Goal: Task Accomplishment & Management: Manage account settings

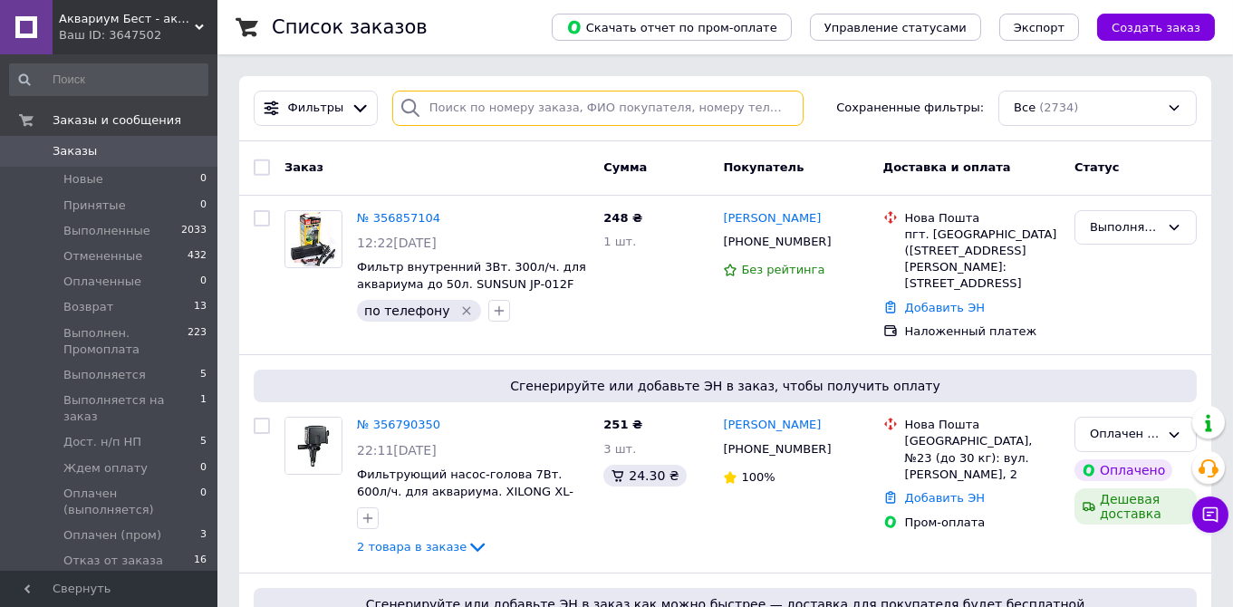
click at [435, 109] on input "search" at bounding box center [597, 108] width 411 height 35
paste input "20451221721708"
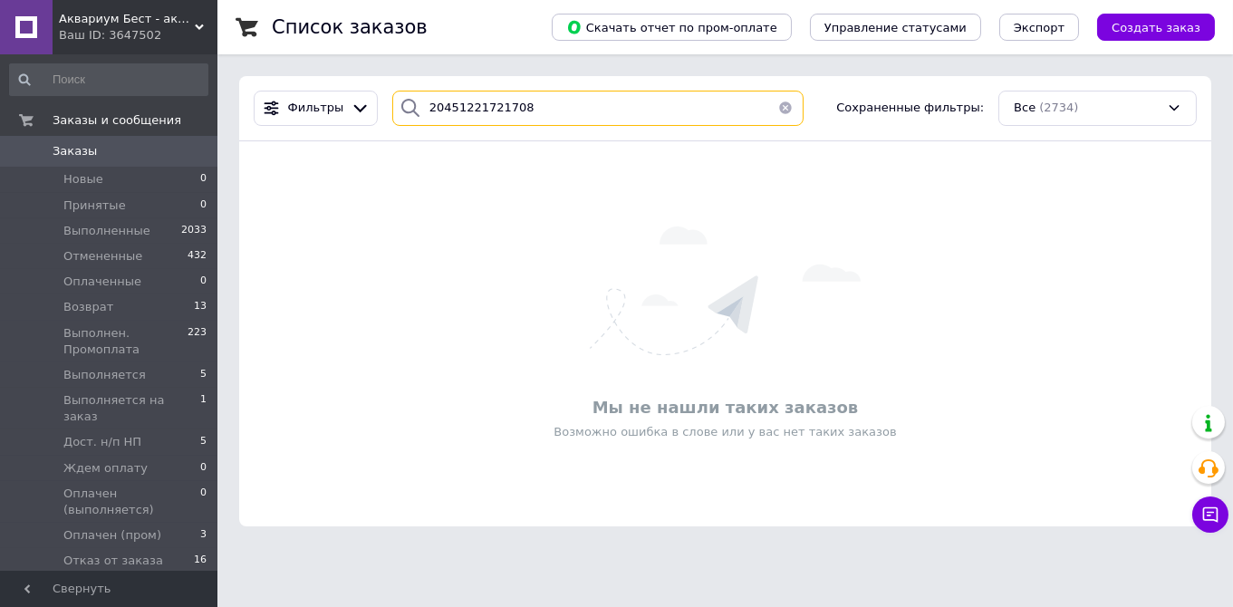
type input "20451221721708"
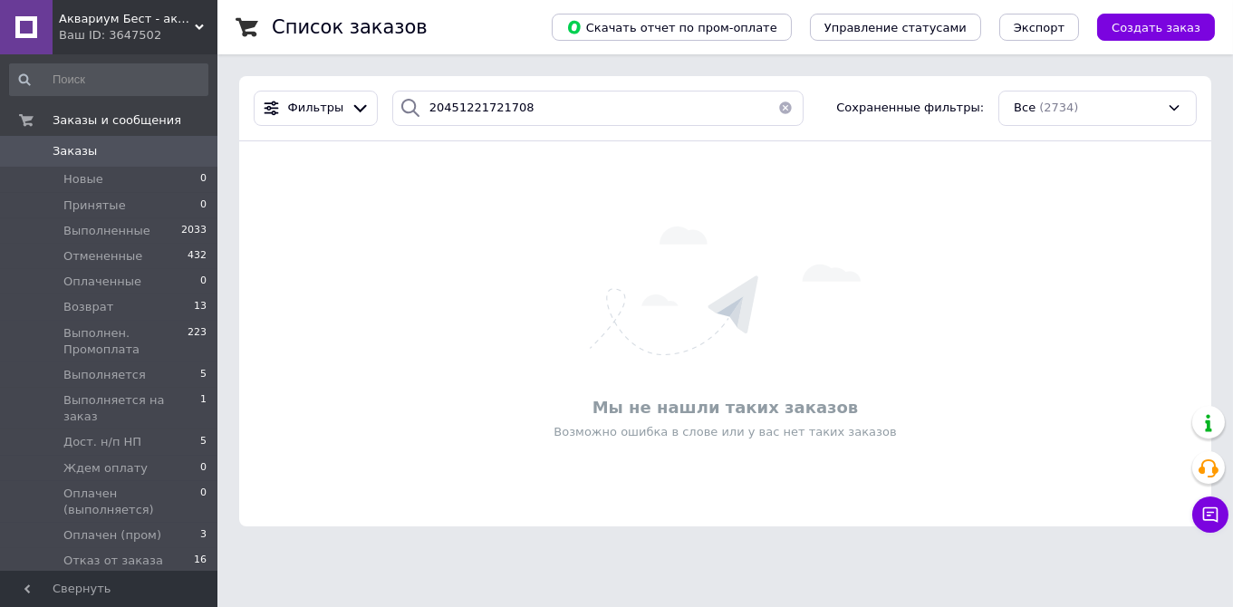
click at [82, 156] on span "Заказы" at bounding box center [75, 151] width 44 height 16
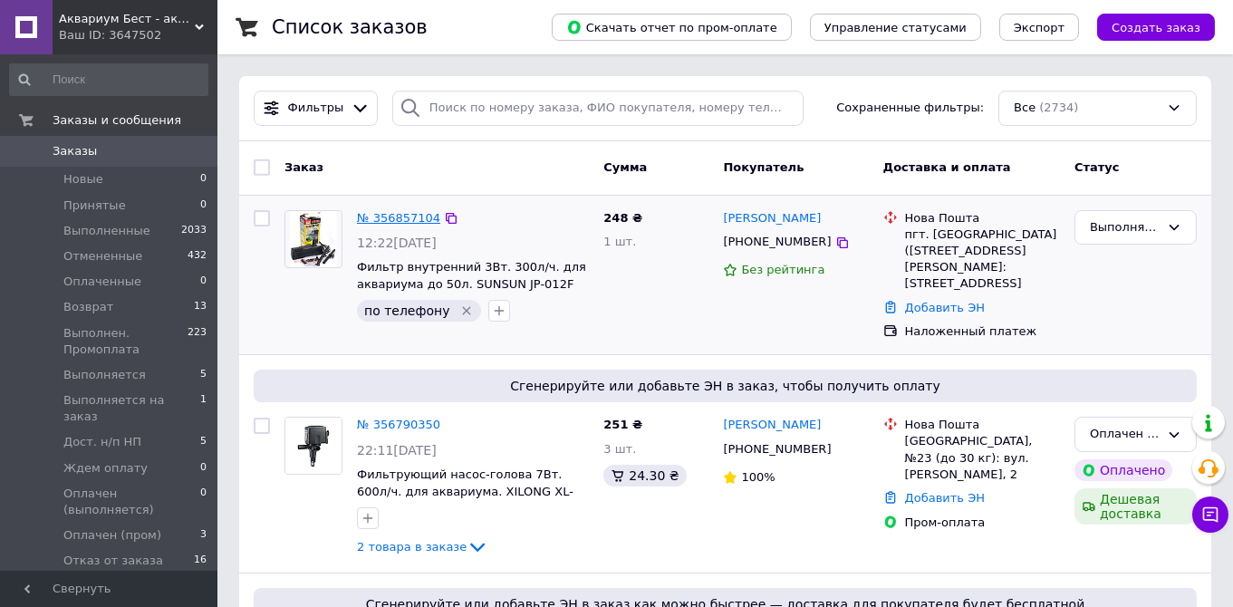
click at [395, 218] on link "№ 356857104" at bounding box center [398, 218] width 83 height 14
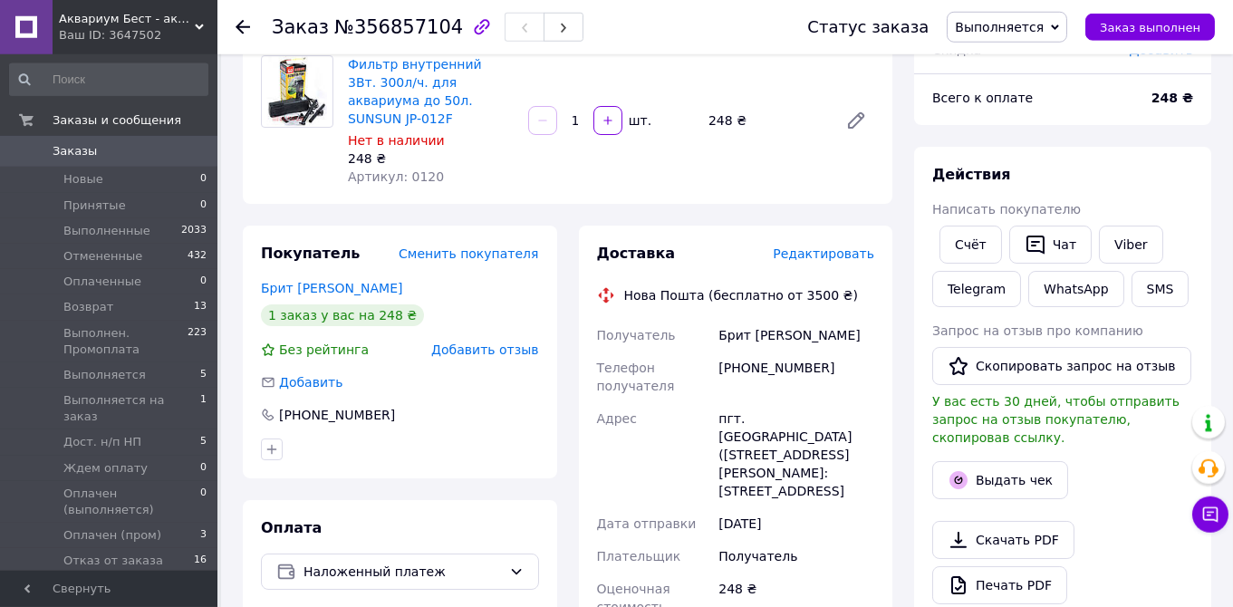
scroll to position [184, 0]
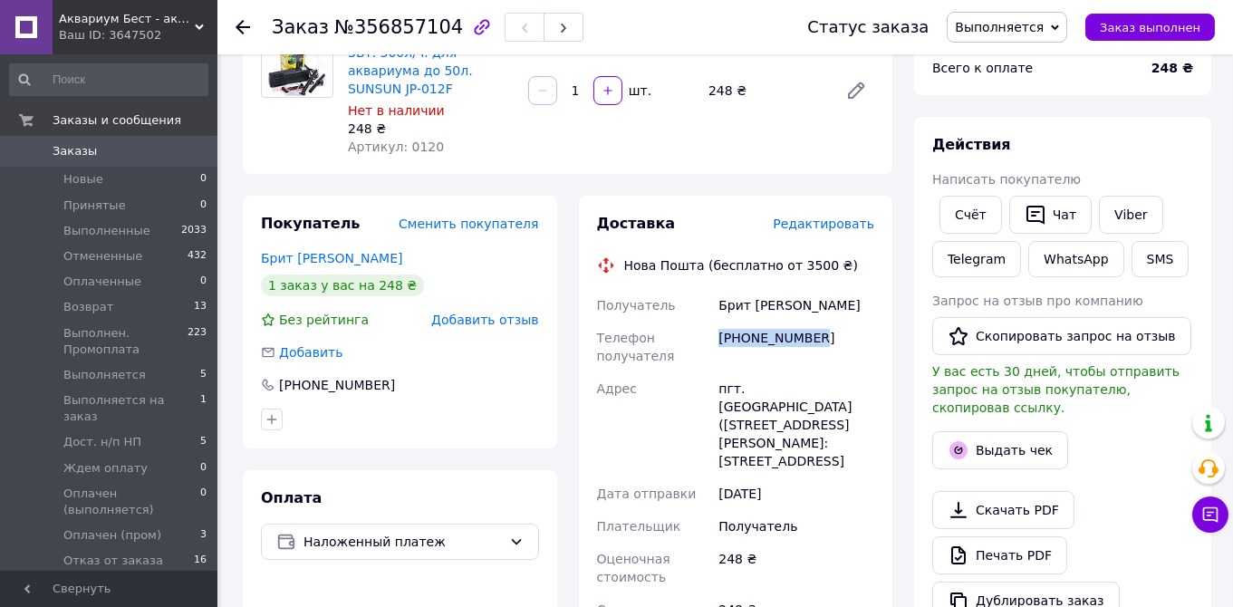
drag, startPoint x: 817, startPoint y: 323, endPoint x: 717, endPoint y: 316, distance: 100.8
click at [717, 322] on div "[PHONE_NUMBER]" at bounding box center [796, 347] width 163 height 51
copy div "[PHONE_NUMBER]"
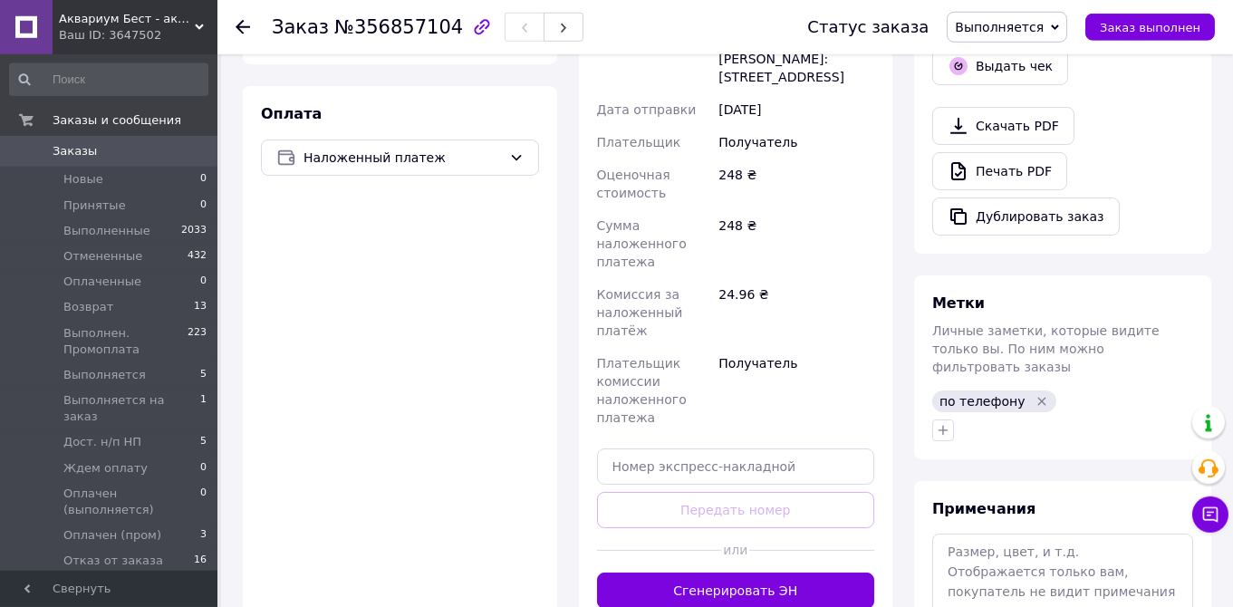
scroll to position [662, 0]
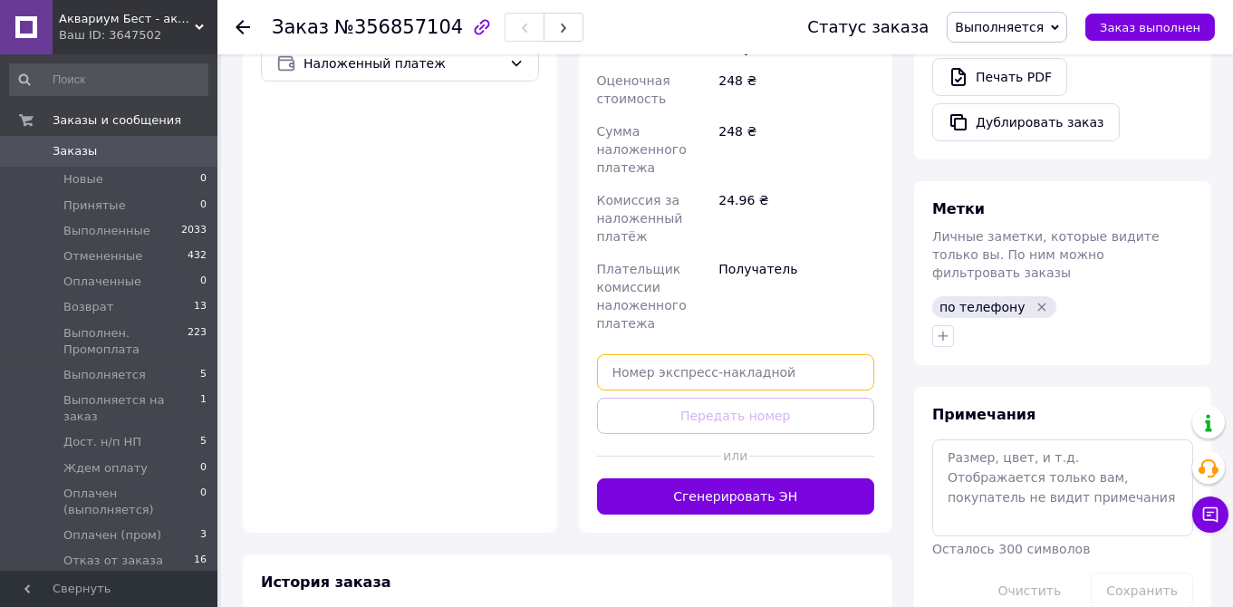
click at [648, 372] on input "text" at bounding box center [736, 372] width 278 height 36
paste input "20451225160640"
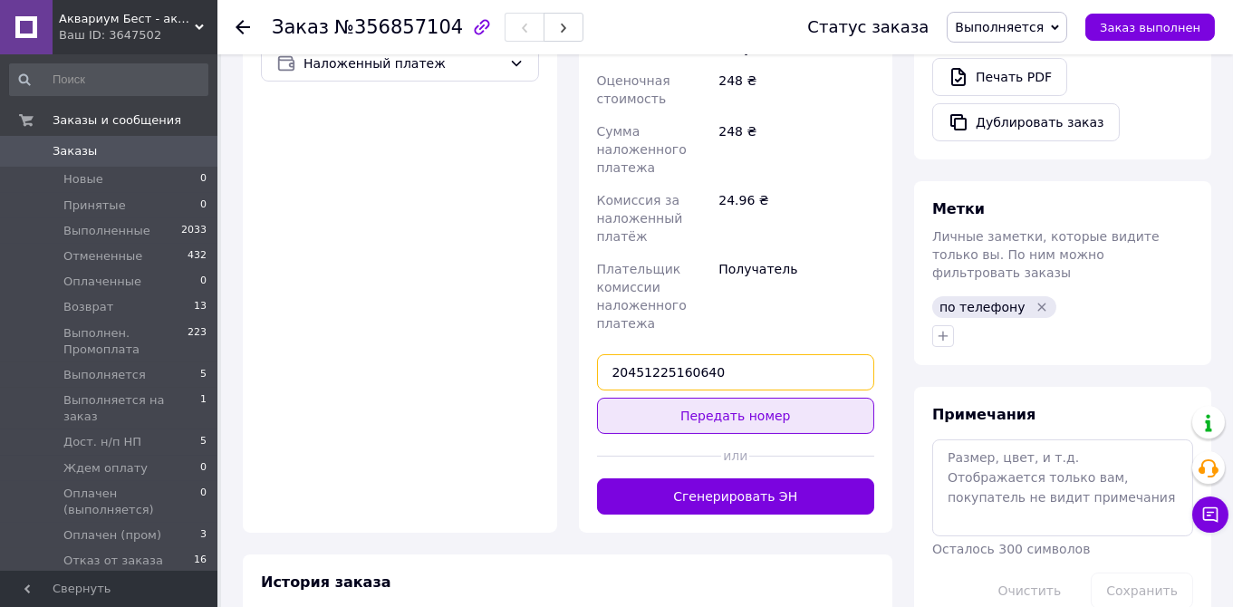
type input "20451225160640"
click at [762, 418] on button "Передать номер" at bounding box center [736, 416] width 278 height 36
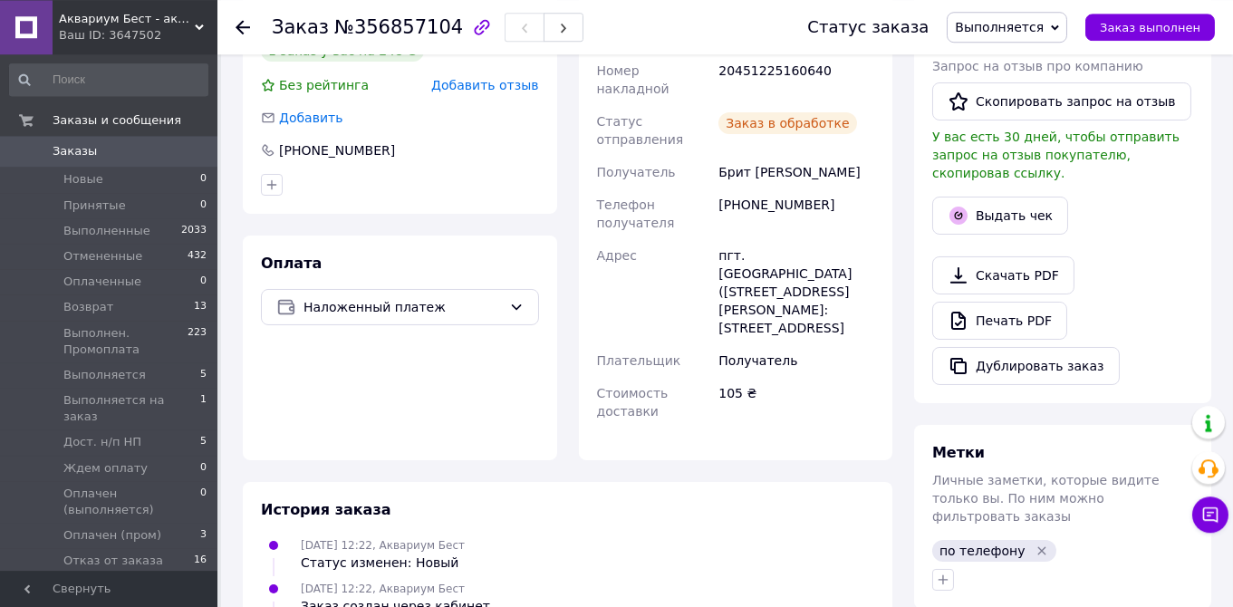
scroll to position [279, 0]
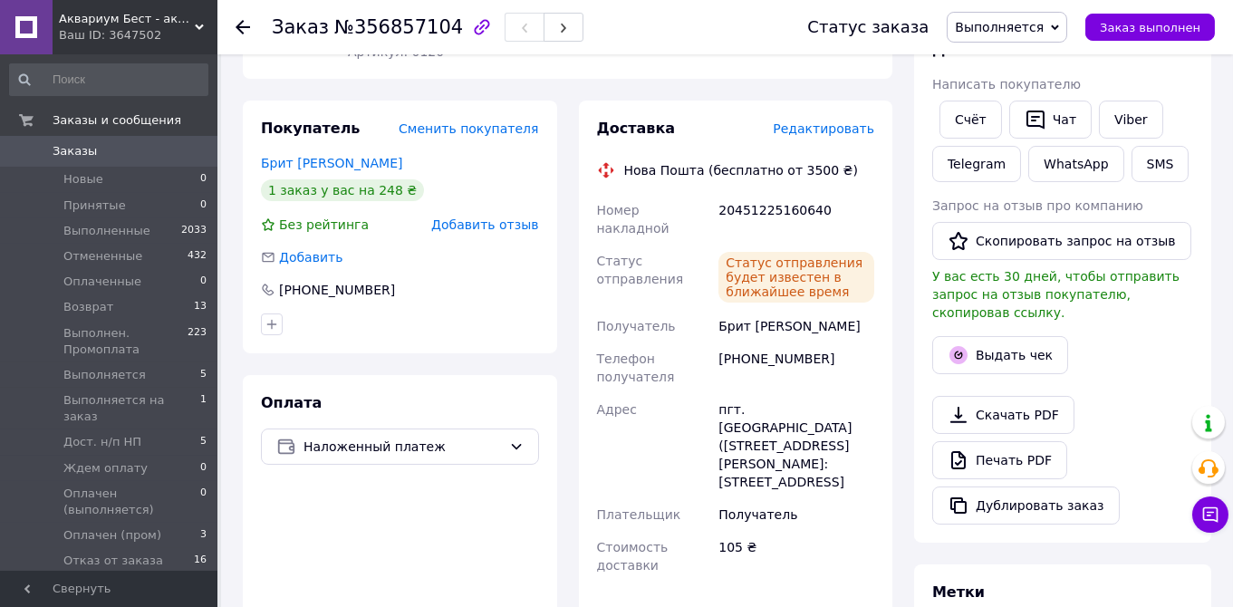
click at [755, 194] on div "20451225160640" at bounding box center [796, 219] width 163 height 51
copy div "20451225160640"
click at [1145, 165] on button "SMS" at bounding box center [1161, 164] width 58 height 36
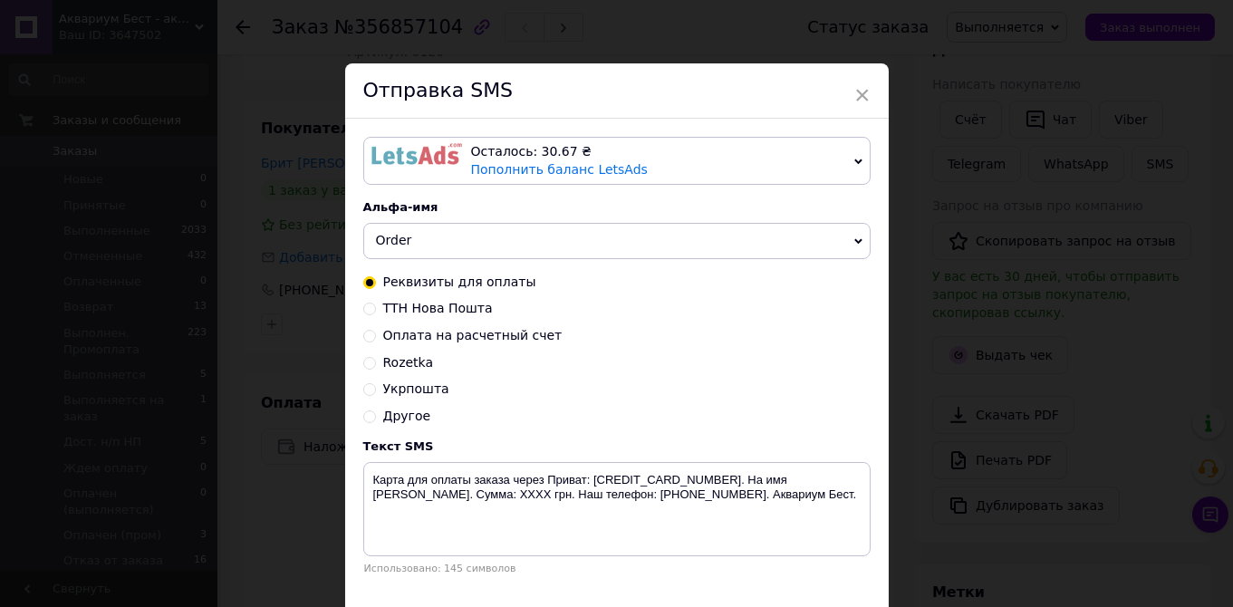
click at [451, 313] on span "ТТН Нова Пошта" at bounding box center [438, 308] width 110 height 14
click at [376, 313] on input "ТТН Нова Пошта" at bounding box center [369, 307] width 13 height 13
radio input "true"
radio input "false"
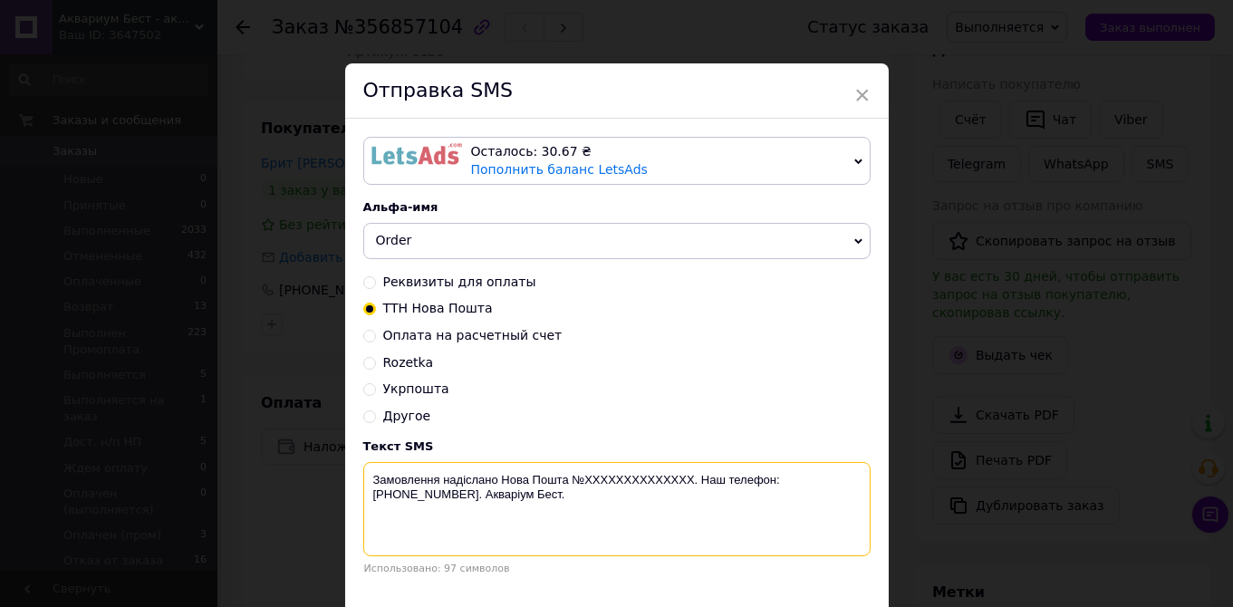
click at [631, 477] on textarea "Замовлення надіслано Нова Пошта №XXXXXXXXXXXXXX. Наш телефон: +380 (95) 081-80-…" at bounding box center [616, 509] width 507 height 94
paste textarea "20451225160640"
drag, startPoint x: 522, startPoint y: 501, endPoint x: 360, endPoint y: 474, distance: 164.4
click at [363, 474] on textarea "Замовлення надіслано Нова Пошта №20451225160640. Наш телефон: +380 (95) 081-80-…" at bounding box center [616, 509] width 507 height 94
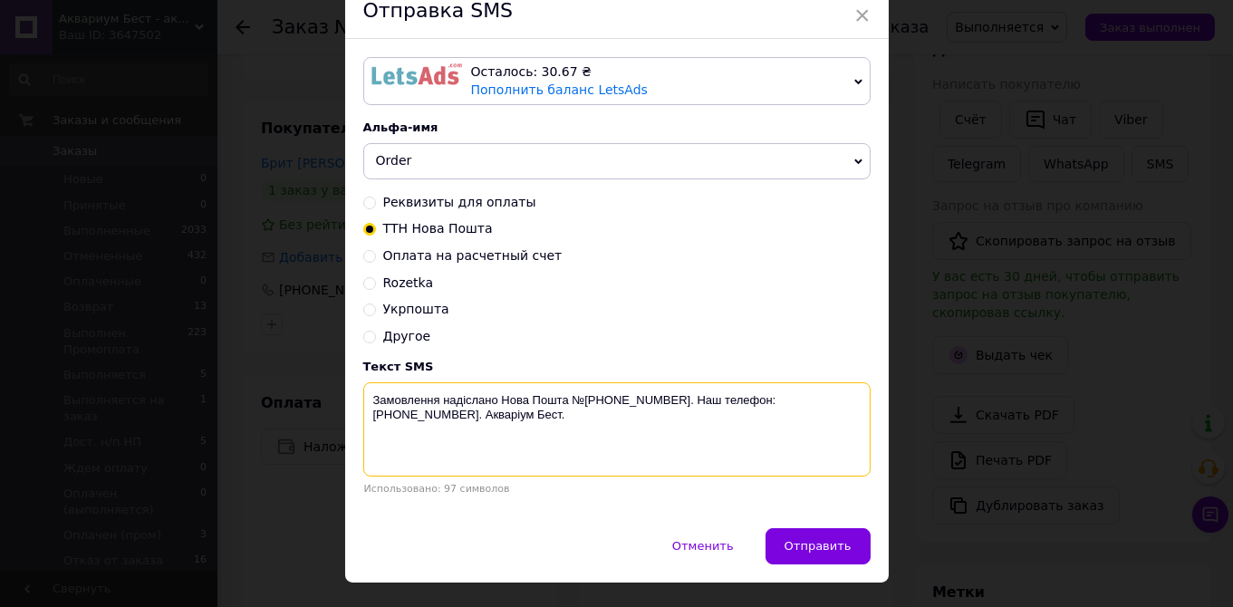
scroll to position [119, 0]
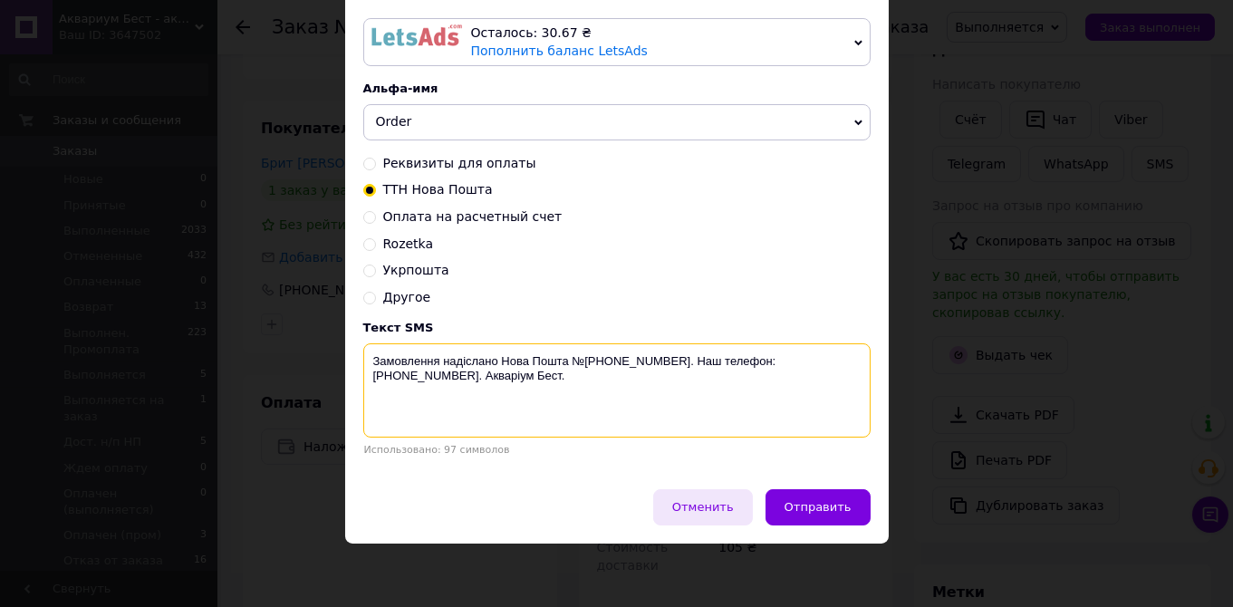
type textarea "Замовлення надіслано Нова Пошта №20451225160640. Наш телефон: +380 (95) 081-80-…"
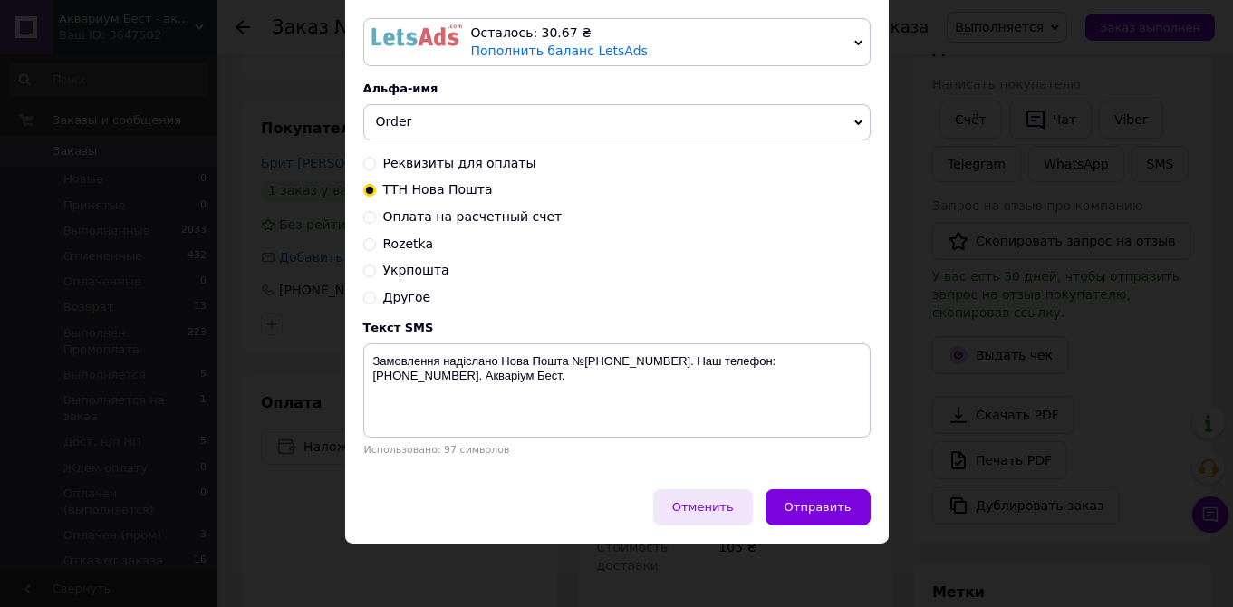
click at [723, 509] on span "Отменить" at bounding box center [703, 507] width 62 height 14
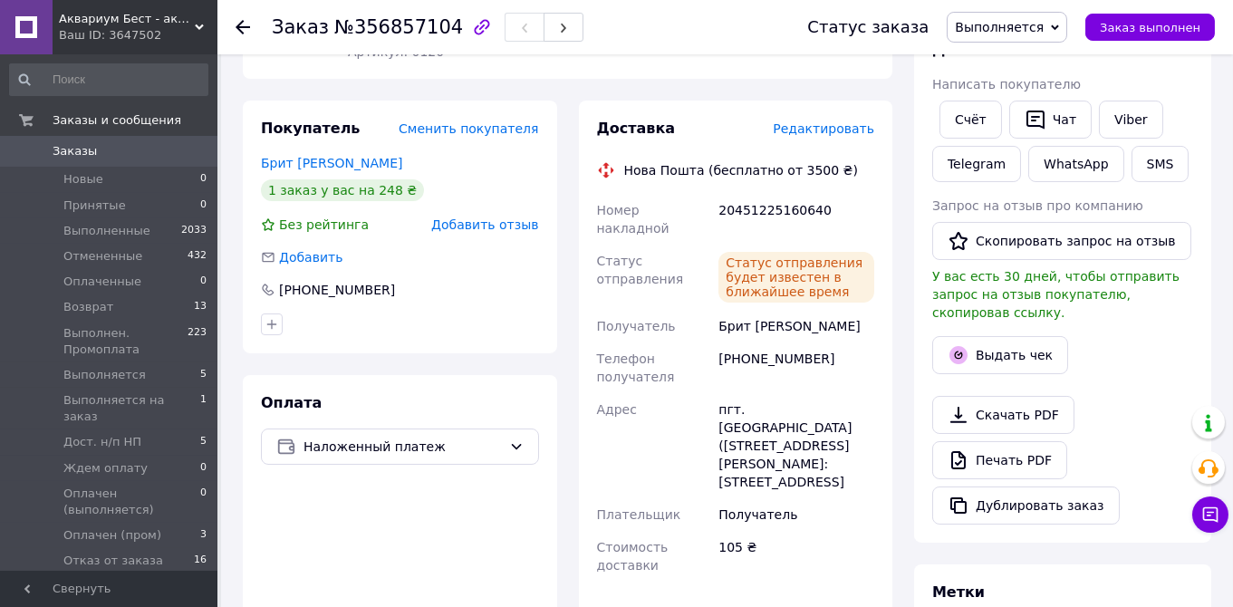
click at [1020, 28] on span "Выполняется" at bounding box center [999, 27] width 89 height 14
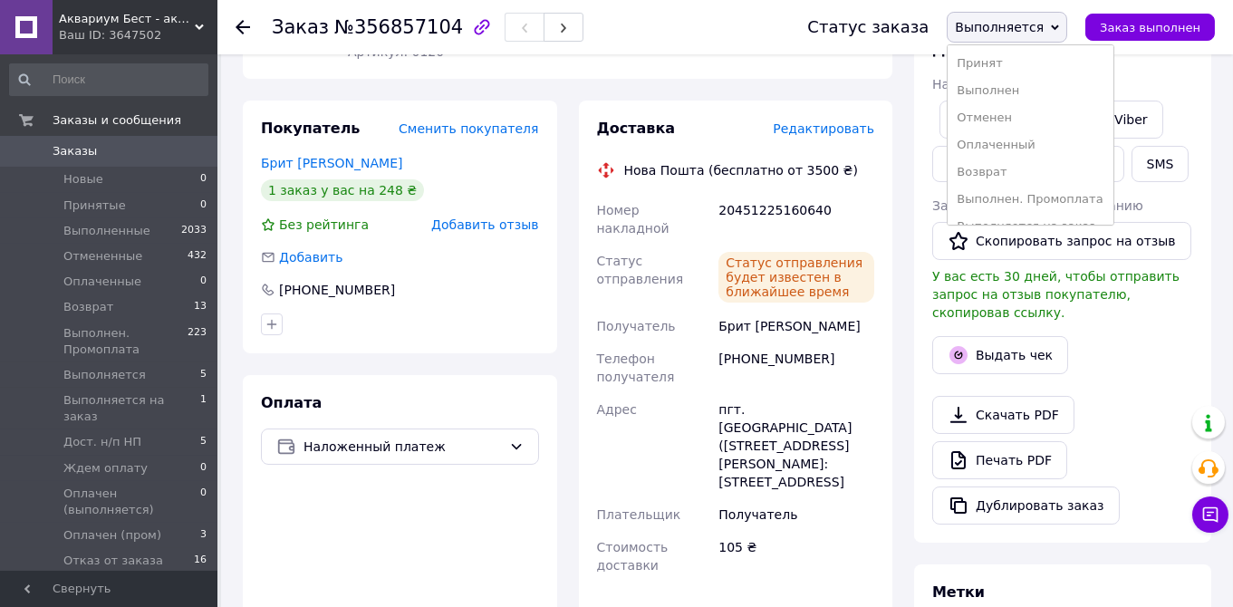
click at [1126, 365] on div "Действия Написать покупателю Cчёт   Чат Viber Telegram WhatsApp SMS Запрос на о…" at bounding box center [1062, 282] width 261 height 485
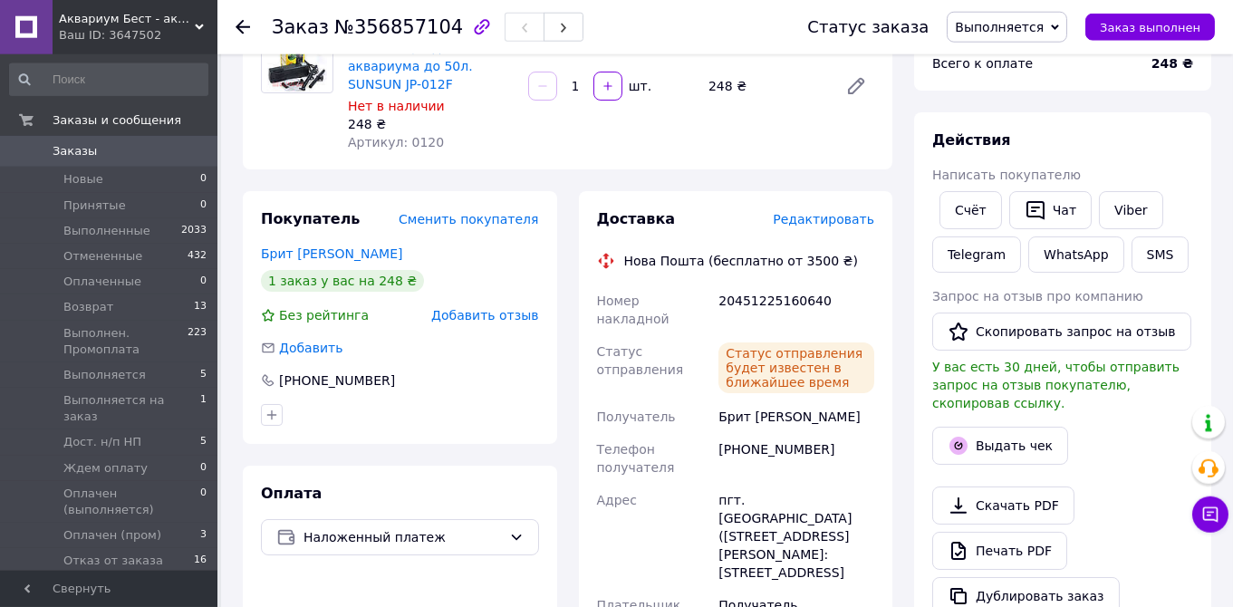
scroll to position [88, 0]
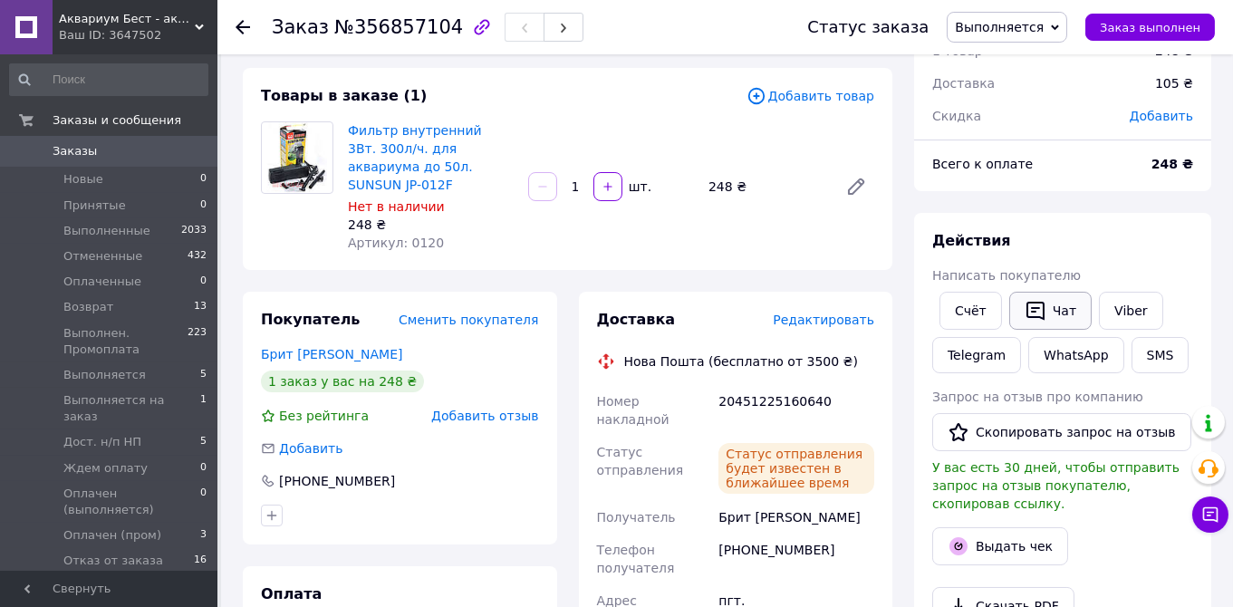
click at [1049, 314] on button "Чат" at bounding box center [1050, 311] width 82 height 38
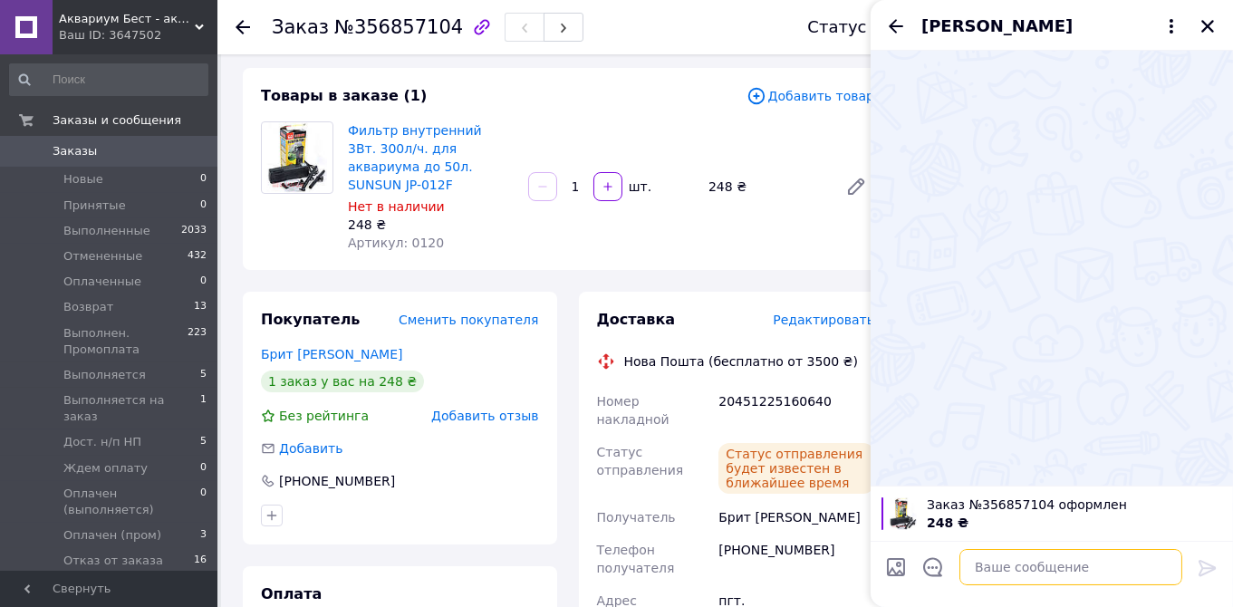
click at [997, 572] on textarea at bounding box center [1070, 567] width 223 height 36
paste textarea "Замовлення надіслано Нова Пошта №20451225160640. Наш телефон: +380 (95) 081-80-…"
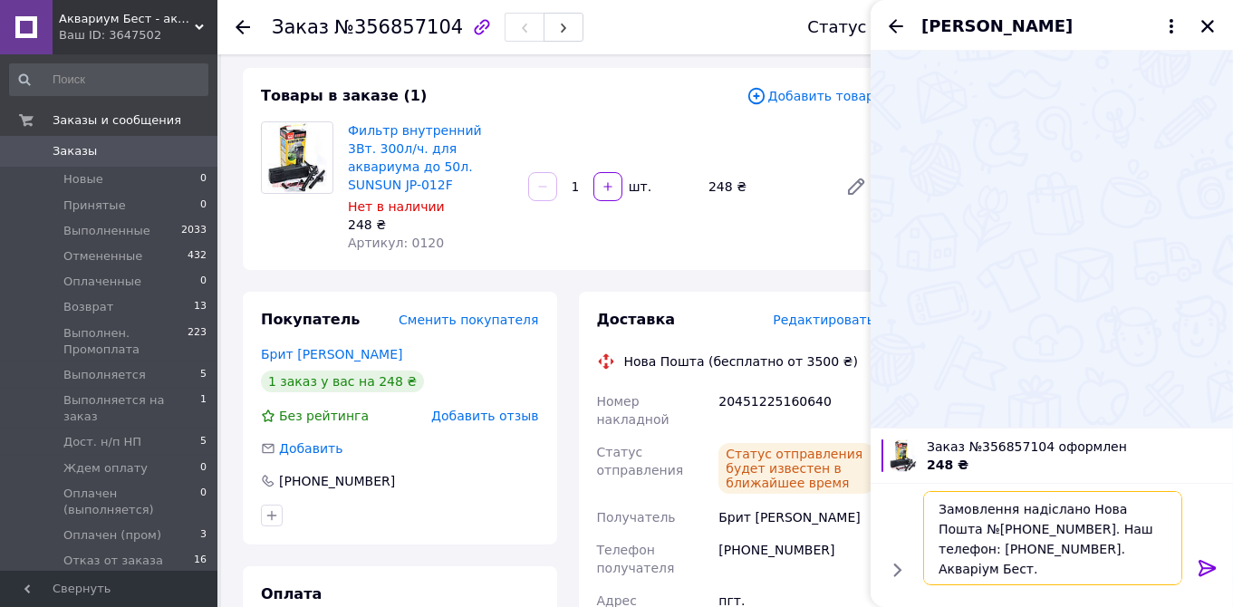
type textarea "Замовлення надіслано Нова Пошта №20451225160640. Наш телефон: +380 (95) 081-80-…"
click at [1203, 567] on icon at bounding box center [1207, 568] width 17 height 16
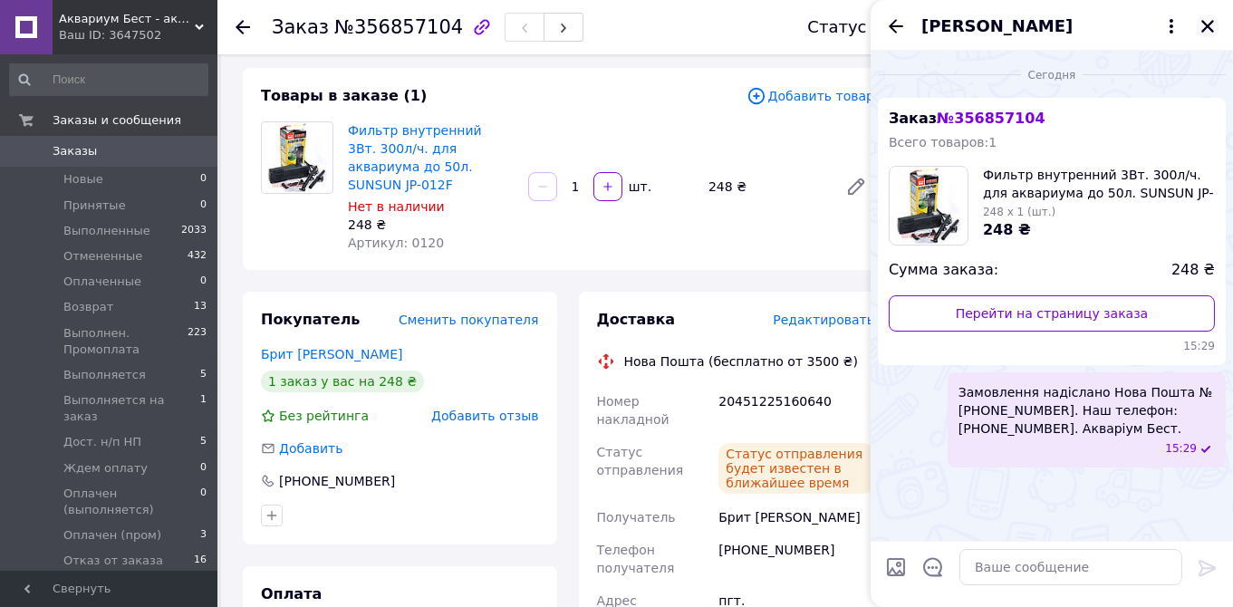
click at [1207, 31] on icon "Закрыть" at bounding box center [1208, 26] width 16 height 16
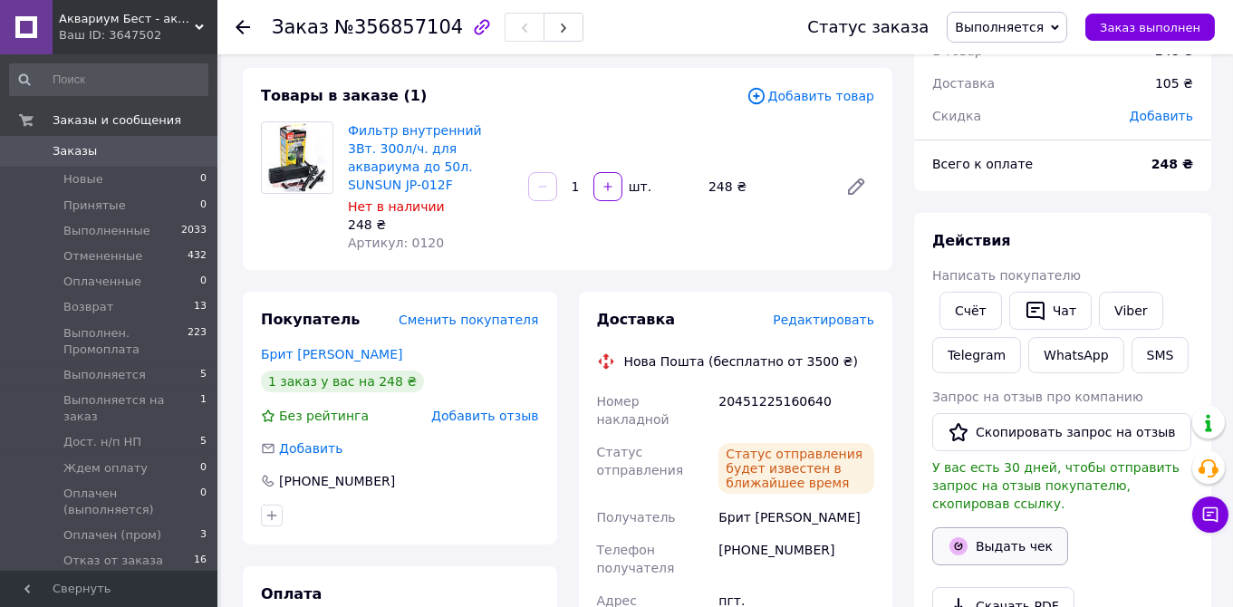
click at [993, 527] on button "Выдать чек" at bounding box center [1000, 546] width 136 height 38
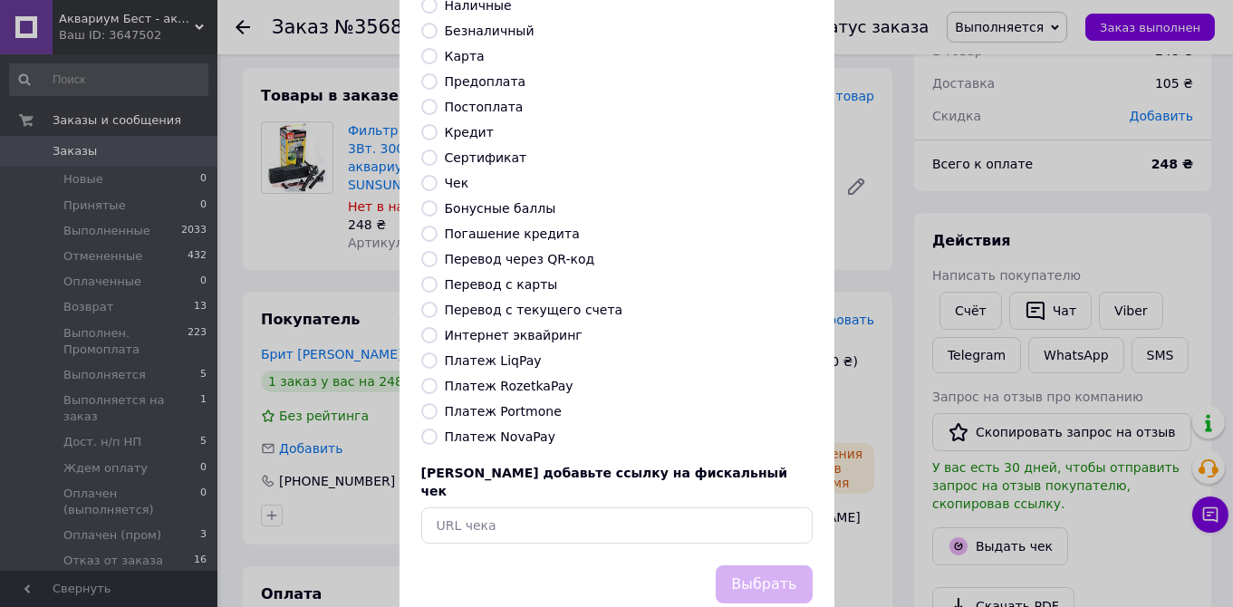
scroll to position [170, 0]
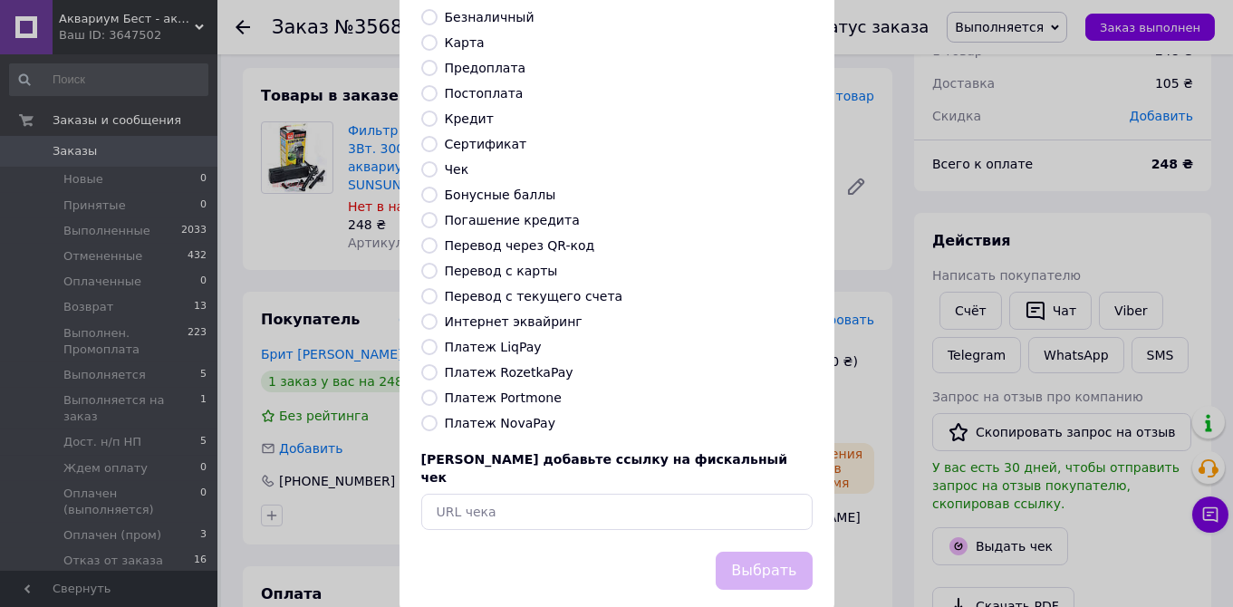
click at [481, 416] on label "Платеж NovaPay" at bounding box center [500, 423] width 111 height 14
click at [438, 415] on input "Платеж NovaPay" at bounding box center [429, 423] width 16 height 16
radio input "true"
click at [760, 552] on button "Выбрать" at bounding box center [764, 571] width 96 height 39
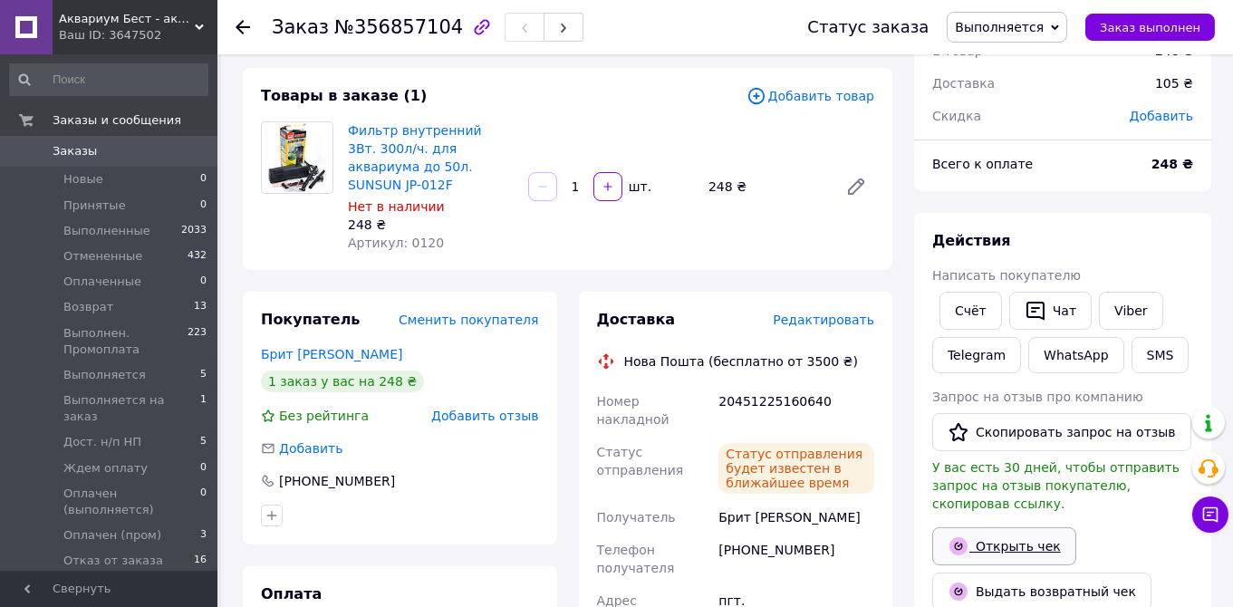
click at [1015, 530] on link "Открыть чек" at bounding box center [1004, 546] width 144 height 38
click at [1057, 306] on button "Чат" at bounding box center [1050, 311] width 82 height 38
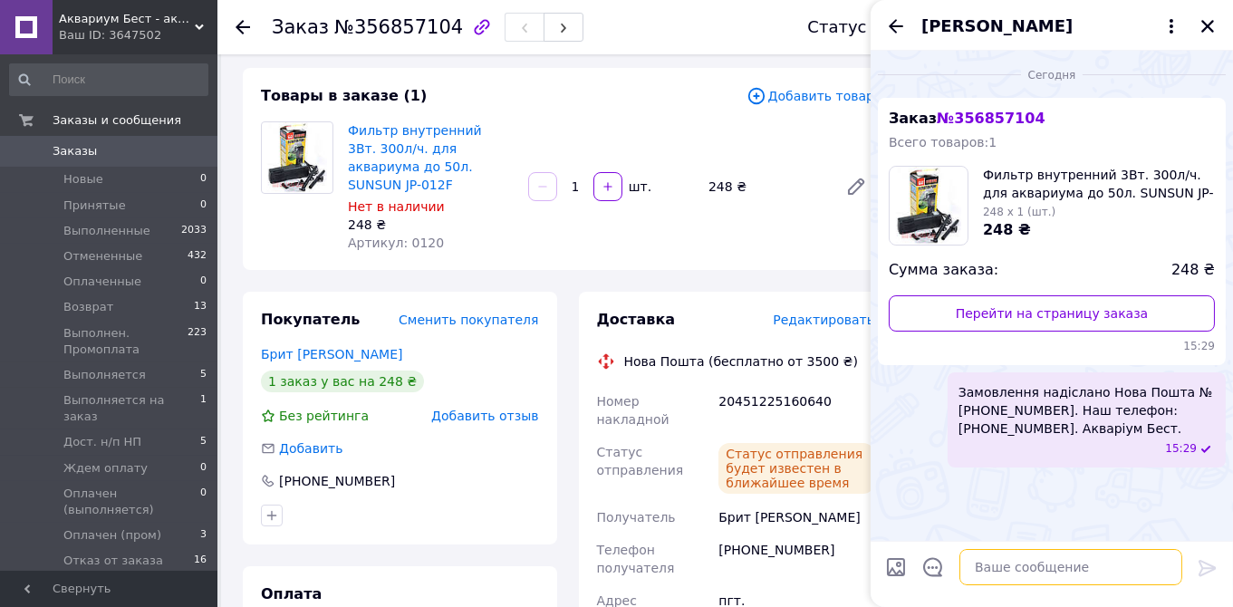
click at [1006, 559] on textarea at bounding box center [1070, 567] width 223 height 36
paste textarea "https://kasa.vchasno.ua/check-viewer/0sfaNeZFgTc"
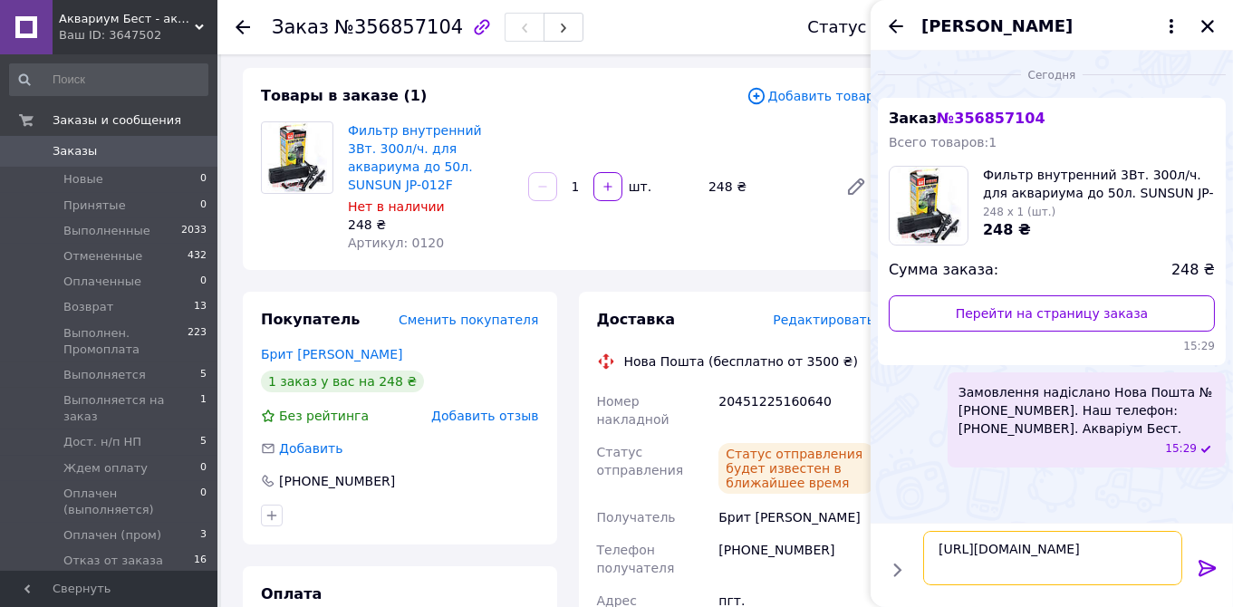
type textarea "https://kasa.vchasno.ua/check-viewer/0sfaNeZFgTc"
click at [1207, 568] on icon at bounding box center [1207, 568] width 17 height 16
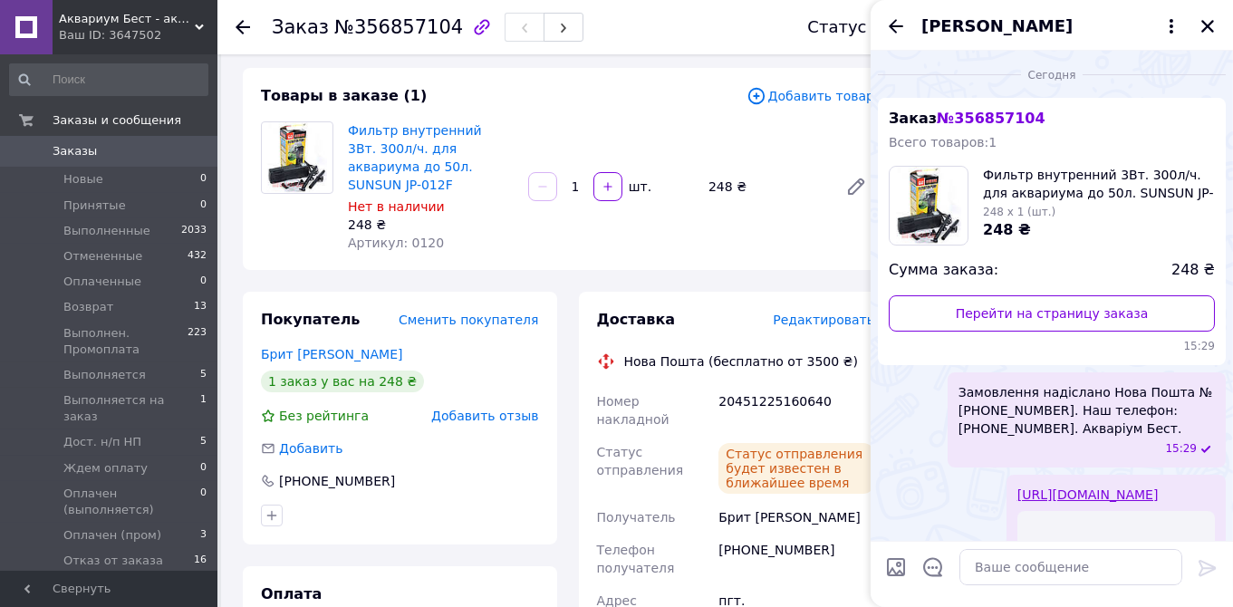
scroll to position [241, 0]
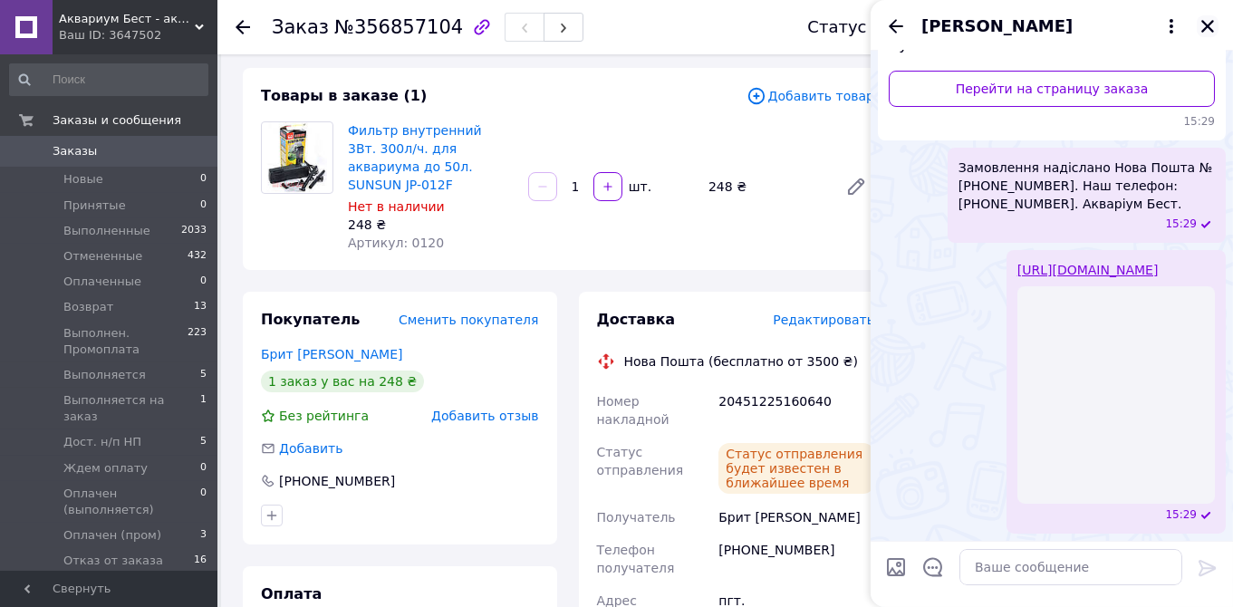
click at [1205, 26] on icon "Закрыть" at bounding box center [1208, 26] width 16 height 16
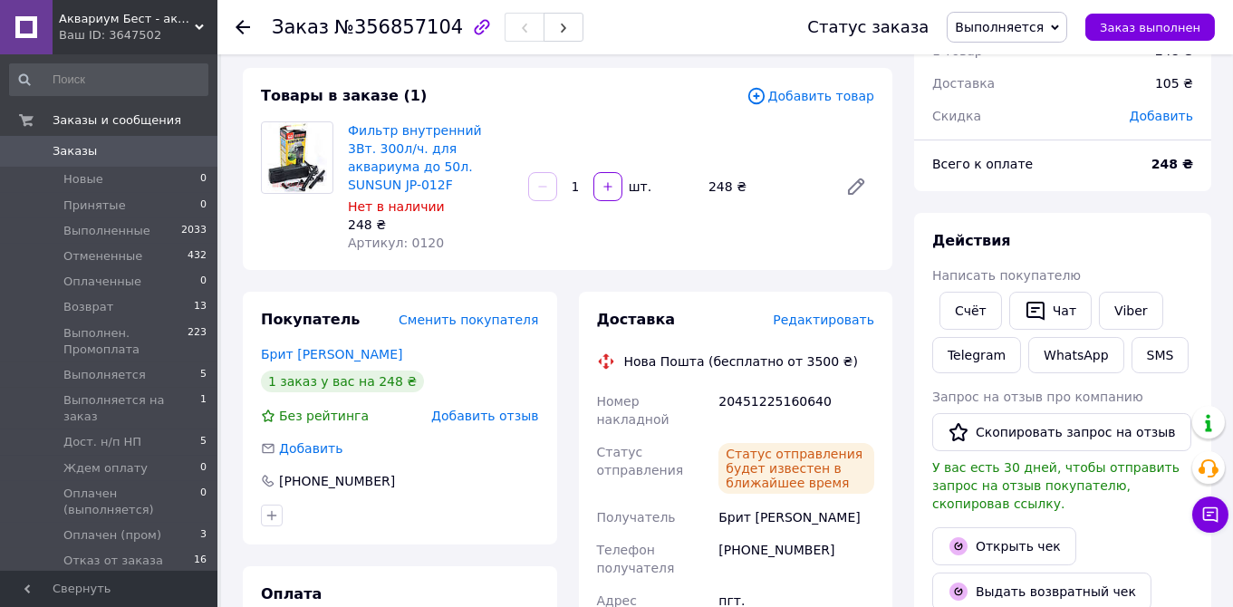
click at [1016, 26] on span "Выполняется" at bounding box center [999, 27] width 89 height 14
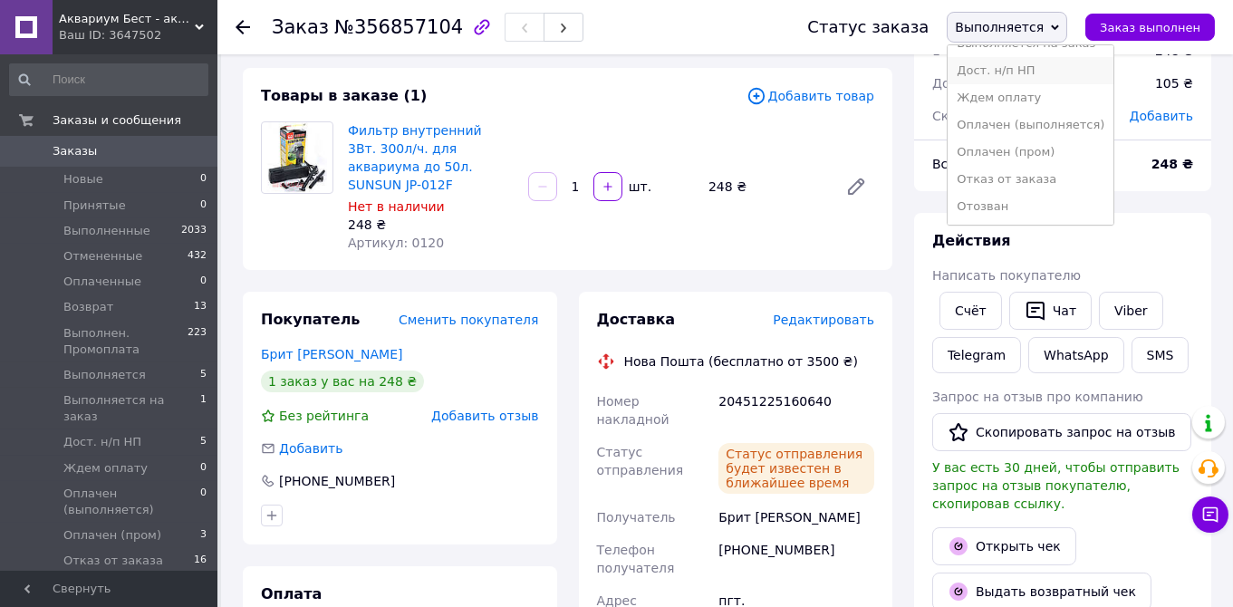
click at [1013, 74] on li "Дост. н/п НП" at bounding box center [1031, 70] width 166 height 27
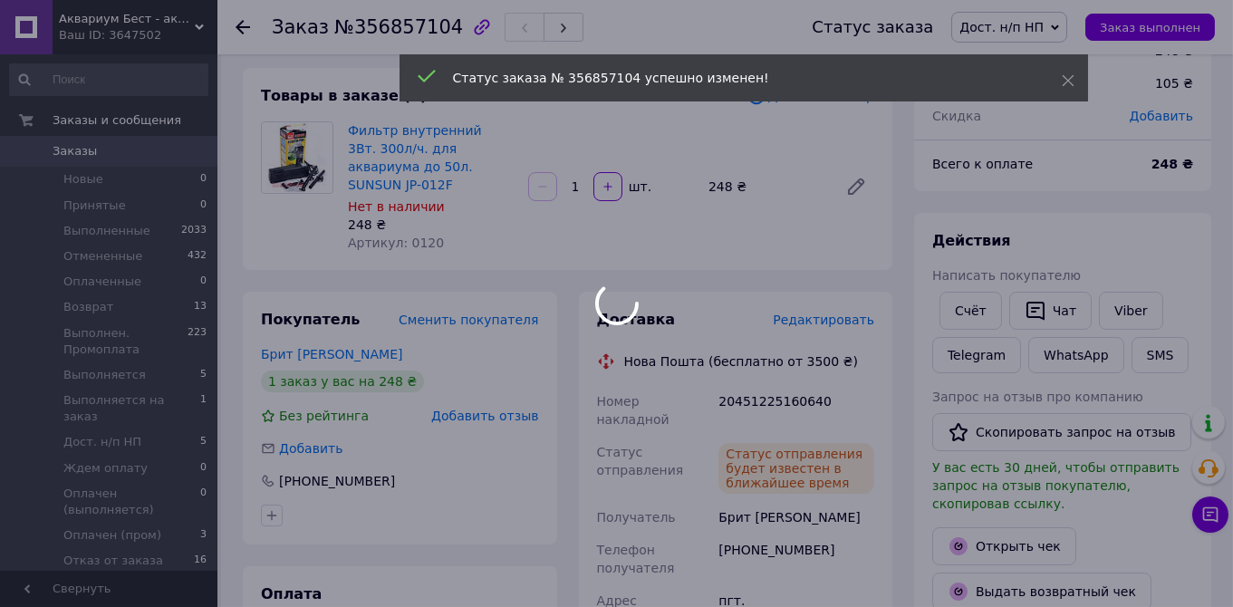
scroll to position [3, 0]
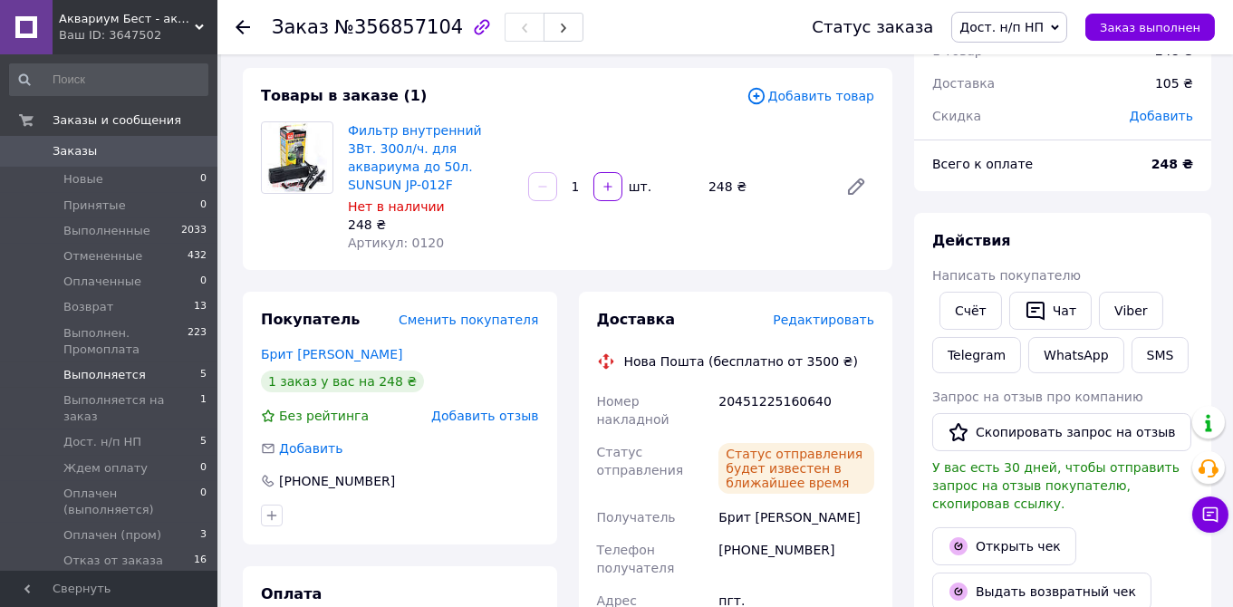
click at [108, 375] on span "Выполняется" at bounding box center [104, 375] width 82 height 16
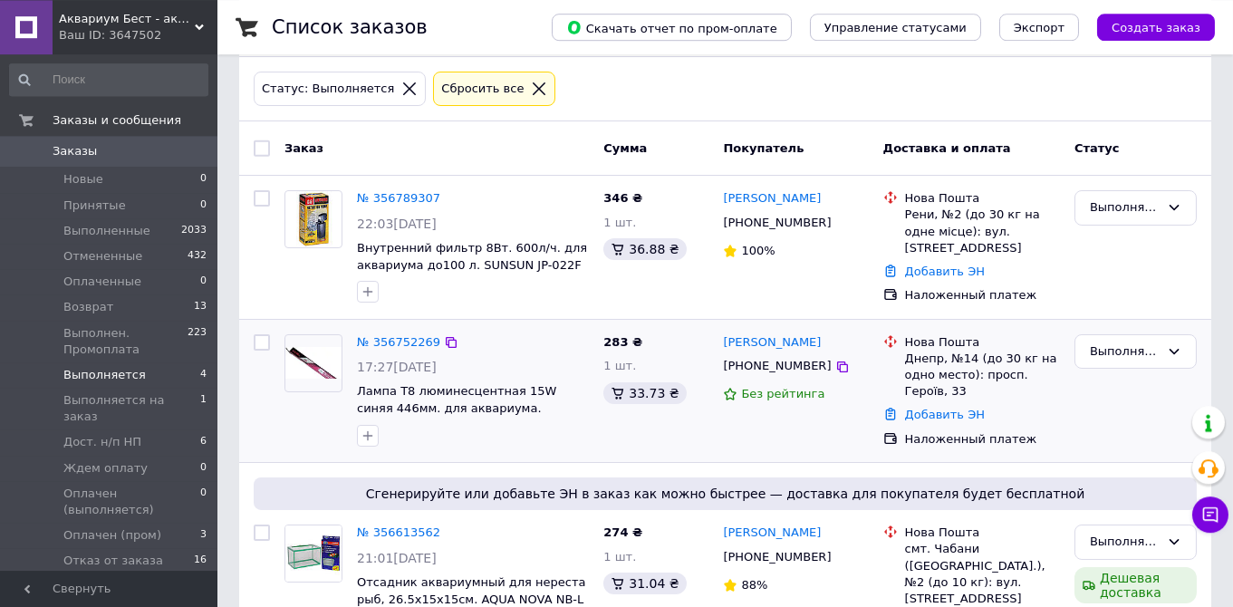
scroll to position [95, 0]
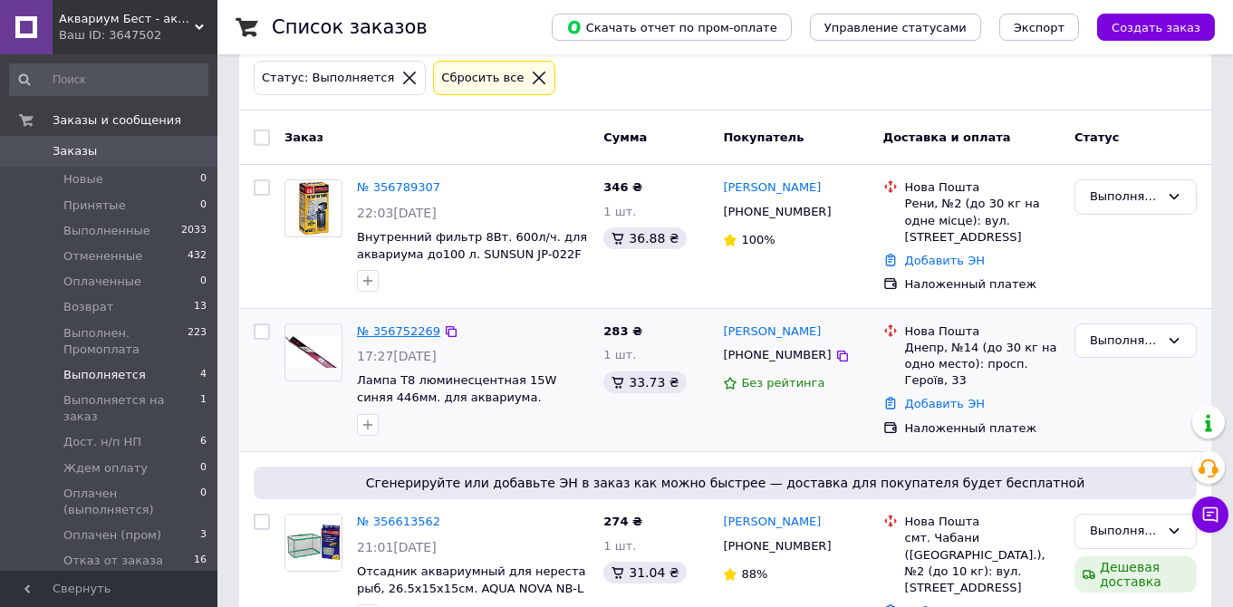
click at [411, 328] on link "№ 356752269" at bounding box center [398, 331] width 83 height 14
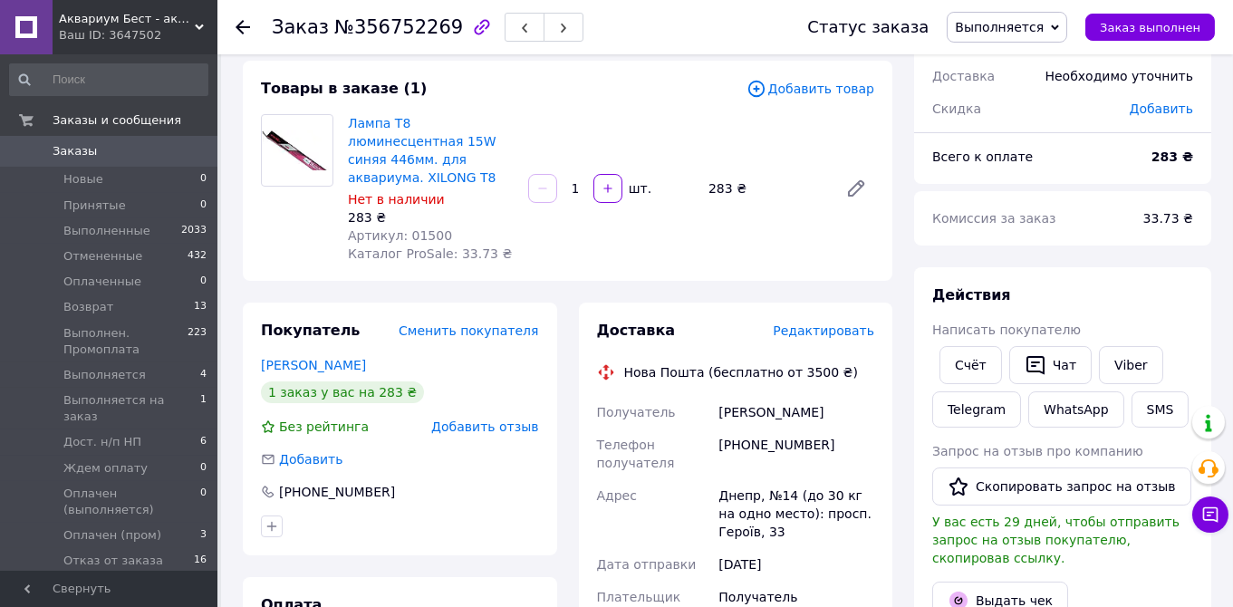
click at [1108, 589] on div "Выдать чек" at bounding box center [1063, 600] width 268 height 45
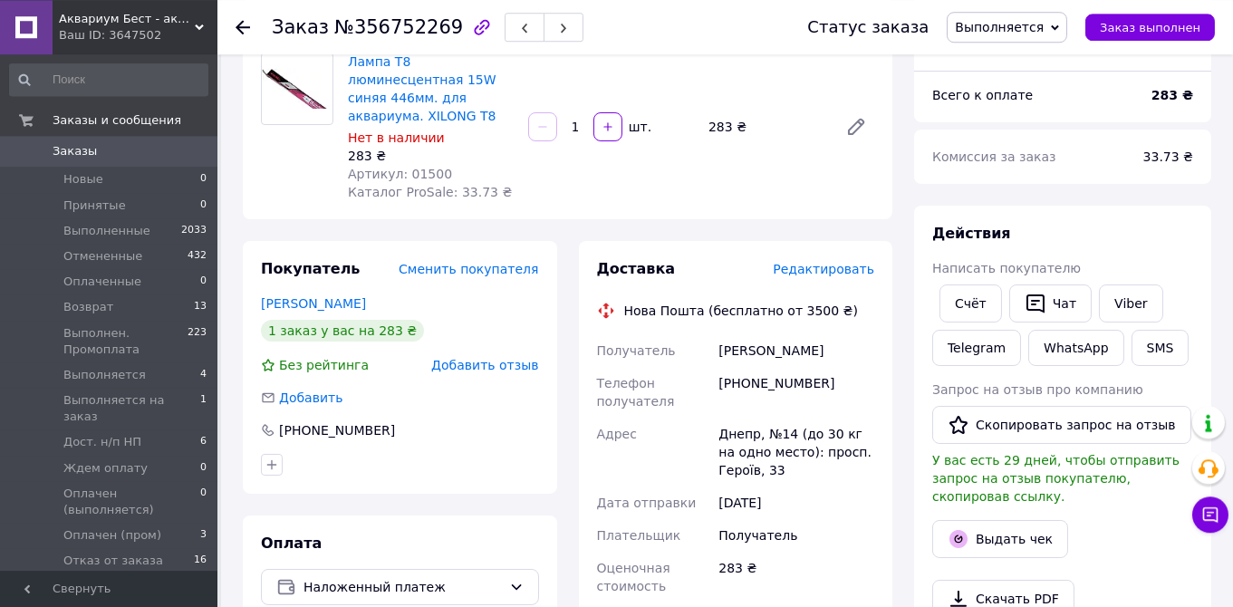
scroll to position [191, 0]
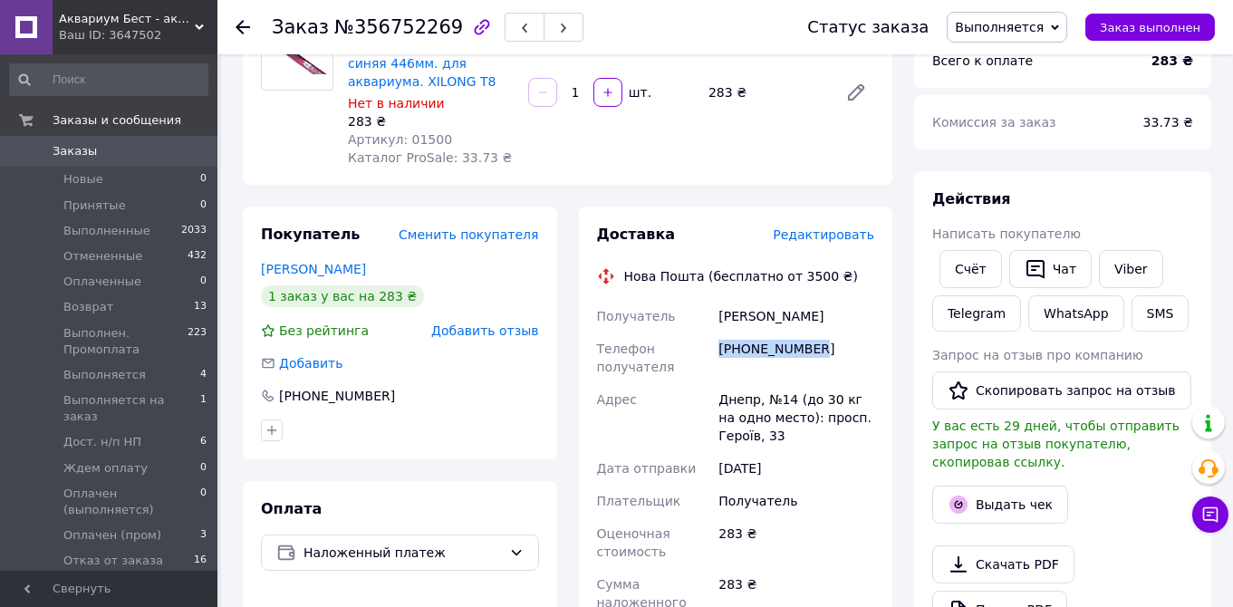
drag, startPoint x: 794, startPoint y: 332, endPoint x: 718, endPoint y: 323, distance: 75.9
click at [718, 332] on div "[PHONE_NUMBER]" at bounding box center [796, 357] width 163 height 51
copy div "[PHONE_NUMBER]"
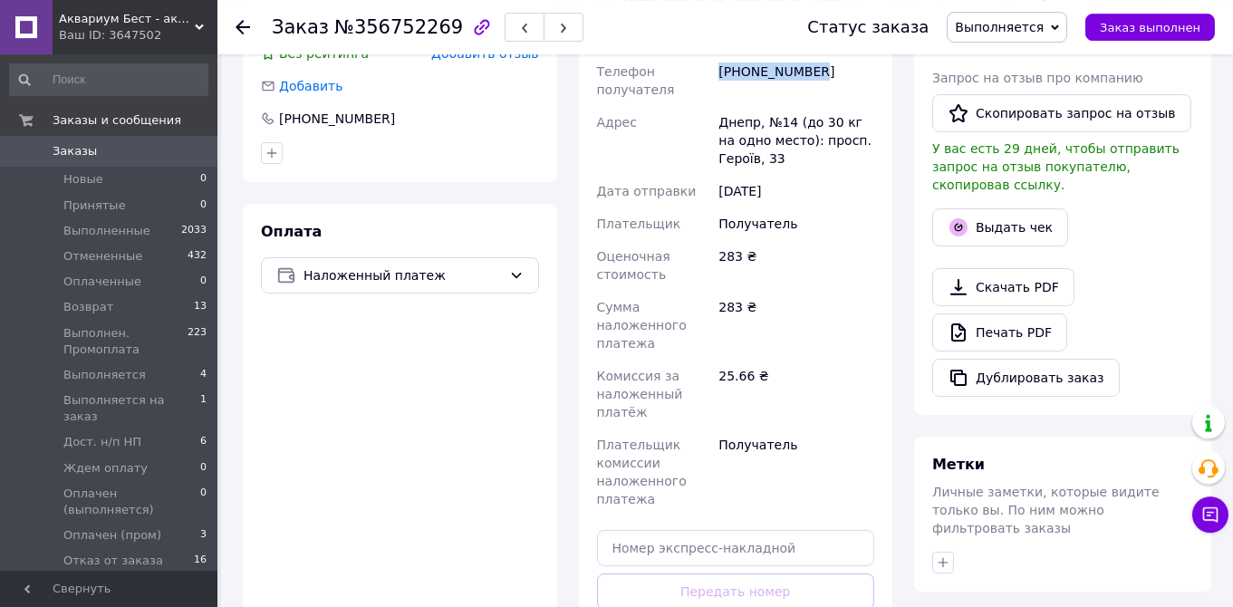
scroll to position [573, 0]
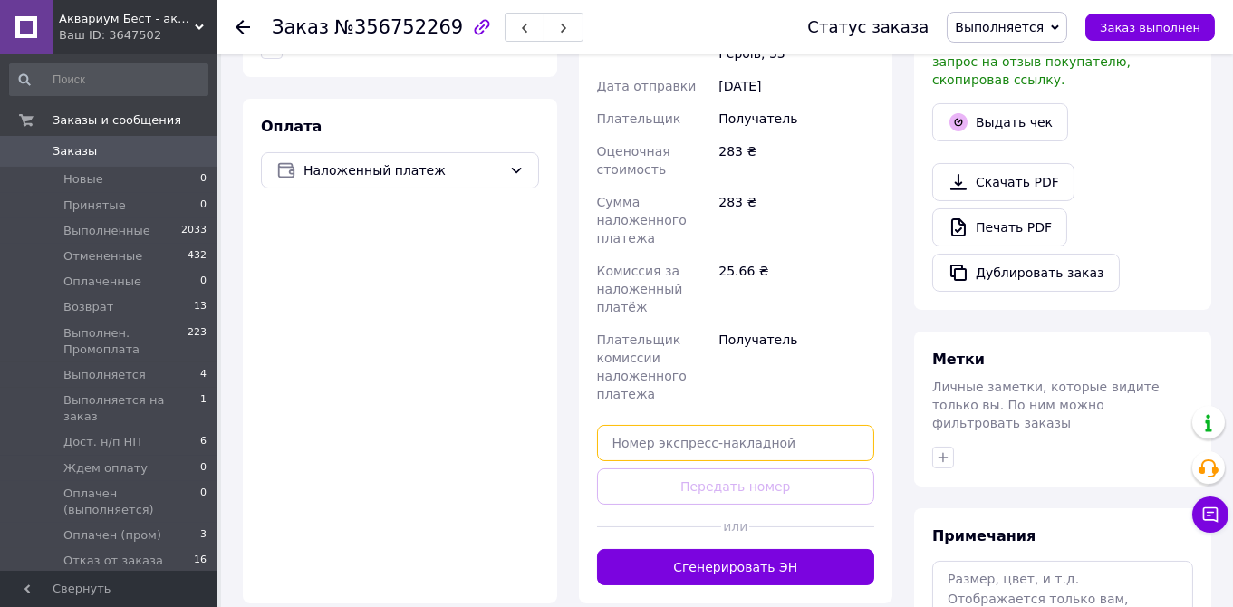
click at [609, 427] on input "text" at bounding box center [736, 443] width 278 height 36
paste input "20451225165684"
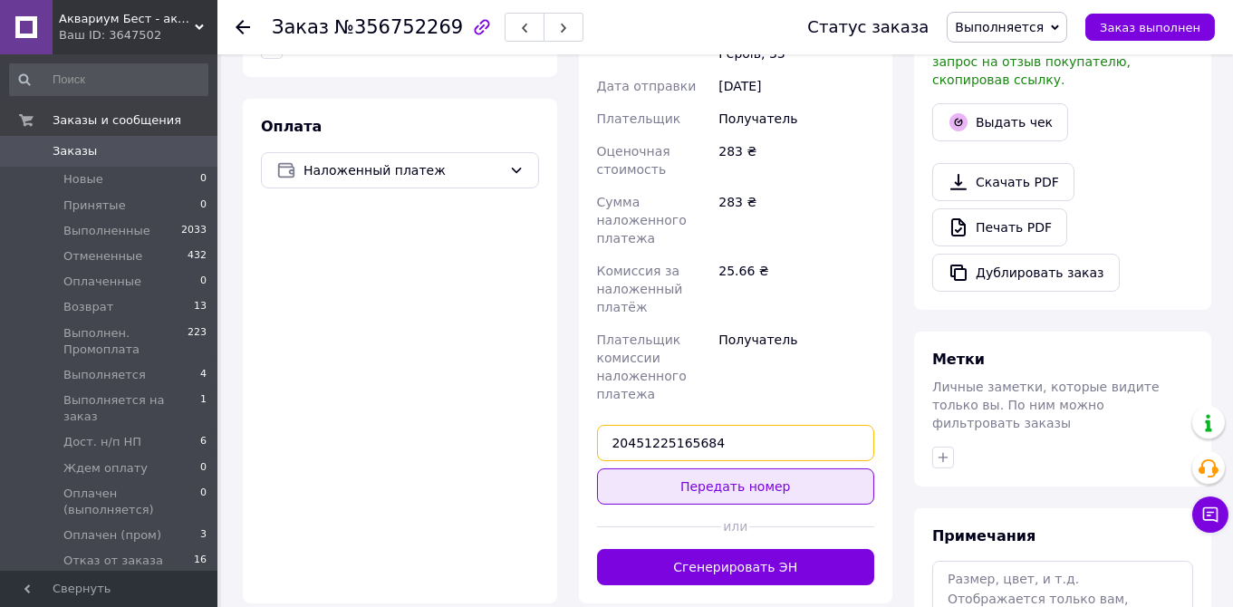
type input "20451225165684"
click at [728, 468] on button "Передать номер" at bounding box center [736, 486] width 278 height 36
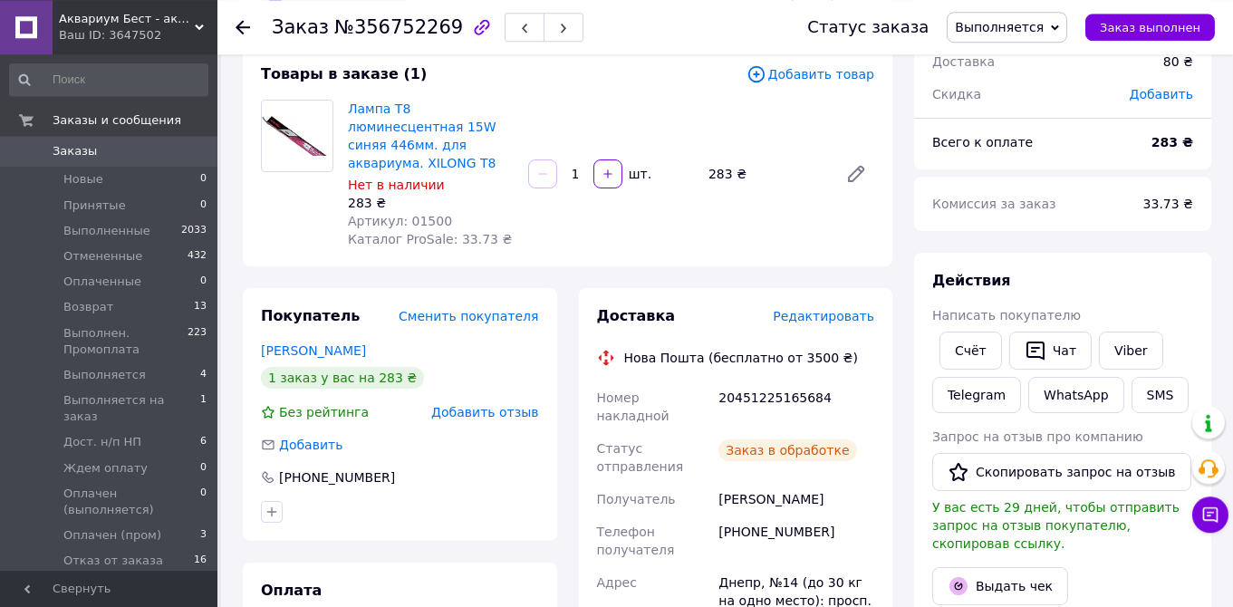
scroll to position [95, 0]
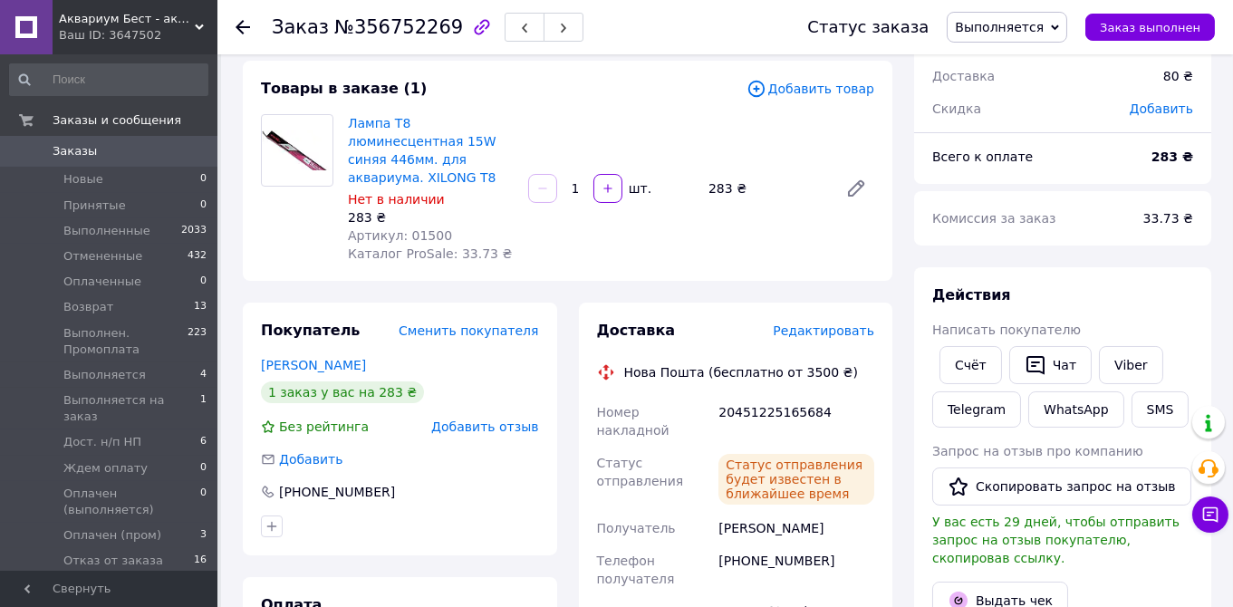
click at [751, 396] on div "20451225165684" at bounding box center [796, 421] width 163 height 51
copy div "20451225165684"
click at [1137, 410] on button "SMS" at bounding box center [1161, 409] width 58 height 36
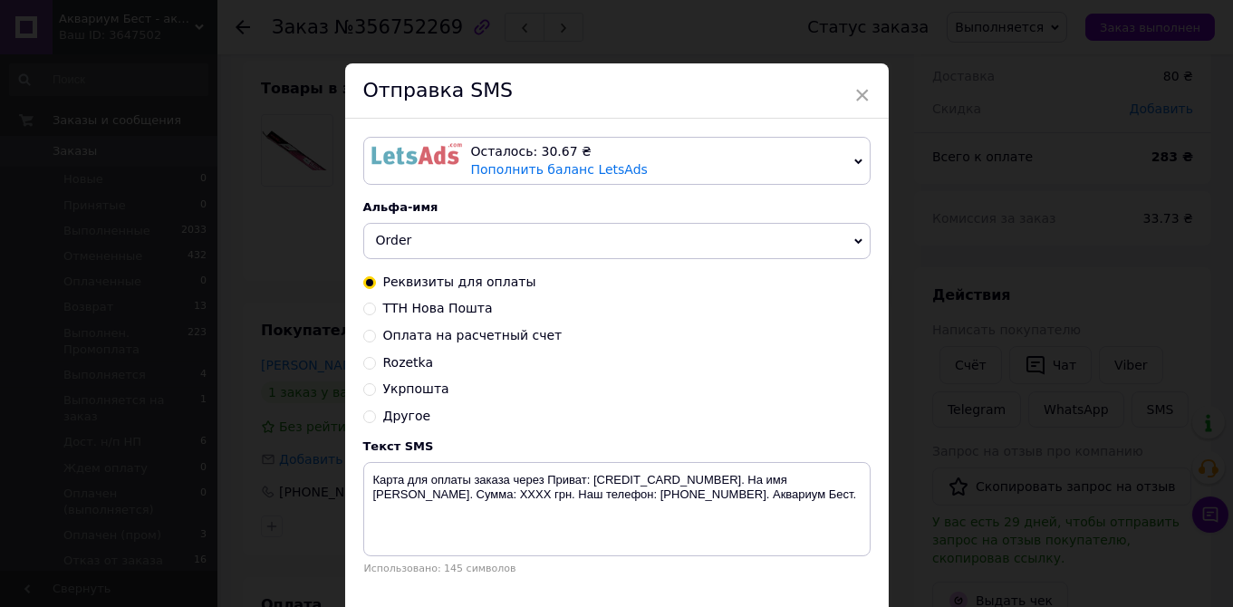
click at [449, 304] on span "ТТН Нова Пошта" at bounding box center [438, 308] width 110 height 14
click at [376, 304] on input "ТТН Нова Пошта" at bounding box center [369, 307] width 13 height 13
radio input "true"
radio input "false"
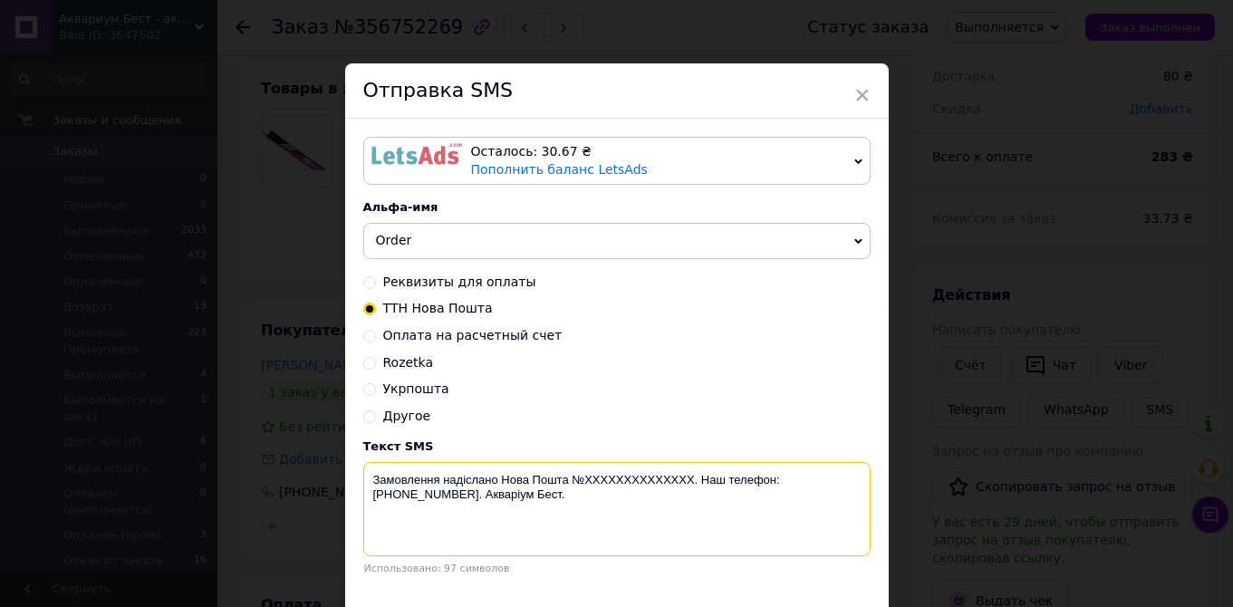
click at [624, 474] on textarea "Замовлення надіслано Нова Пошта №XXXXXXXXXXXXXX. Наш телефон: +380 (95) 081-80-…" at bounding box center [616, 509] width 507 height 94
paste textarea "20451225165684"
drag, startPoint x: 516, startPoint y: 498, endPoint x: 375, endPoint y: 476, distance: 143.1
click at [375, 476] on textarea "Замовлення надіслано Нова Пошта №20451225165684. Наш телефон: +380 (95) 081-80-…" at bounding box center [616, 509] width 507 height 94
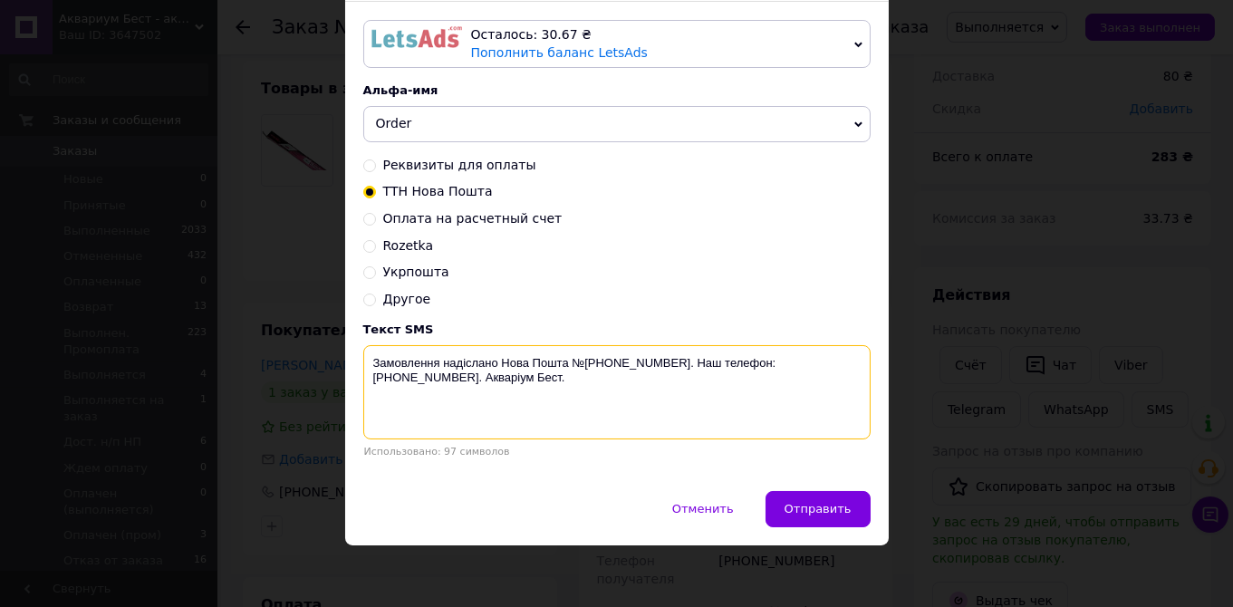
scroll to position [119, 0]
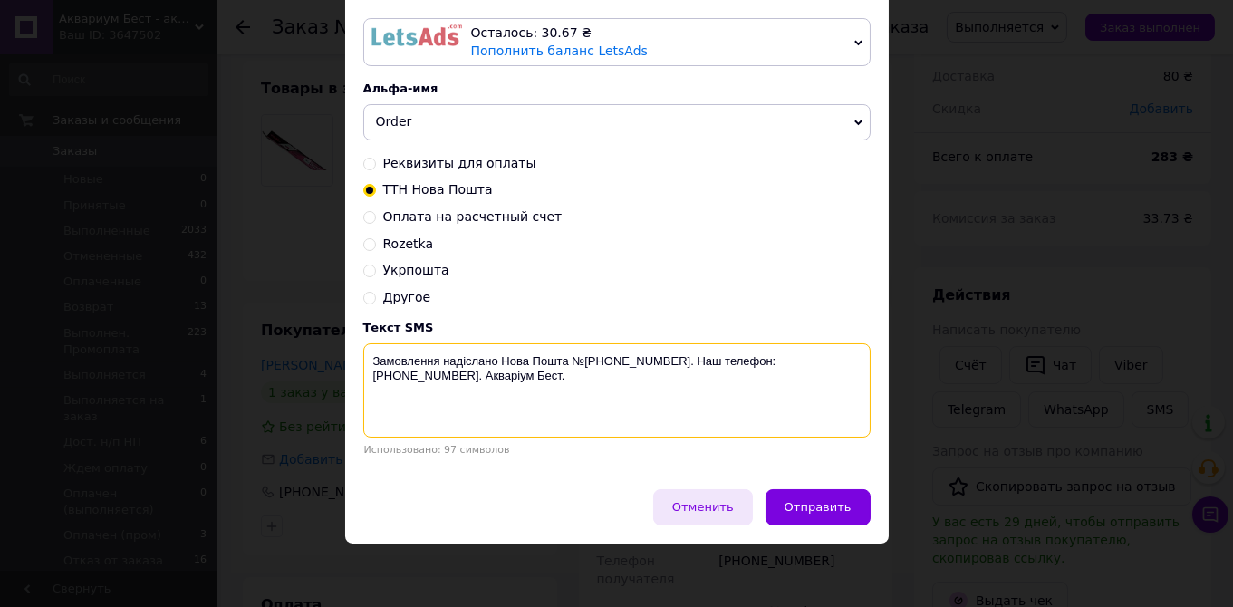
type textarea "Замовлення надіслано Нова Пошта №20451225165684. Наш телефон: +380 (95) 081-80-…"
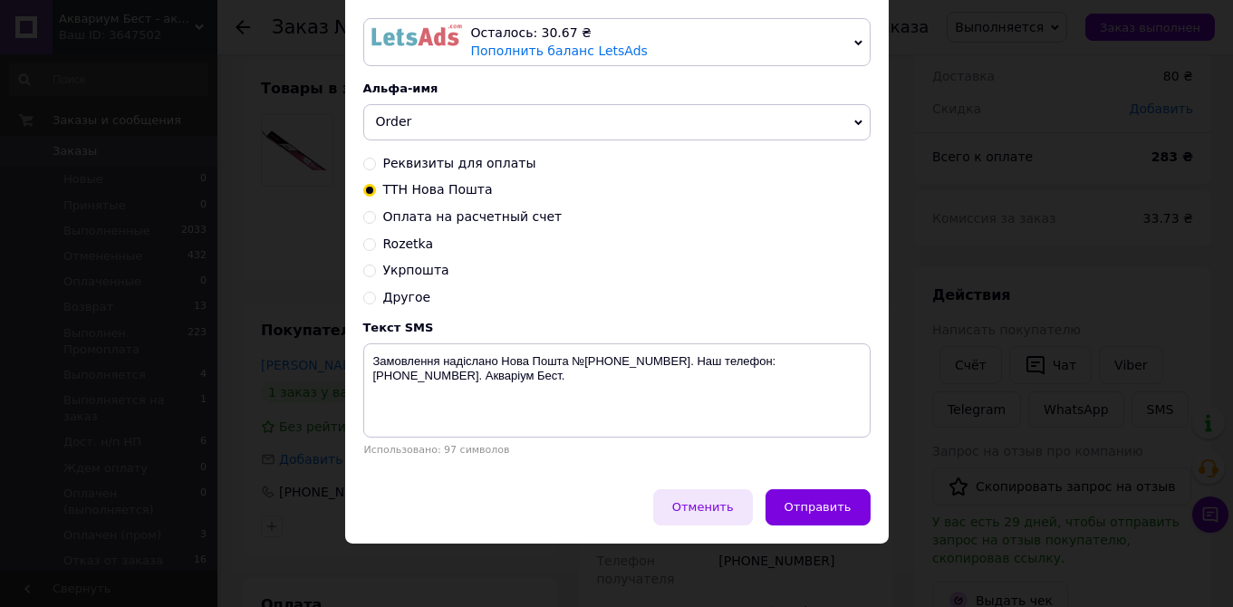
click at [720, 507] on span "Отменить" at bounding box center [703, 507] width 62 height 14
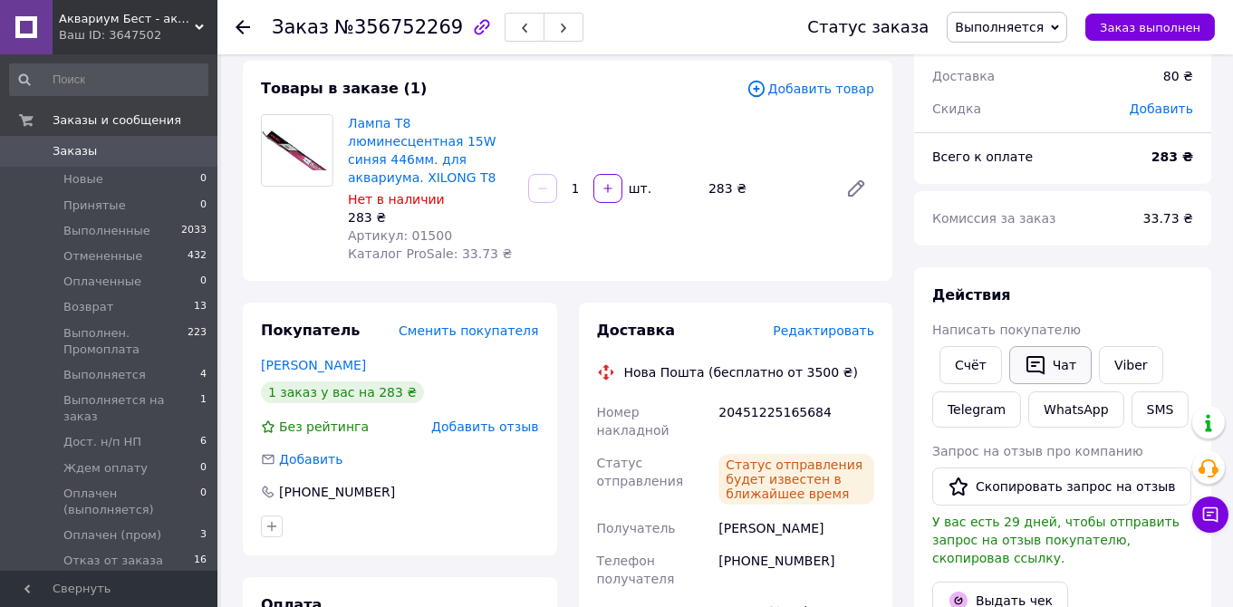
click at [1045, 359] on button "Чат" at bounding box center [1050, 365] width 82 height 38
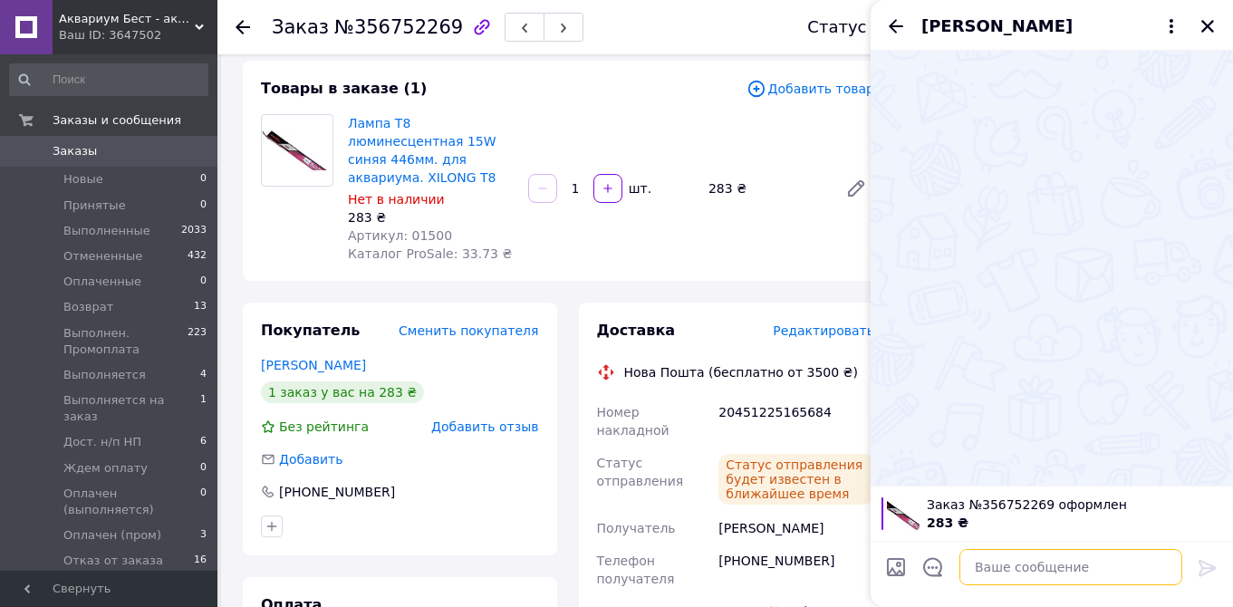
click at [982, 573] on textarea at bounding box center [1070, 567] width 223 height 36
paste textarea "Замовлення надіслано Нова Пошта №20451225165684. Наш телефон: +380 (95) 081-80-…"
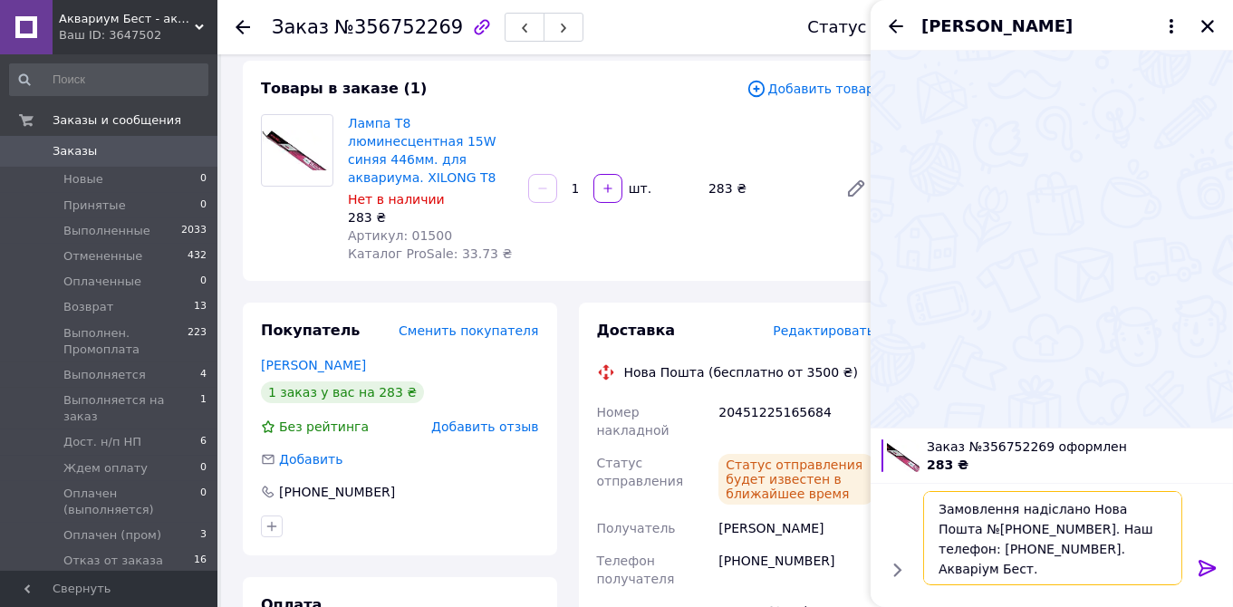
type textarea "Замовлення надіслано Нова Пошта №20451225165684. Наш телефон: +380 (95) 081-80-…"
click at [1209, 564] on icon at bounding box center [1207, 568] width 17 height 16
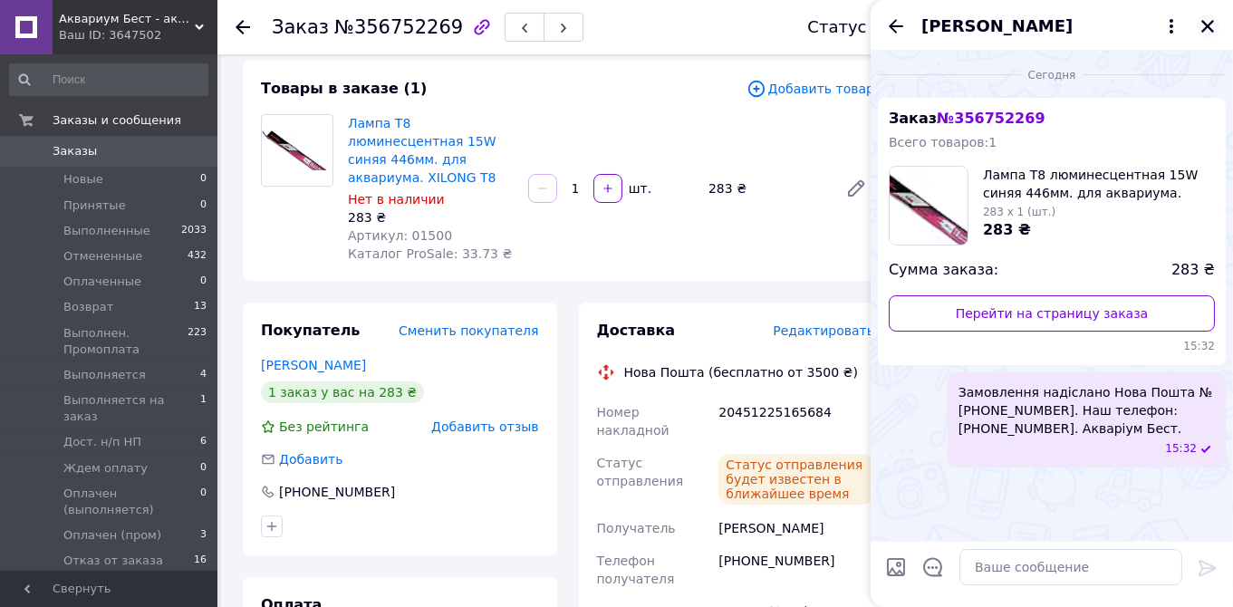
click at [1209, 25] on icon "Закрыть" at bounding box center [1207, 26] width 13 height 13
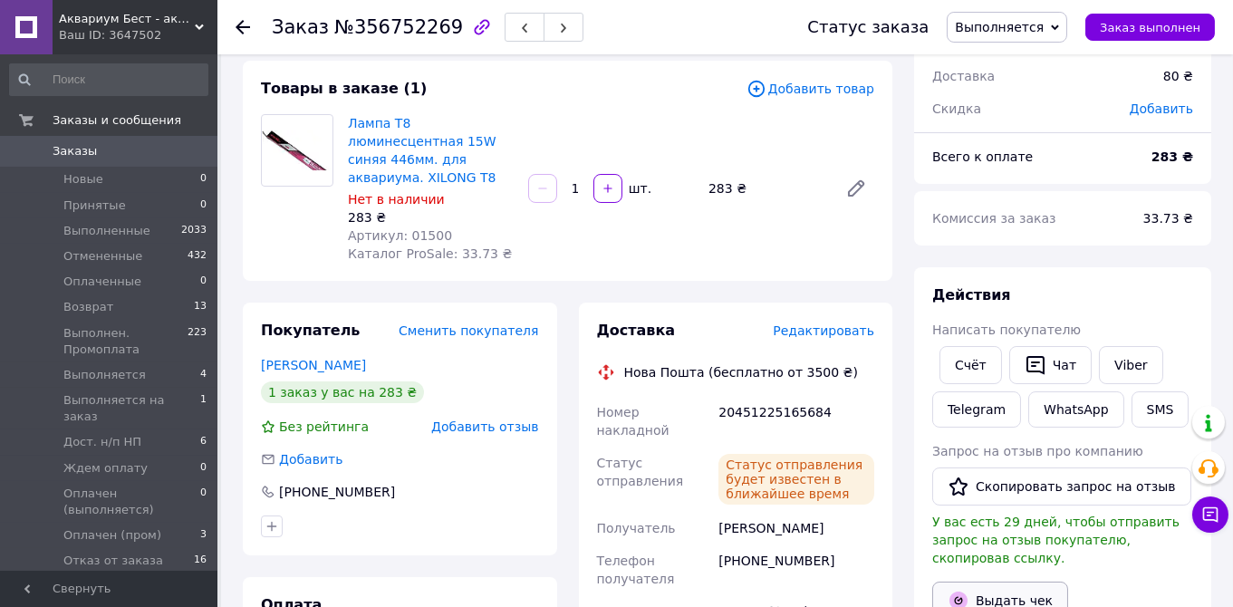
click at [988, 582] on button "Выдать чек" at bounding box center [1000, 601] width 136 height 38
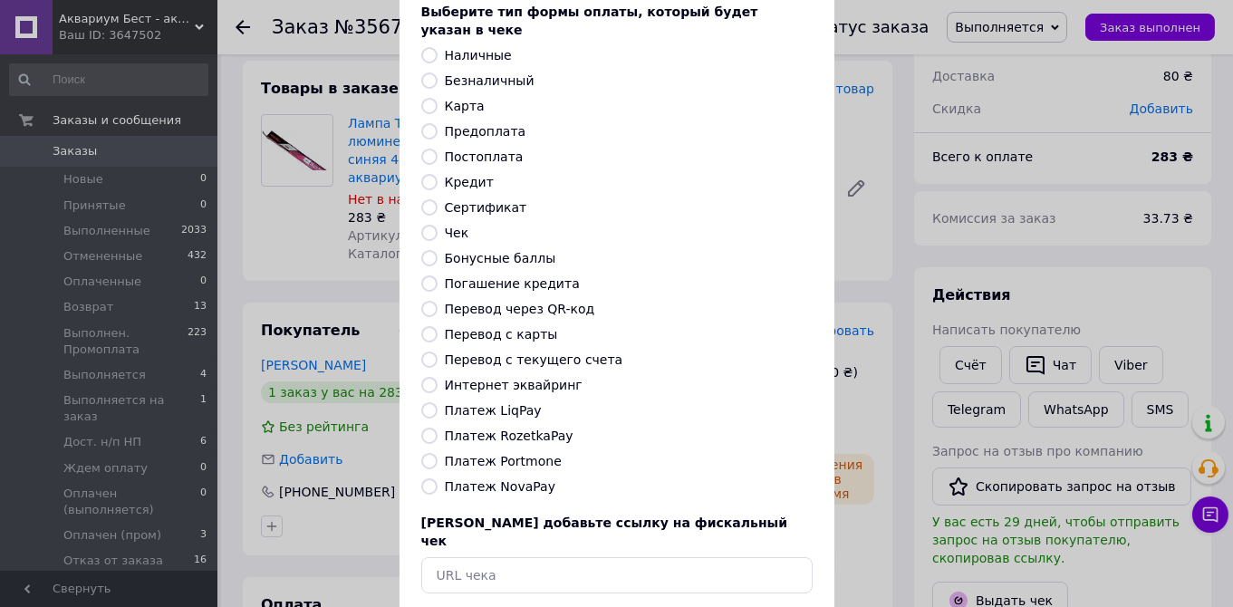
scroll to position [170, 0]
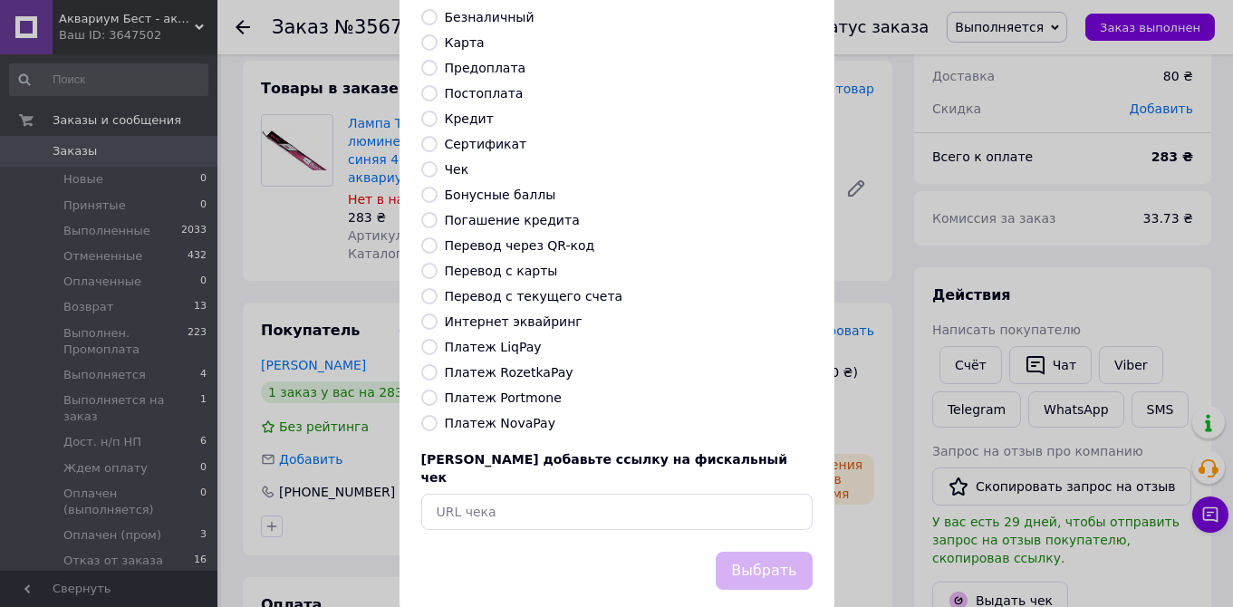
click at [516, 416] on label "Платеж NovaPay" at bounding box center [500, 423] width 111 height 14
click at [438, 415] on input "Платеж NovaPay" at bounding box center [429, 423] width 16 height 16
radio input "true"
click at [777, 552] on button "Выбрать" at bounding box center [764, 571] width 96 height 39
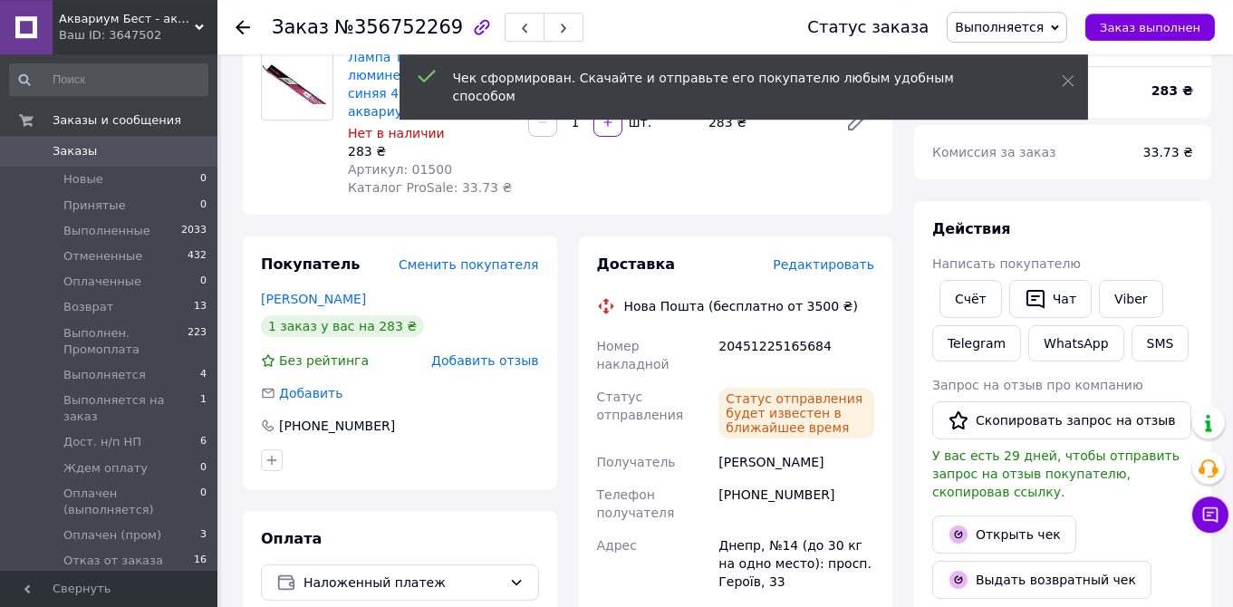
scroll to position [191, 0]
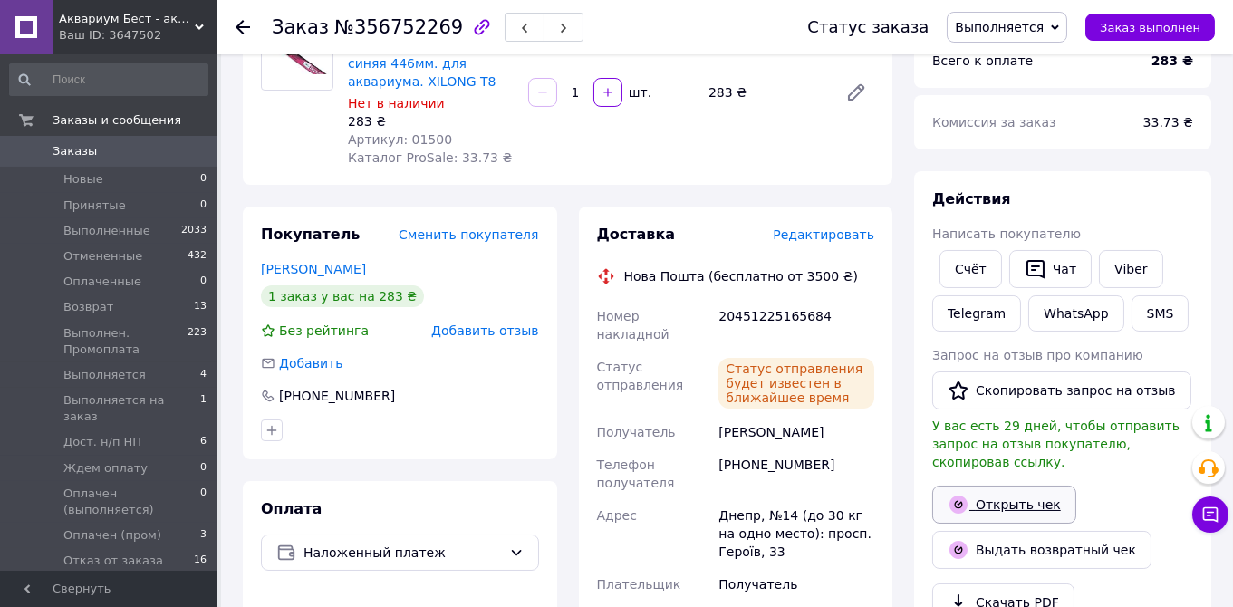
click at [1000, 486] on link "Открыть чек" at bounding box center [1004, 505] width 144 height 38
click at [1049, 263] on button "Чат" at bounding box center [1050, 269] width 82 height 38
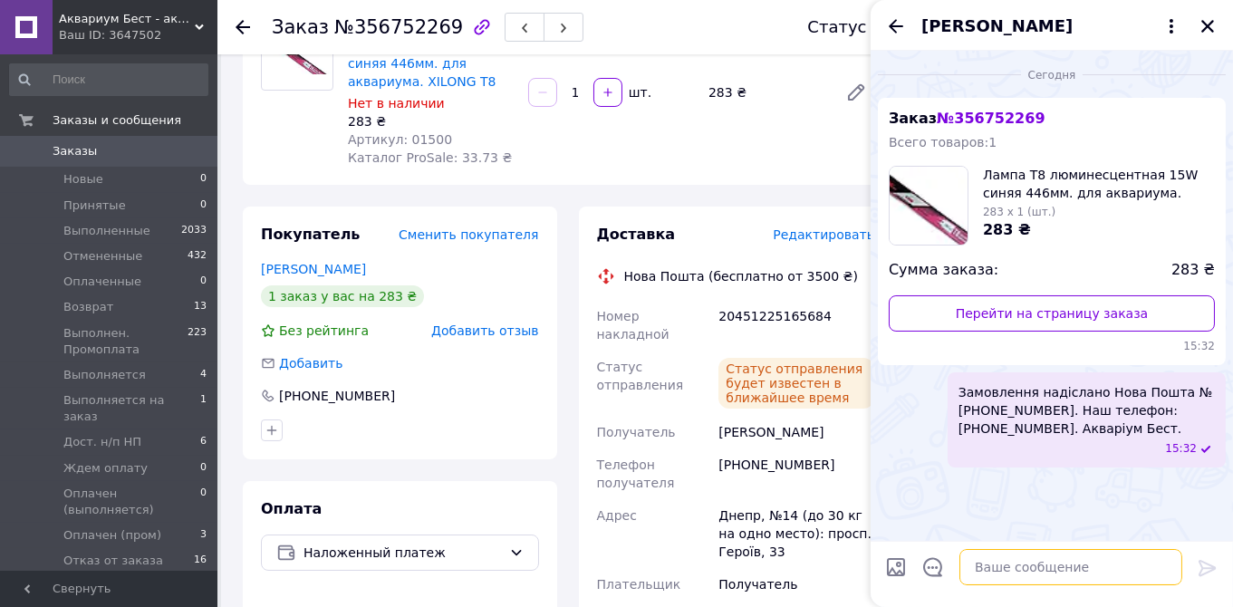
click at [997, 564] on textarea at bounding box center [1070, 567] width 223 height 36
paste textarea "https://kasa.vchasno.ua/check-viewer/qwRnSdssMjo"
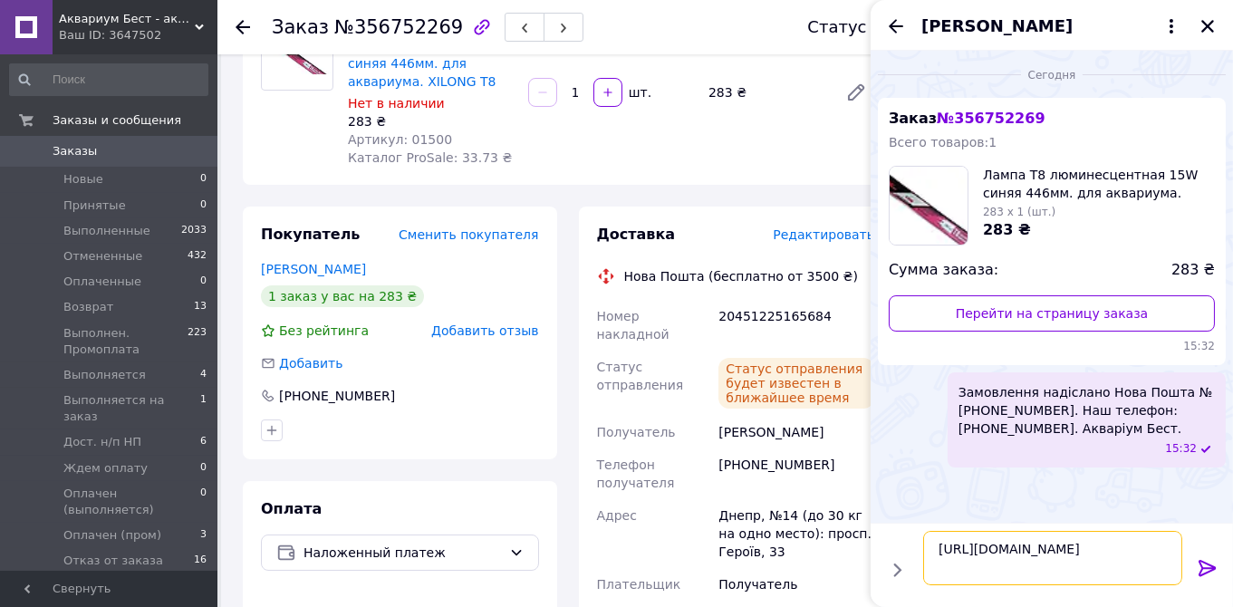
type textarea "https://kasa.vchasno.ua/check-viewer/qwRnSdssMjo"
click at [1197, 569] on icon at bounding box center [1208, 568] width 22 height 22
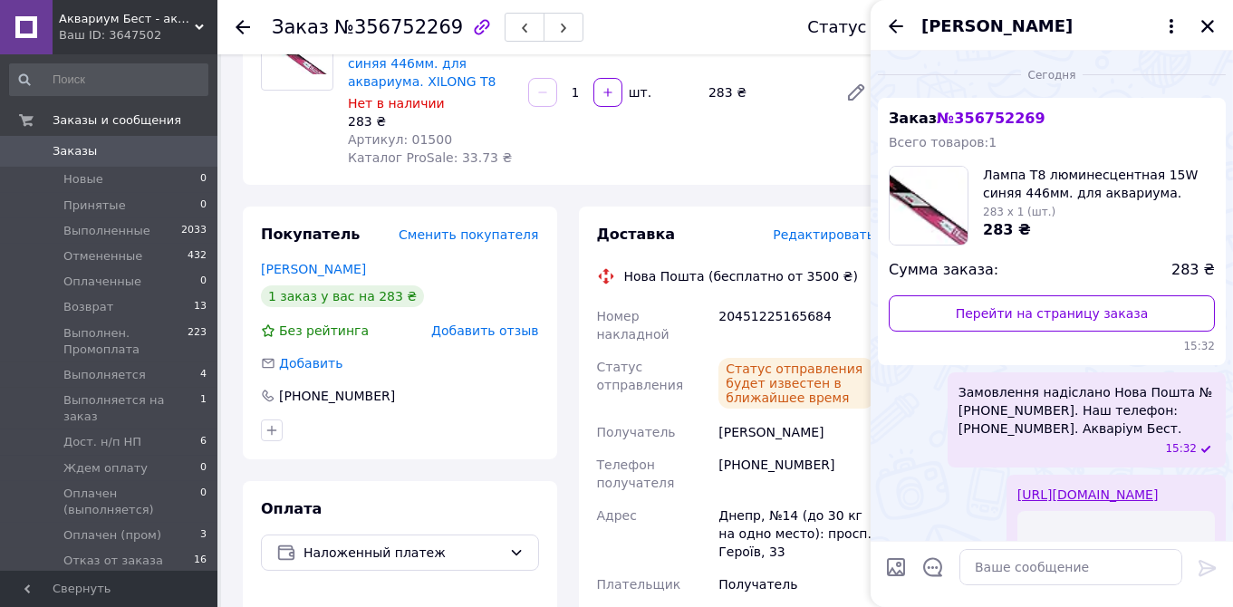
scroll to position [241, 0]
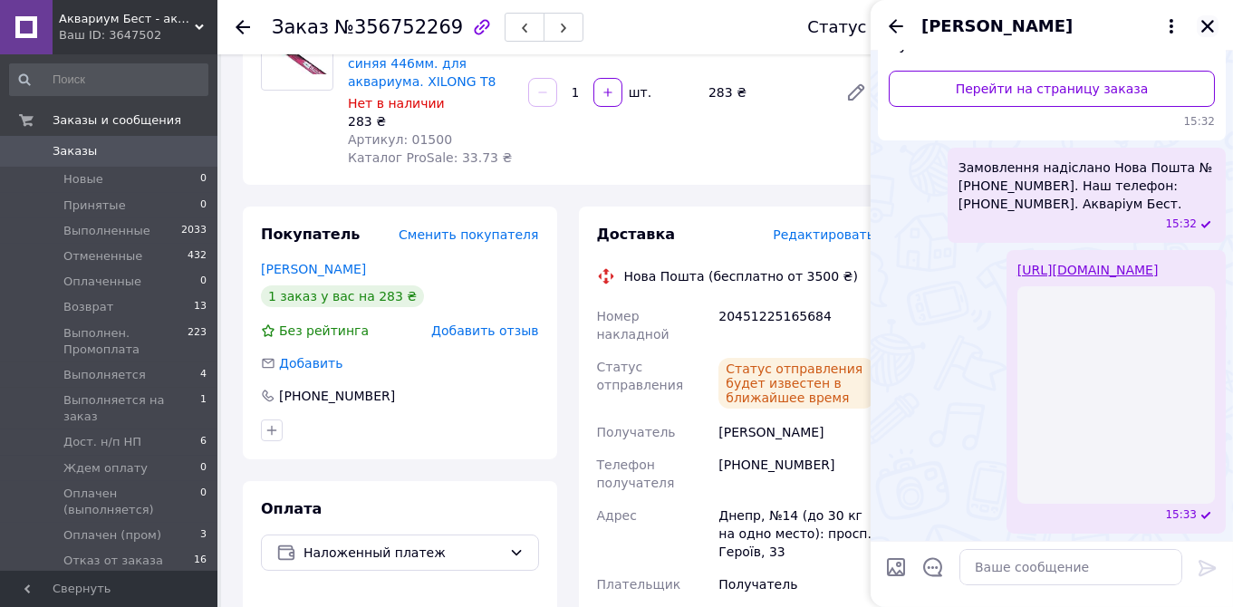
click at [1210, 22] on icon "Закрыть" at bounding box center [1208, 26] width 16 height 16
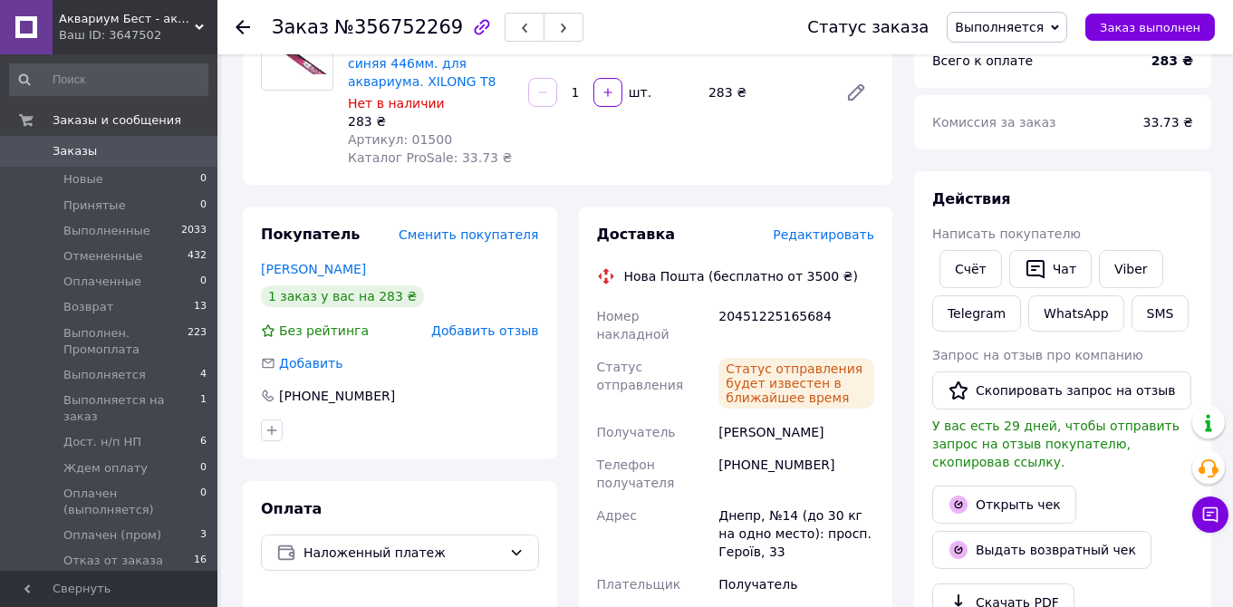
click at [1017, 29] on span "Выполняется" at bounding box center [999, 27] width 89 height 14
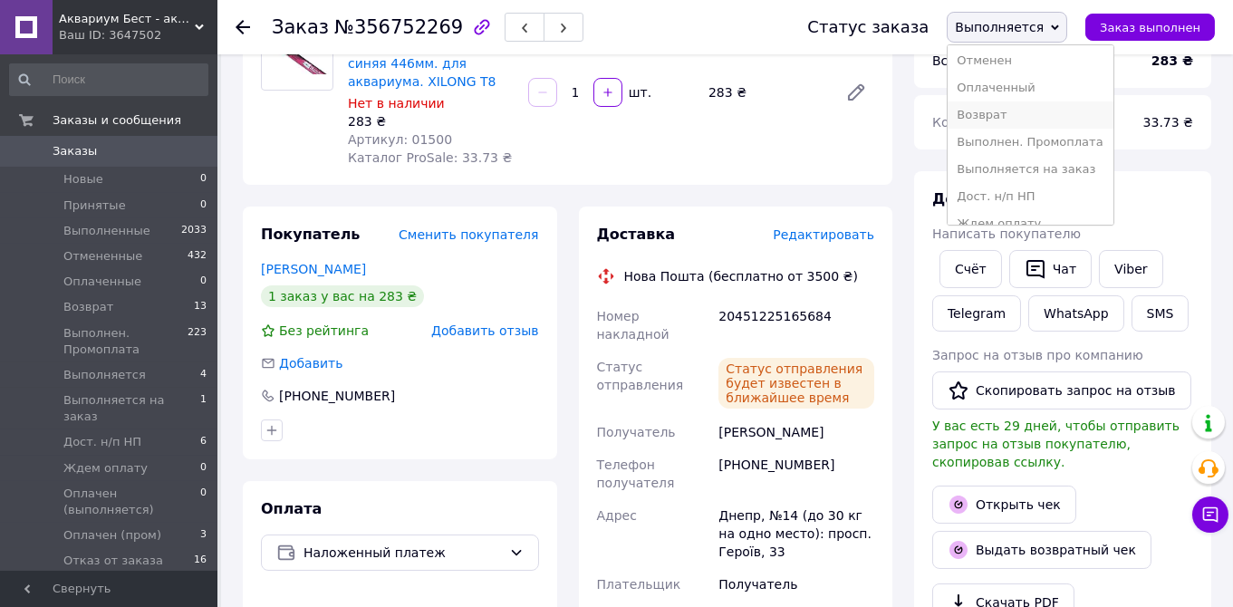
scroll to position [92, 0]
click at [1023, 168] on li "Дост. н/п НП" at bounding box center [1031, 162] width 166 height 27
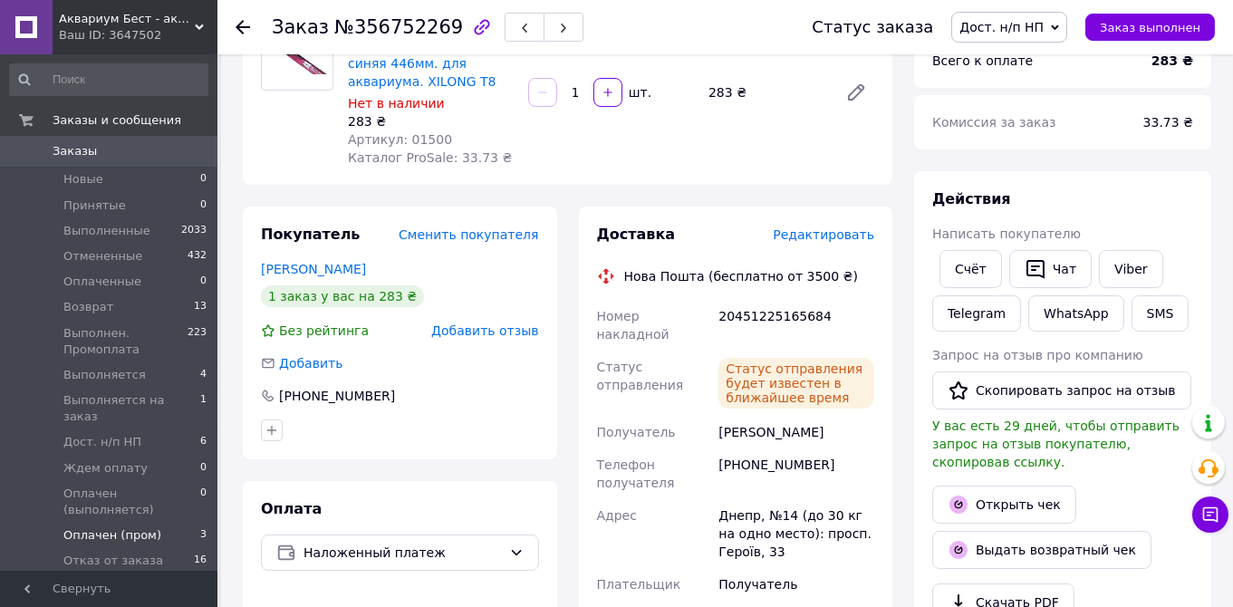
click at [124, 527] on span "Оплачен (пром)" at bounding box center [112, 535] width 98 height 16
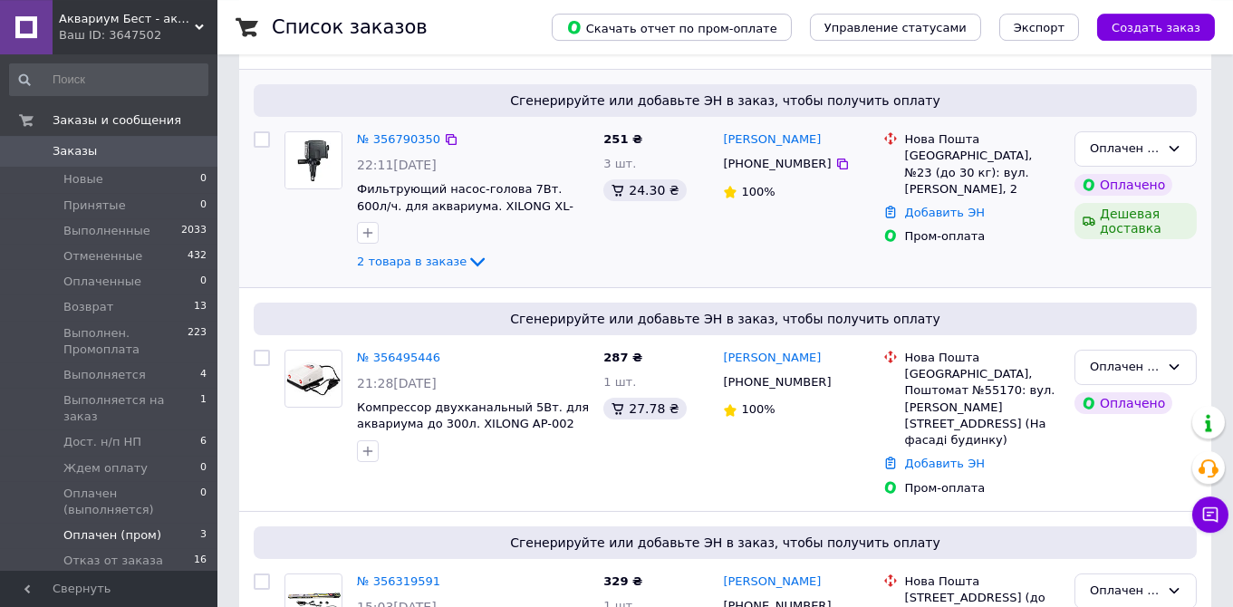
scroll to position [191, 0]
click at [414, 140] on link "№ 356790350" at bounding box center [398, 138] width 83 height 14
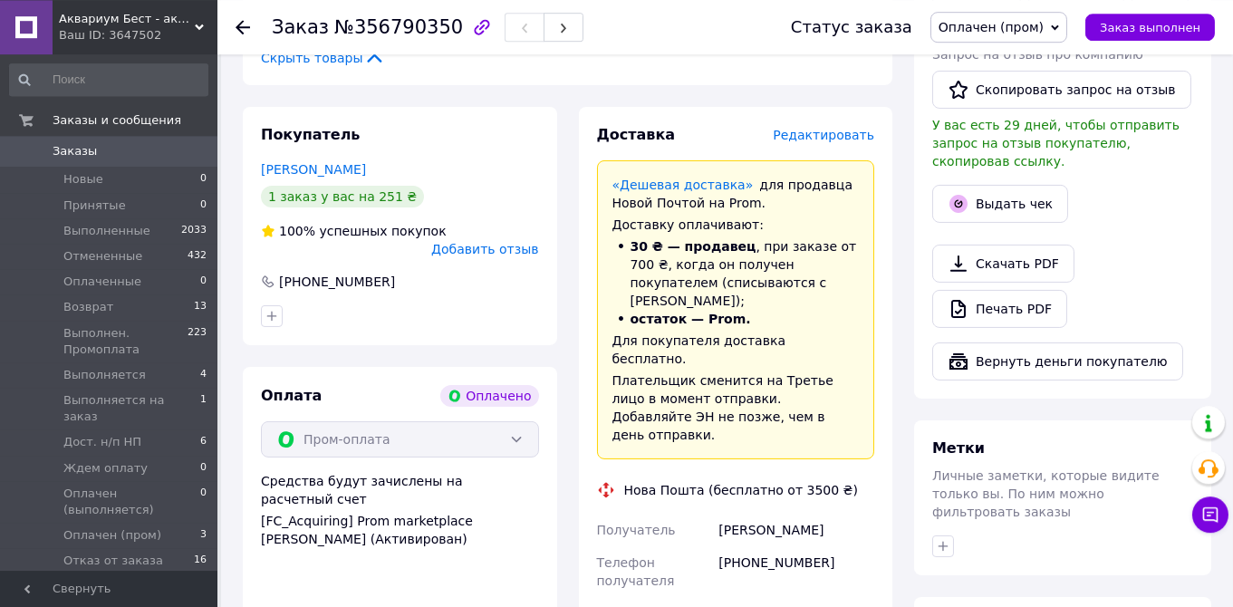
scroll to position [1011, 0]
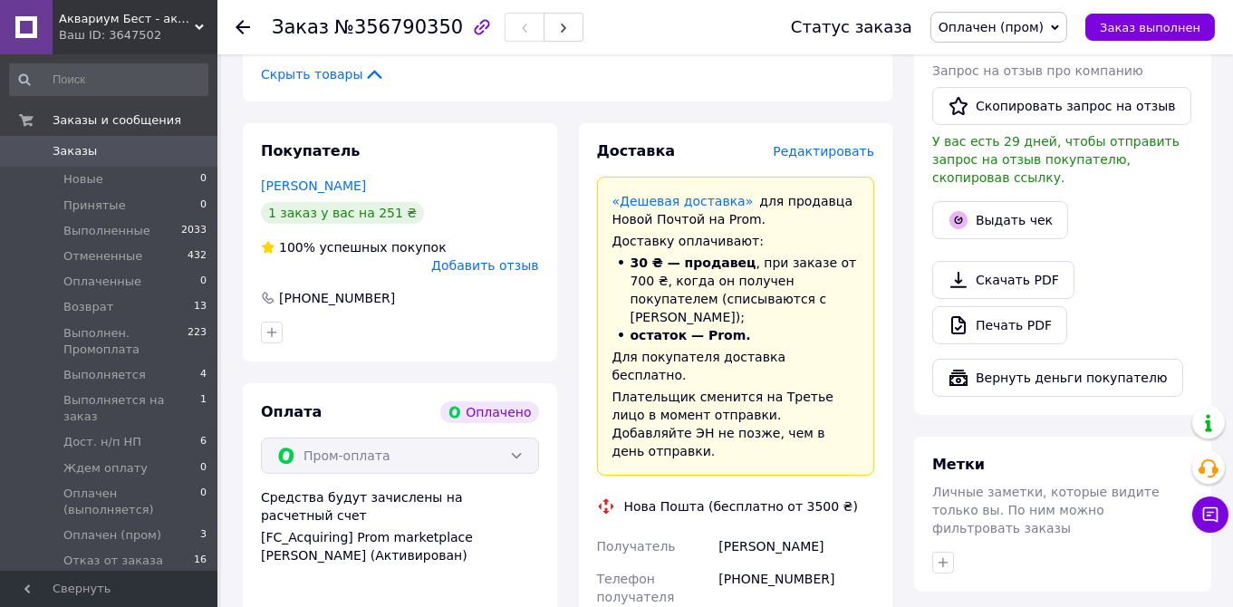
click at [820, 144] on span "Редактировать" at bounding box center [823, 151] width 101 height 14
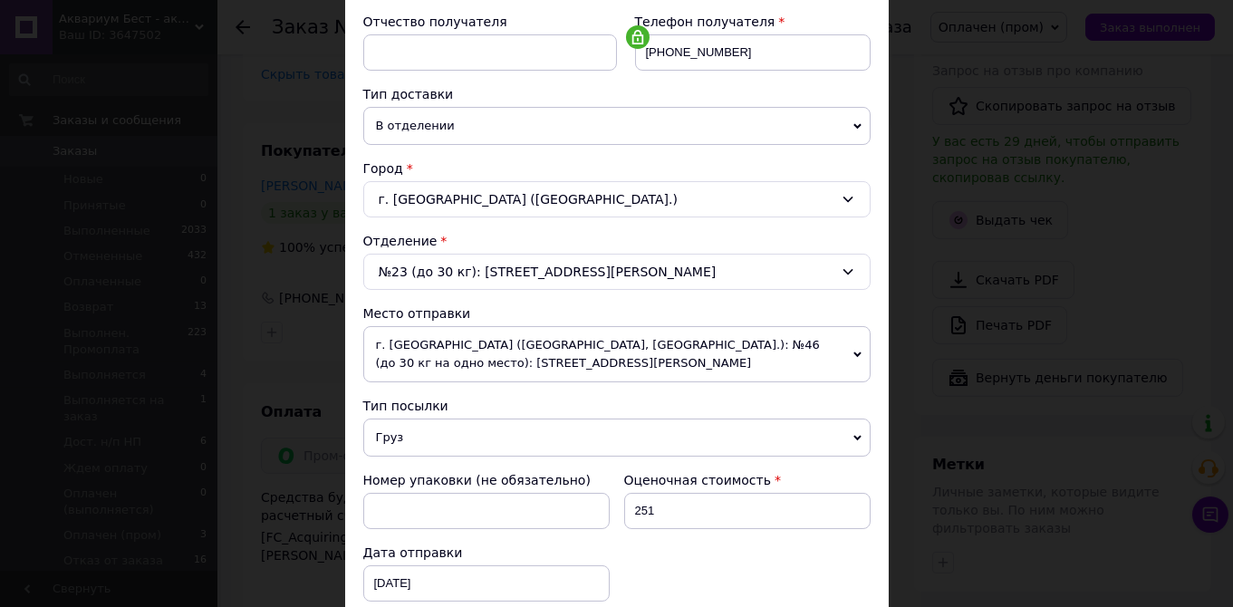
scroll to position [414, 0]
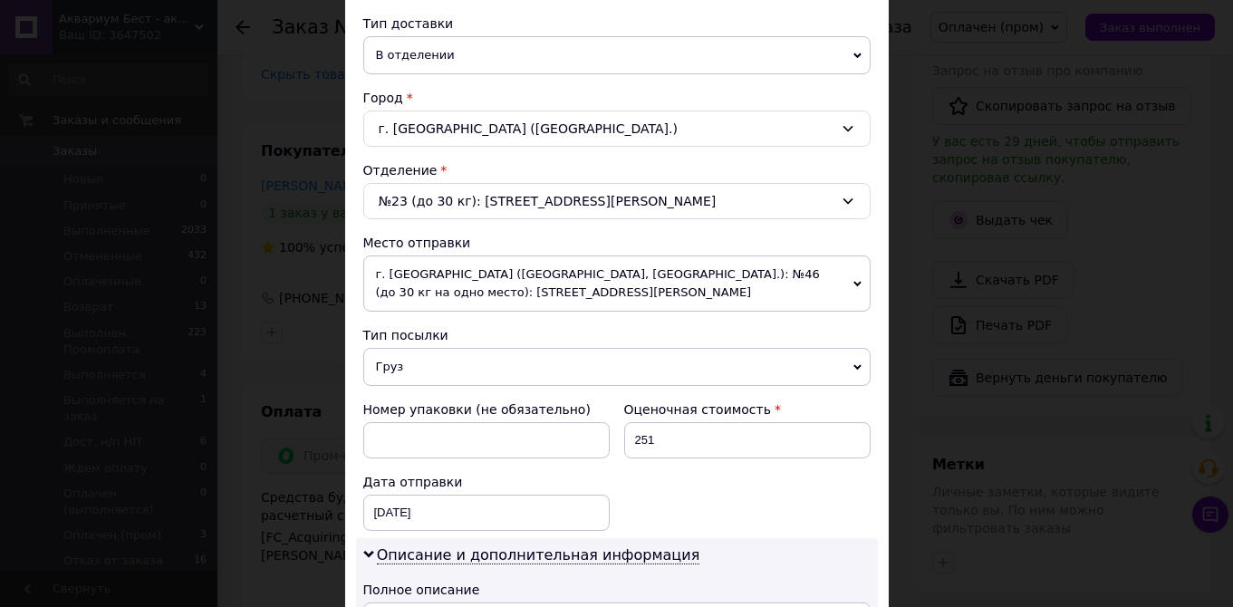
click at [590, 270] on span "г. Запорожье (Запорожская обл., Запорожский р-н.): №46 (до 30 кг на одно место)…" at bounding box center [616, 283] width 507 height 56
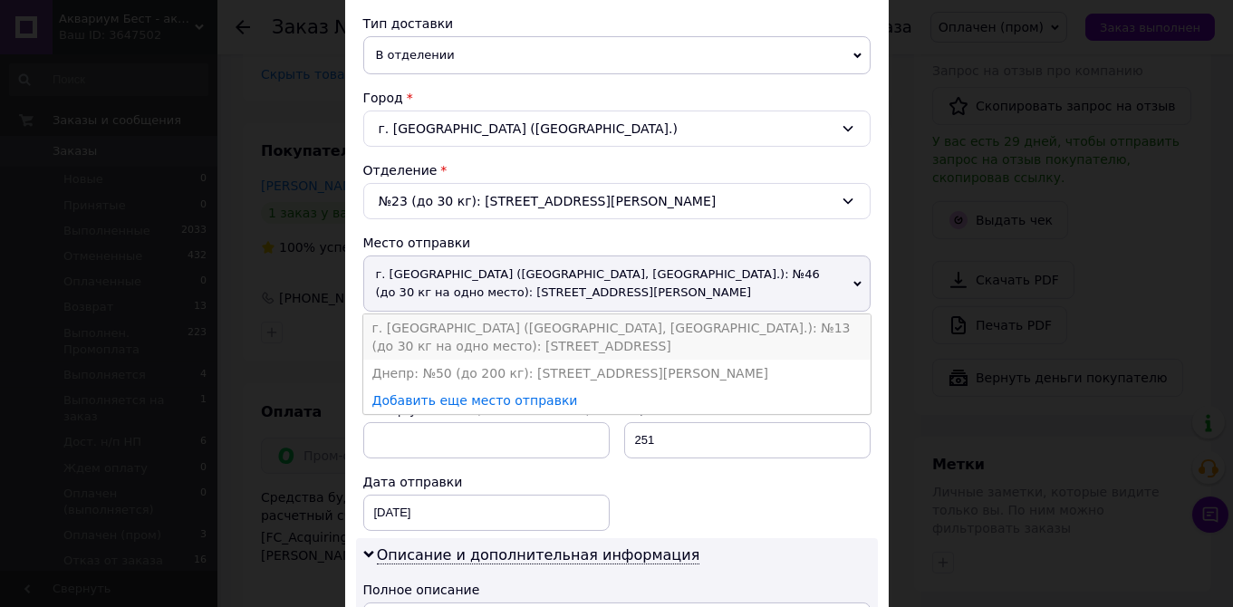
click at [694, 327] on li "г. Запорожье (Запорожская обл., Запорожский р-н.): №13 (до 30 кг на одно место)…" at bounding box center [616, 336] width 507 height 45
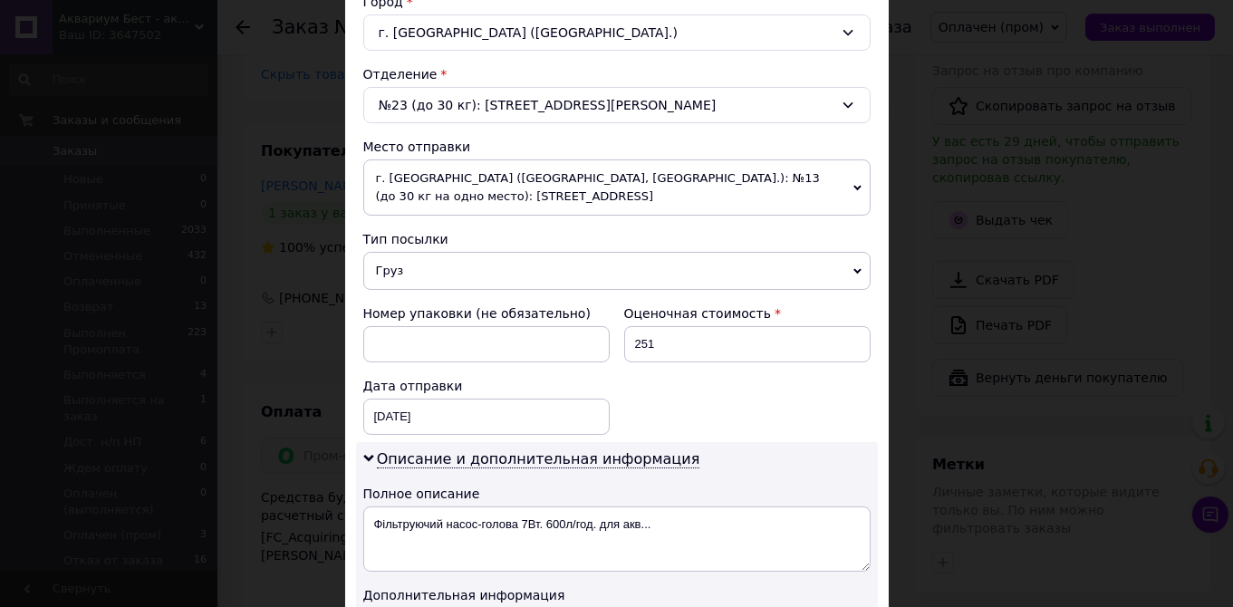
scroll to position [809, 0]
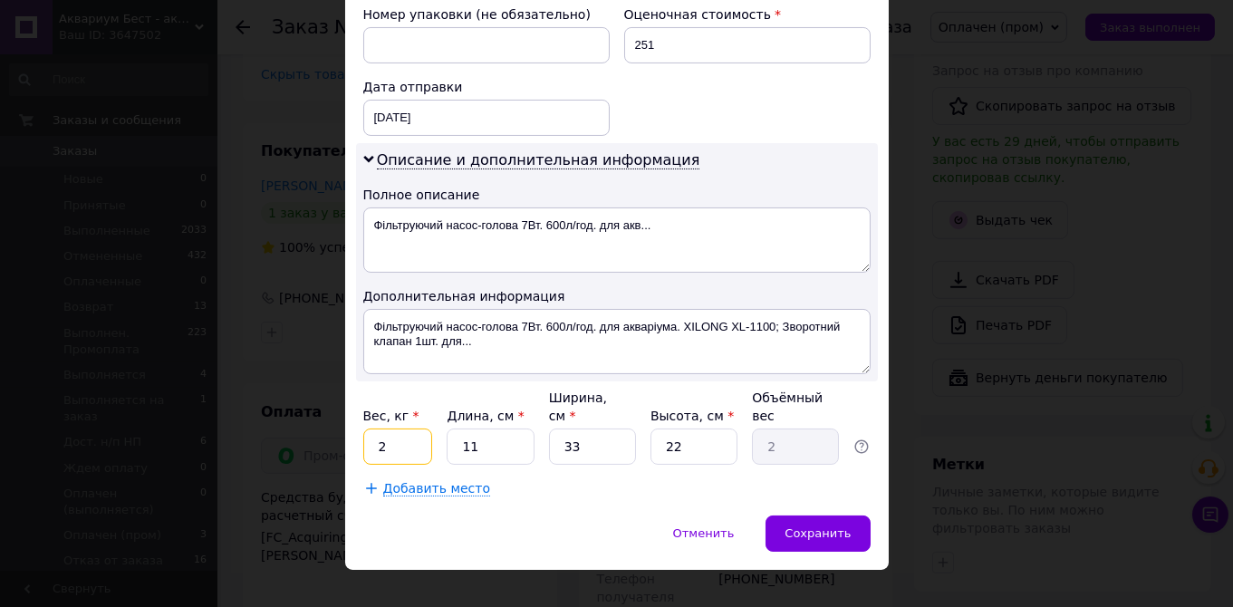
drag, startPoint x: 386, startPoint y: 422, endPoint x: 370, endPoint y: 425, distance: 16.5
click at [370, 429] on input "2" at bounding box center [398, 447] width 70 height 36
click at [384, 429] on input "05" at bounding box center [398, 447] width 70 height 36
type input "0.5"
drag, startPoint x: 479, startPoint y: 420, endPoint x: 445, endPoint y: 422, distance: 34.5
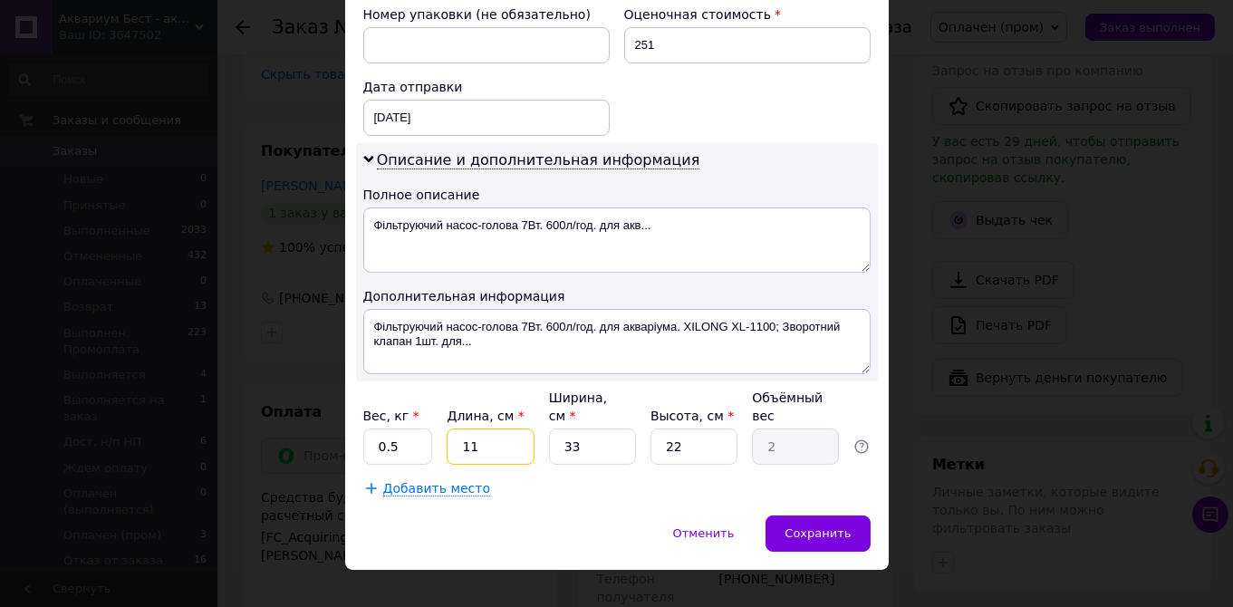
click at [447, 429] on input "11" at bounding box center [490, 447] width 87 height 36
type input "1"
type input "0.18"
type input "15"
type input "2.72"
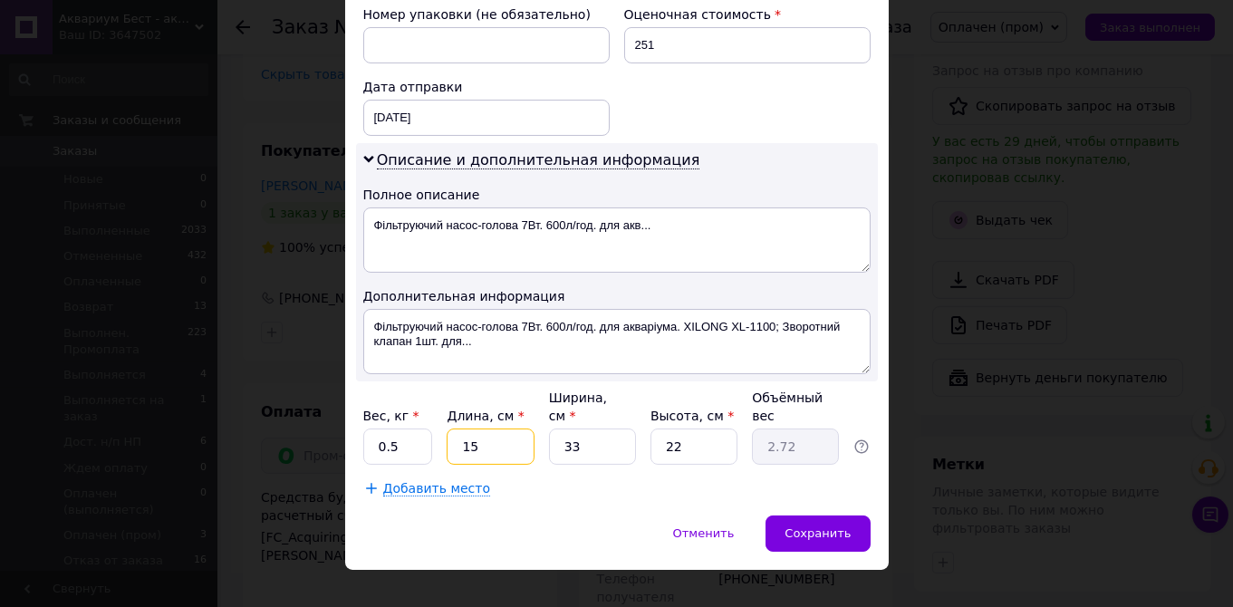
type input "15"
drag, startPoint x: 576, startPoint y: 416, endPoint x: 555, endPoint y: 425, distance: 22.7
click at [555, 429] on input "33" at bounding box center [592, 447] width 87 height 36
type input "9"
type input "0.74"
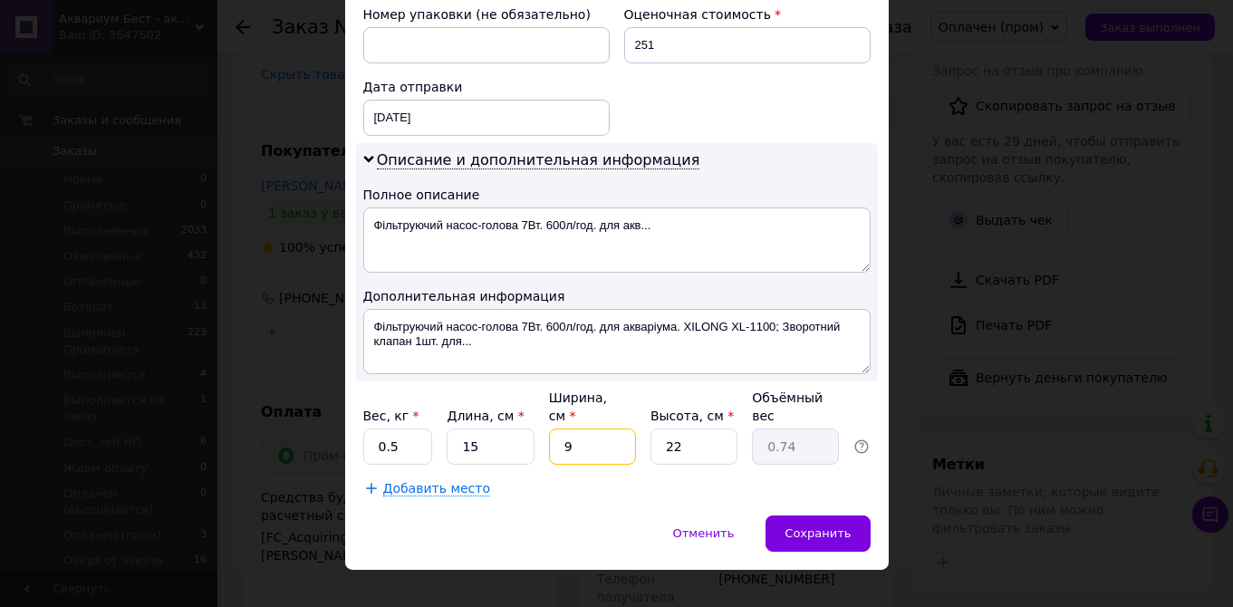
type input "9"
drag, startPoint x: 679, startPoint y: 425, endPoint x: 666, endPoint y: 425, distance: 13.6
click at [666, 429] on input "22" at bounding box center [693, 447] width 87 height 36
type input "9"
type input "0.3"
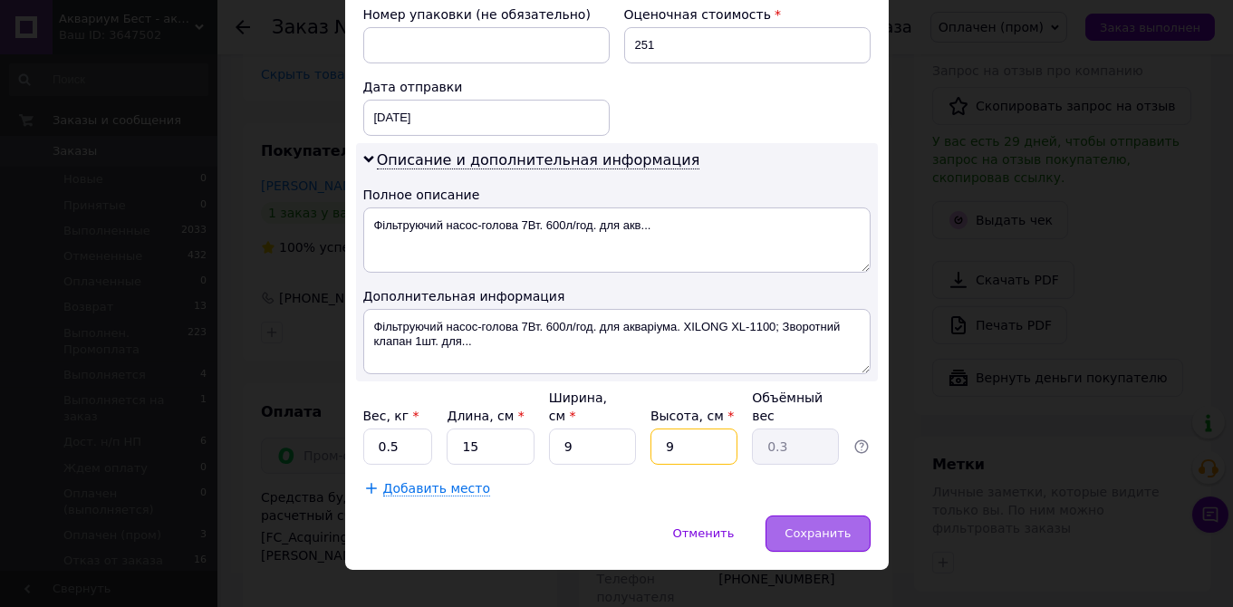
type input "9"
click at [821, 526] on span "Сохранить" at bounding box center [818, 533] width 66 height 14
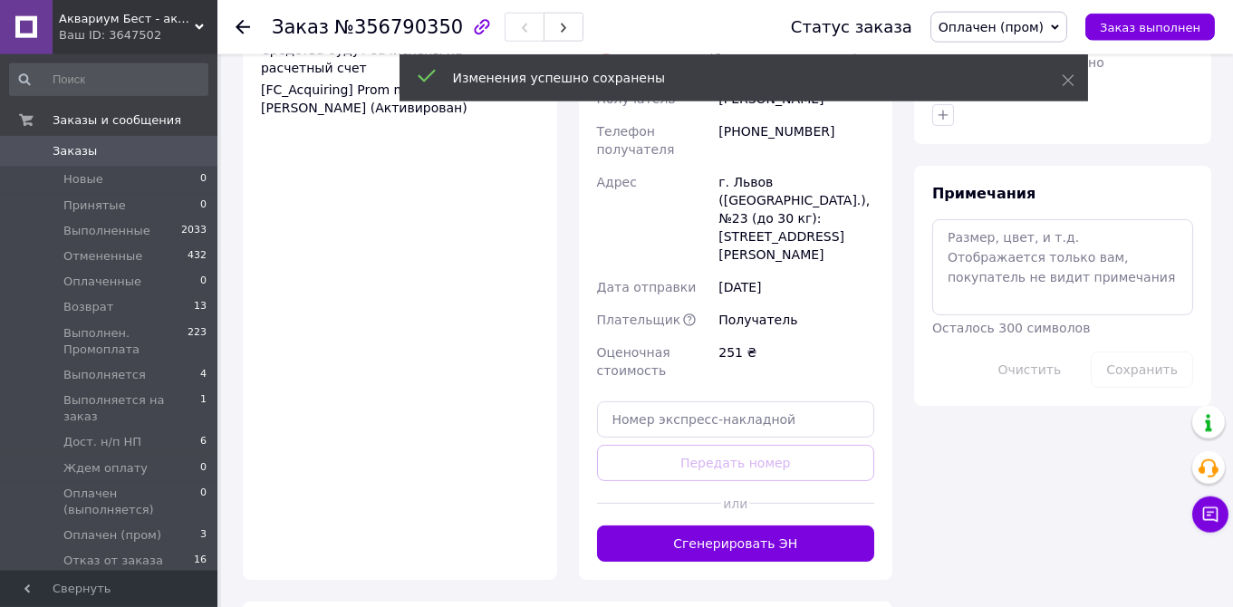
scroll to position [1489, 0]
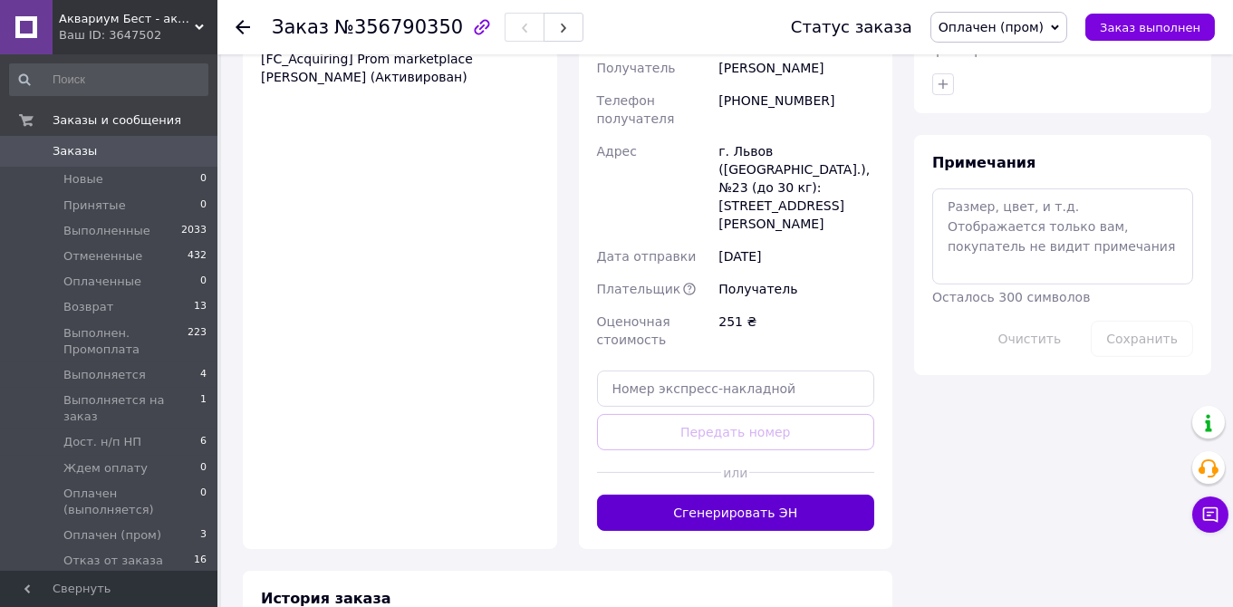
click at [719, 495] on button "Сгенерировать ЭН" at bounding box center [736, 513] width 278 height 36
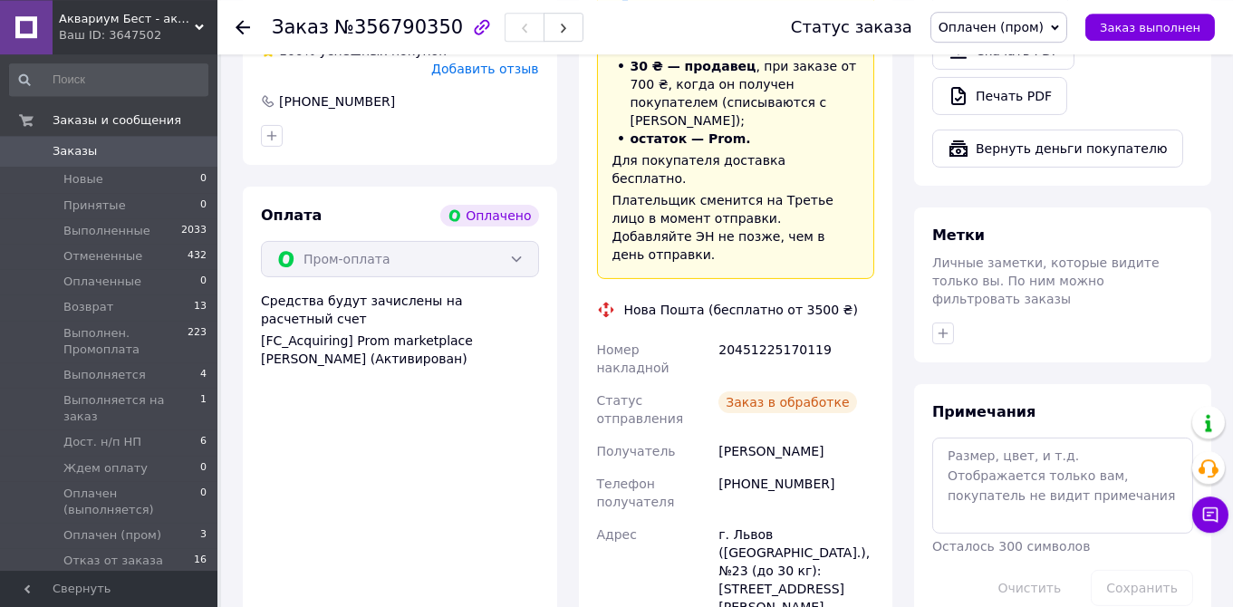
scroll to position [1202, 0]
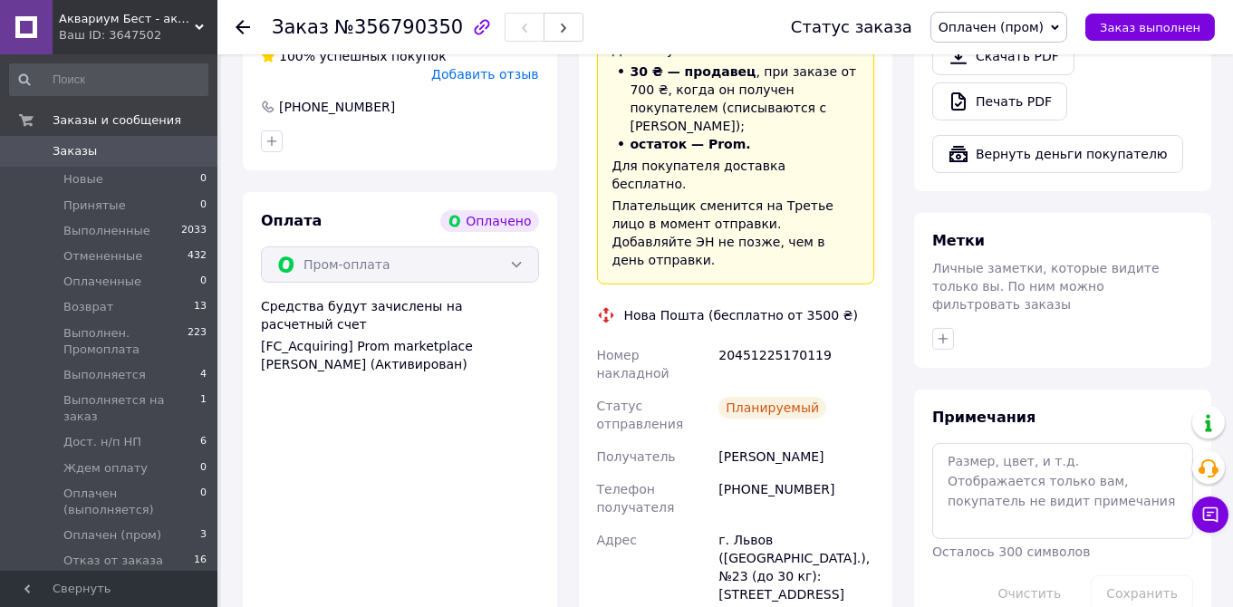
click at [757, 339] on div "20451225170119" at bounding box center [796, 364] width 163 height 51
copy div "20451225170119"
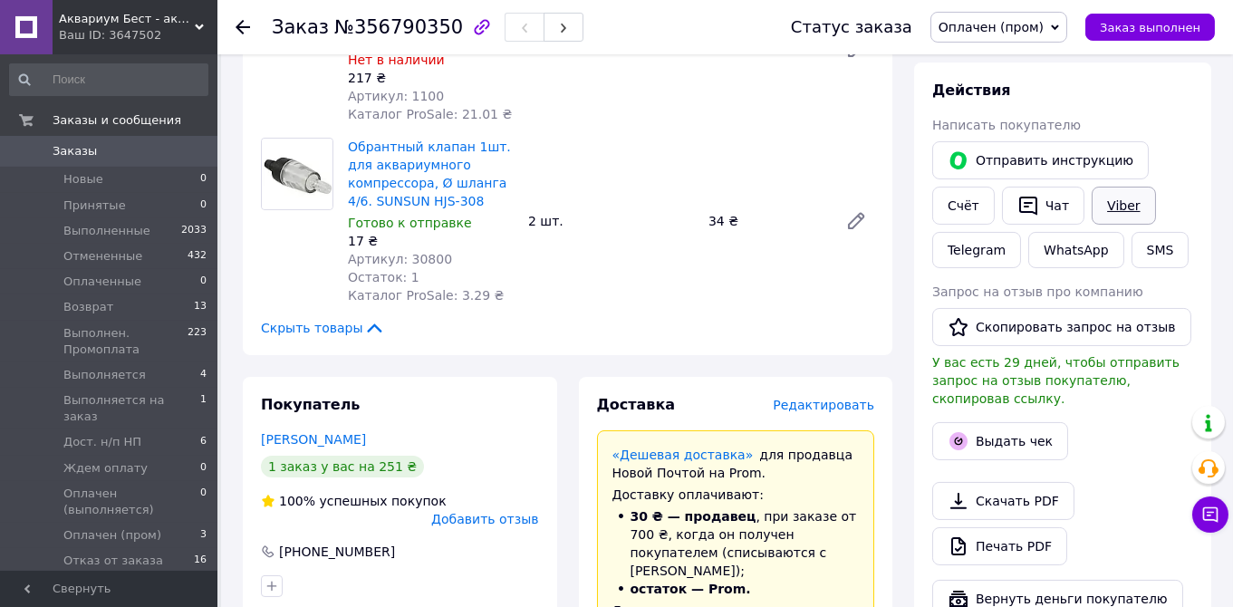
scroll to position [724, 0]
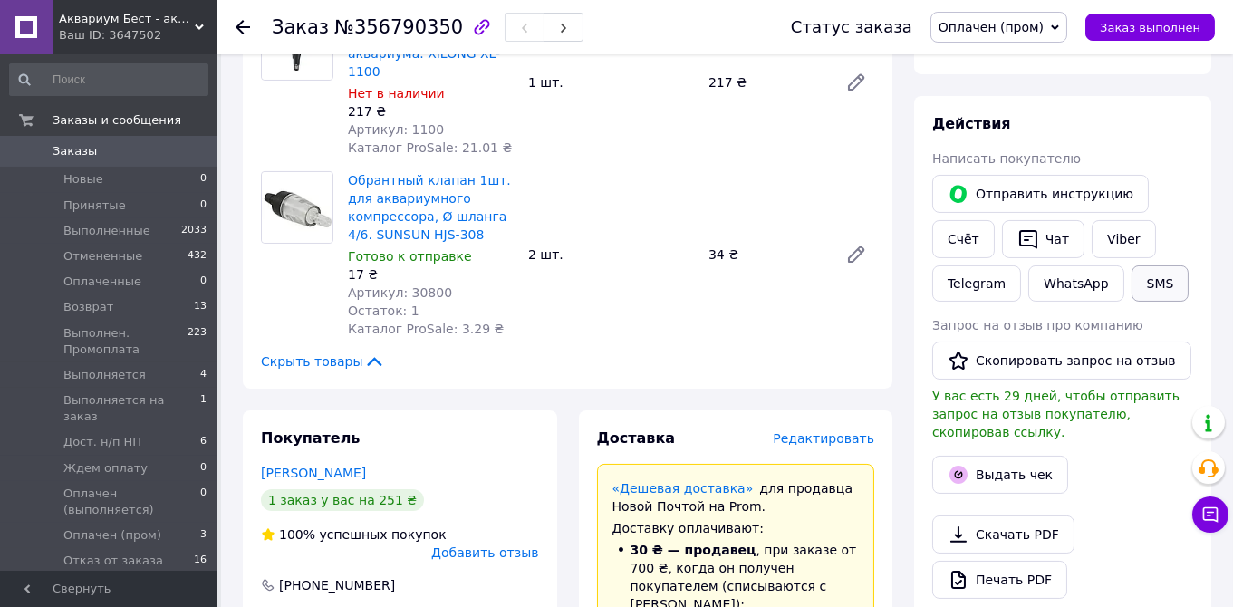
click at [1132, 270] on button "SMS" at bounding box center [1161, 283] width 58 height 36
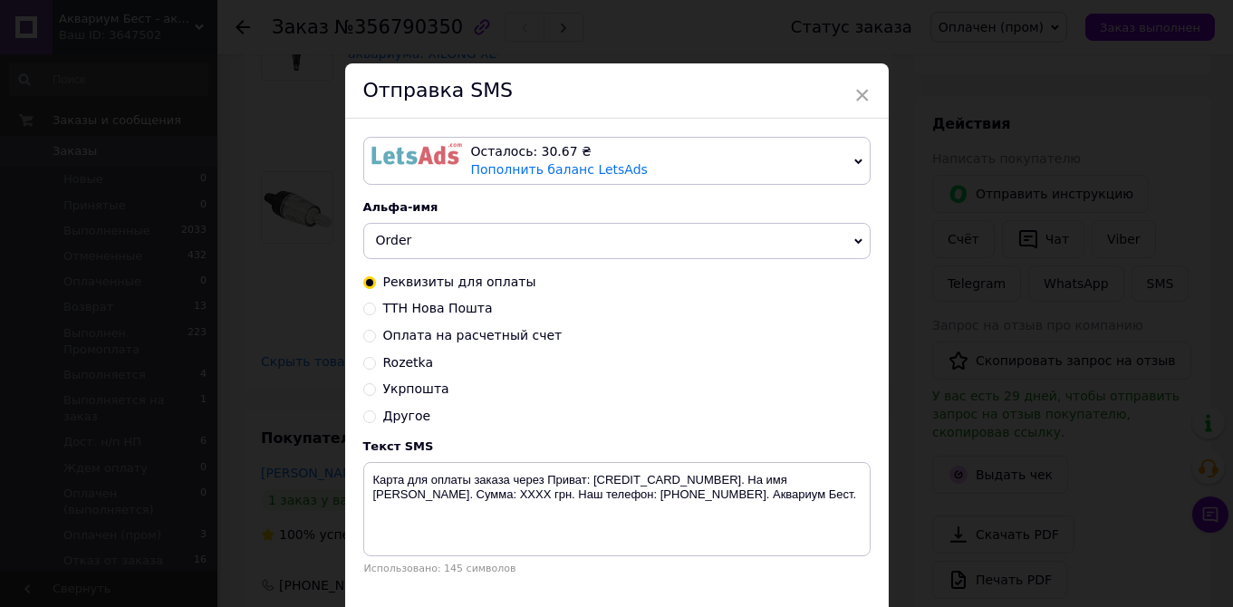
click at [446, 313] on span "ТТН Нова Пошта" at bounding box center [438, 308] width 110 height 14
click at [376, 313] on input "ТТН Нова Пошта" at bounding box center [369, 307] width 13 height 13
radio input "true"
radio input "false"
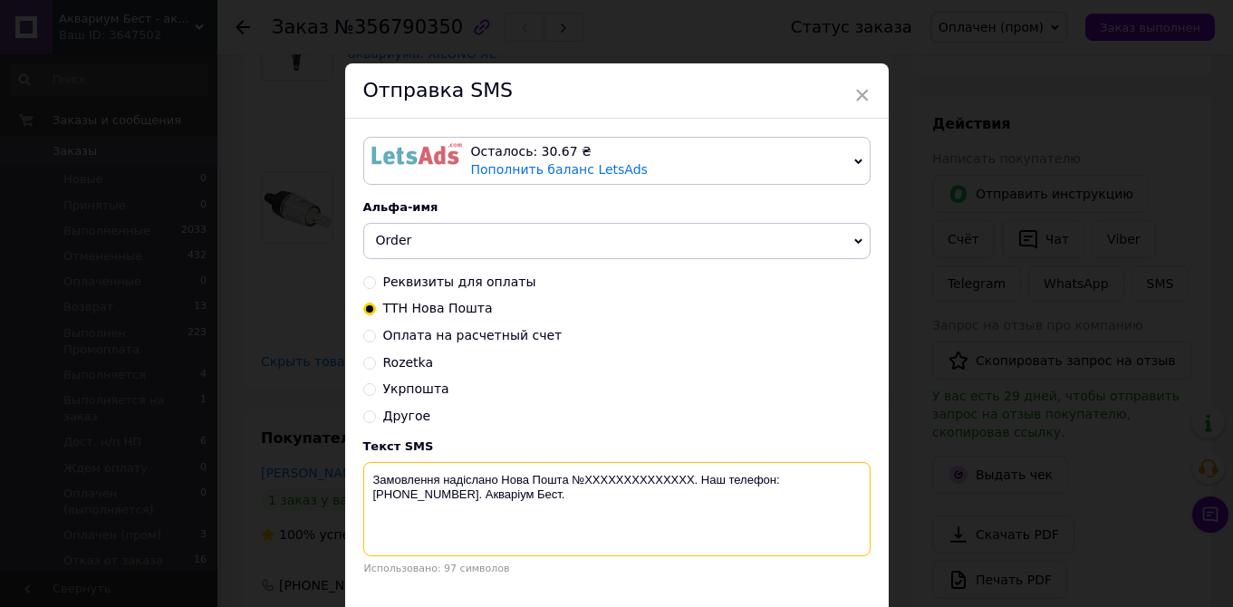
click at [612, 477] on textarea "Замовлення надіслано Нова Пошта №XXXXXXXXXXXXXX. Наш телефон: +380 (95) 081-80-…" at bounding box center [616, 509] width 507 height 94
paste textarea "20451225170119"
drag, startPoint x: 515, startPoint y: 499, endPoint x: 369, endPoint y: 469, distance: 148.9
click at [369, 469] on textarea "Замовлення надіслано Нова Пошта №20451225170119. Наш телефон: +380 (95) 081-80-…" at bounding box center [616, 509] width 507 height 94
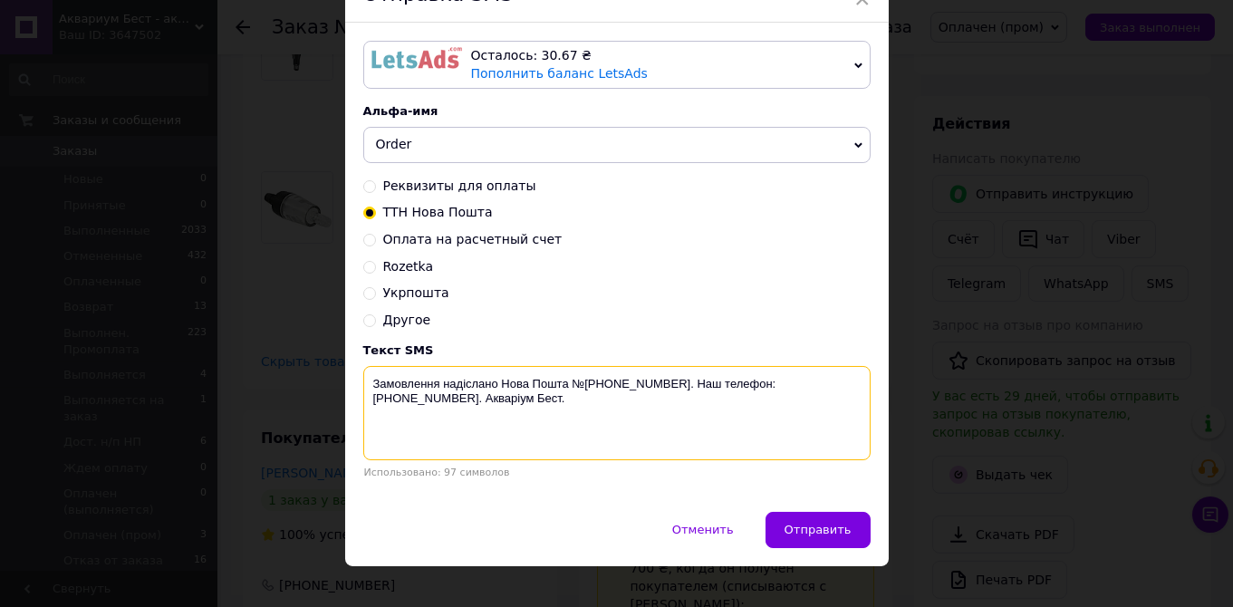
scroll to position [119, 0]
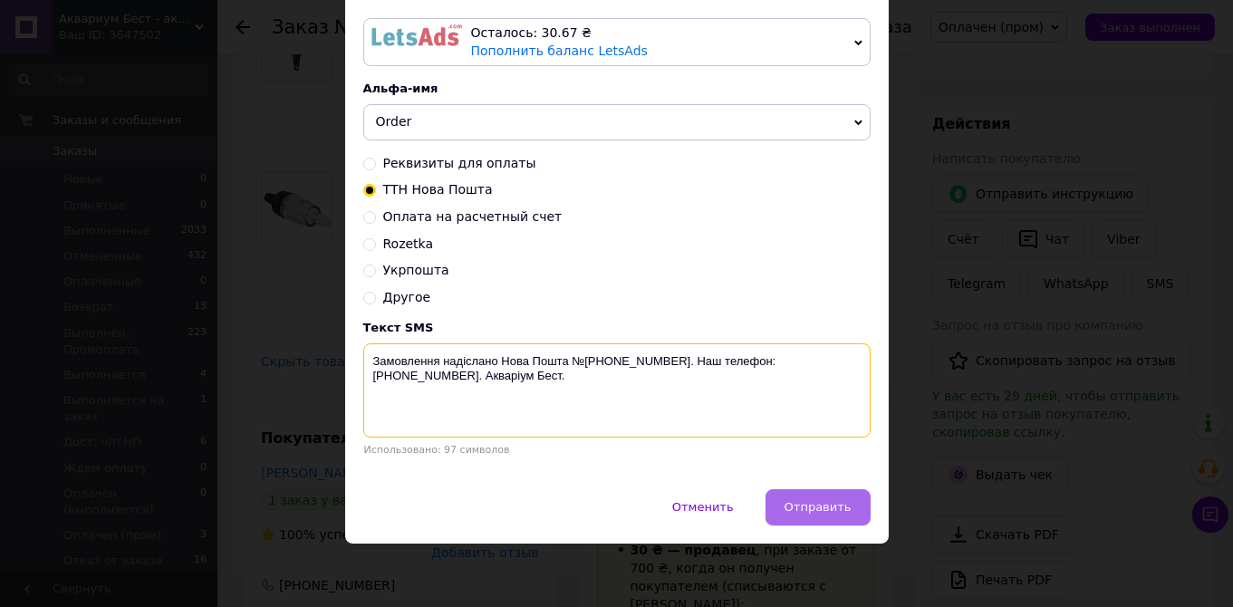
type textarea "Замовлення надіслано Нова Пошта №20451225170119. Наш телефон: +380 (95) 081-80-…"
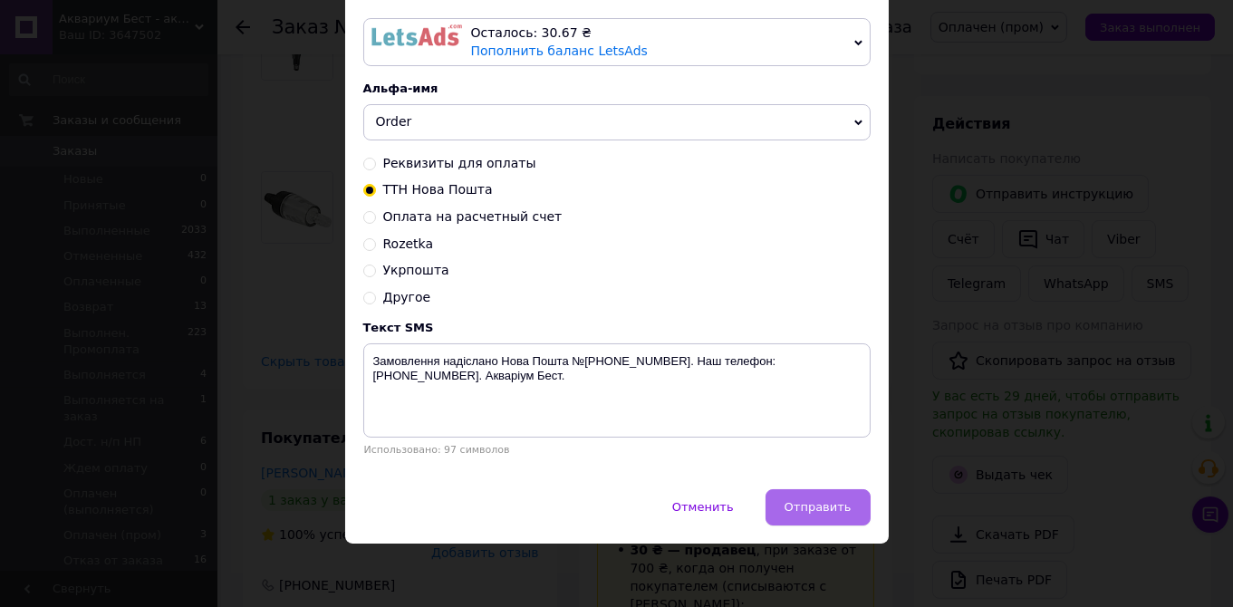
click at [831, 509] on span "Отправить" at bounding box center [818, 507] width 67 height 14
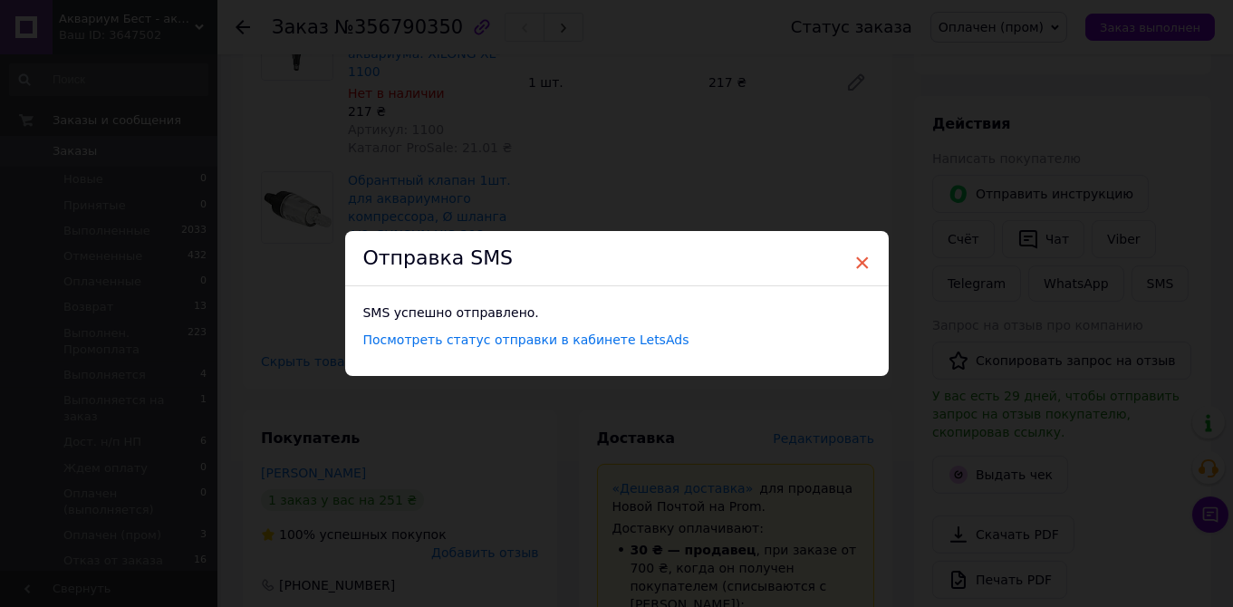
click at [862, 262] on span "×" at bounding box center [862, 262] width 16 height 31
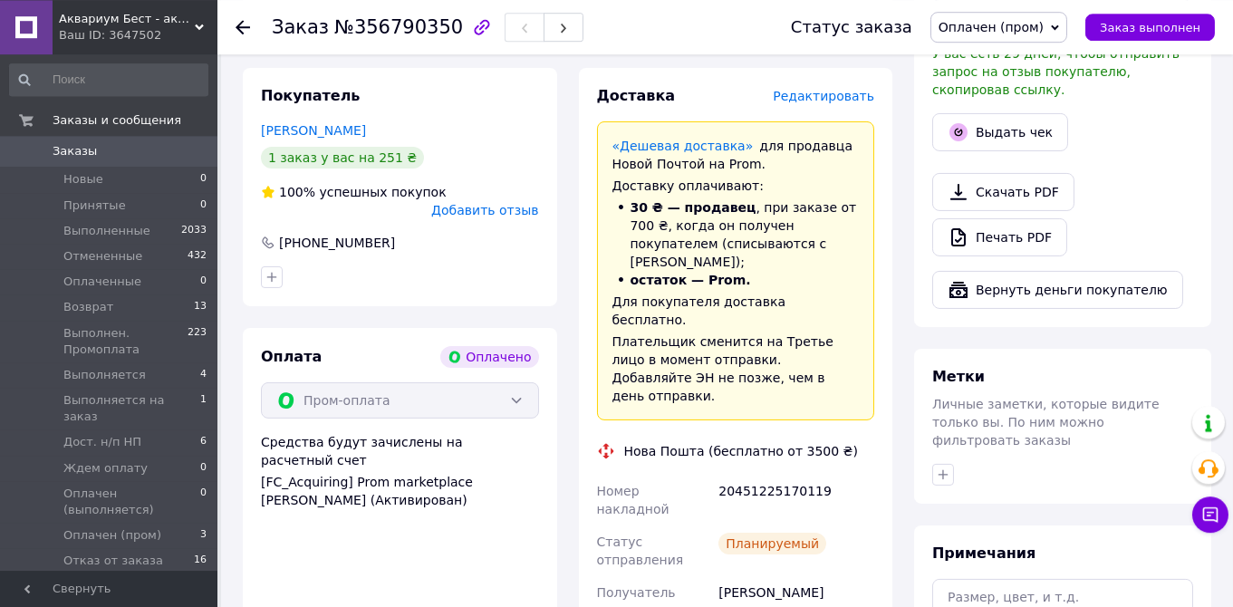
scroll to position [1011, 0]
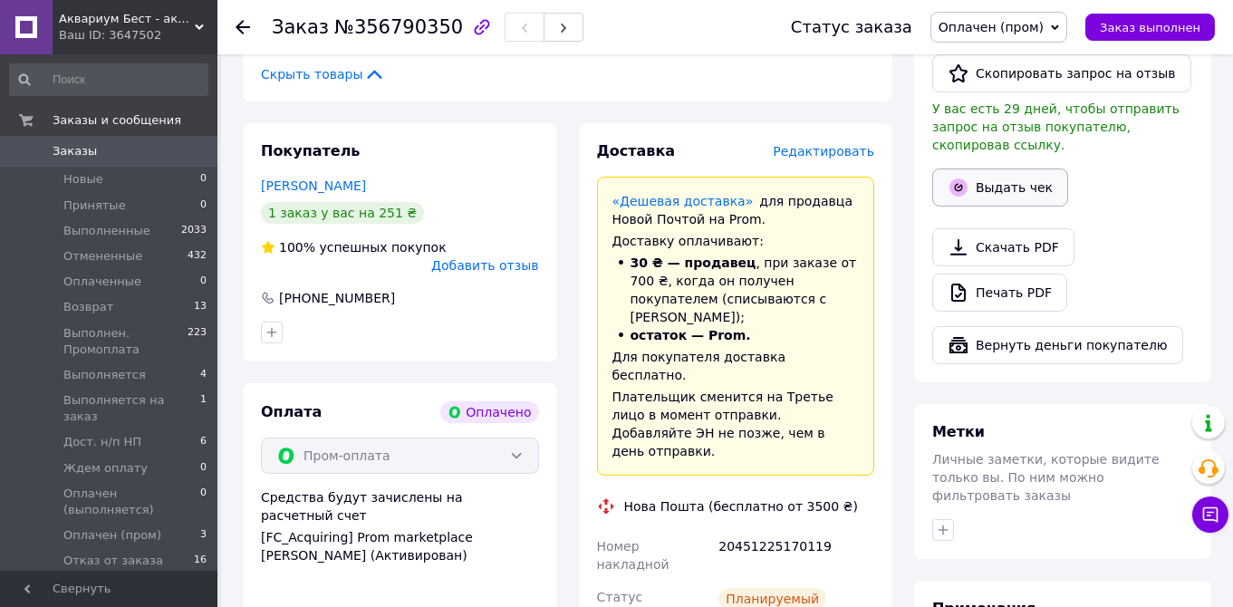
click at [996, 169] on button "Выдать чек" at bounding box center [1000, 188] width 136 height 38
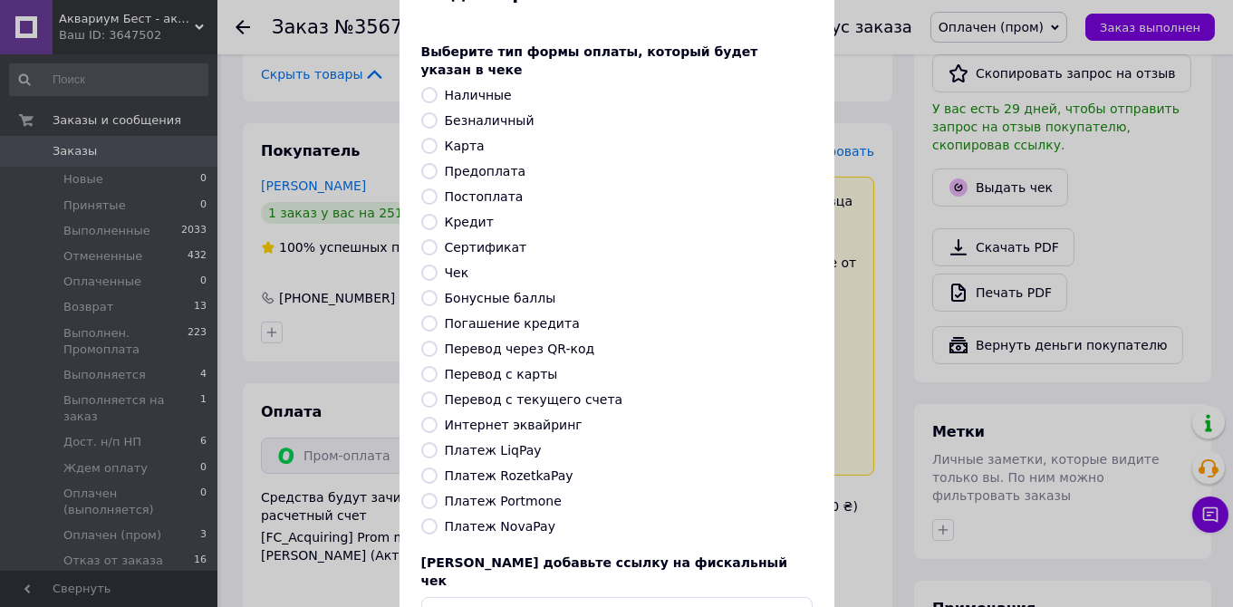
scroll to position [170, 0]
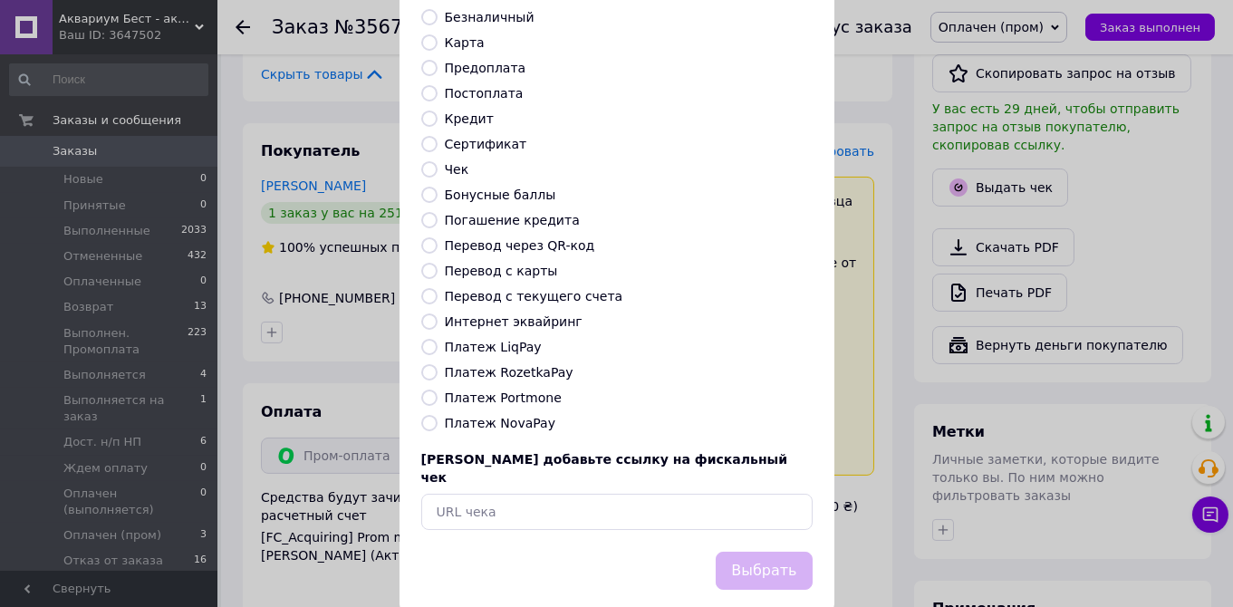
click at [430, 339] on input "Платеж LiqPay" at bounding box center [429, 347] width 16 height 16
radio input "true"
click at [756, 552] on button "Выбрать" at bounding box center [764, 571] width 96 height 39
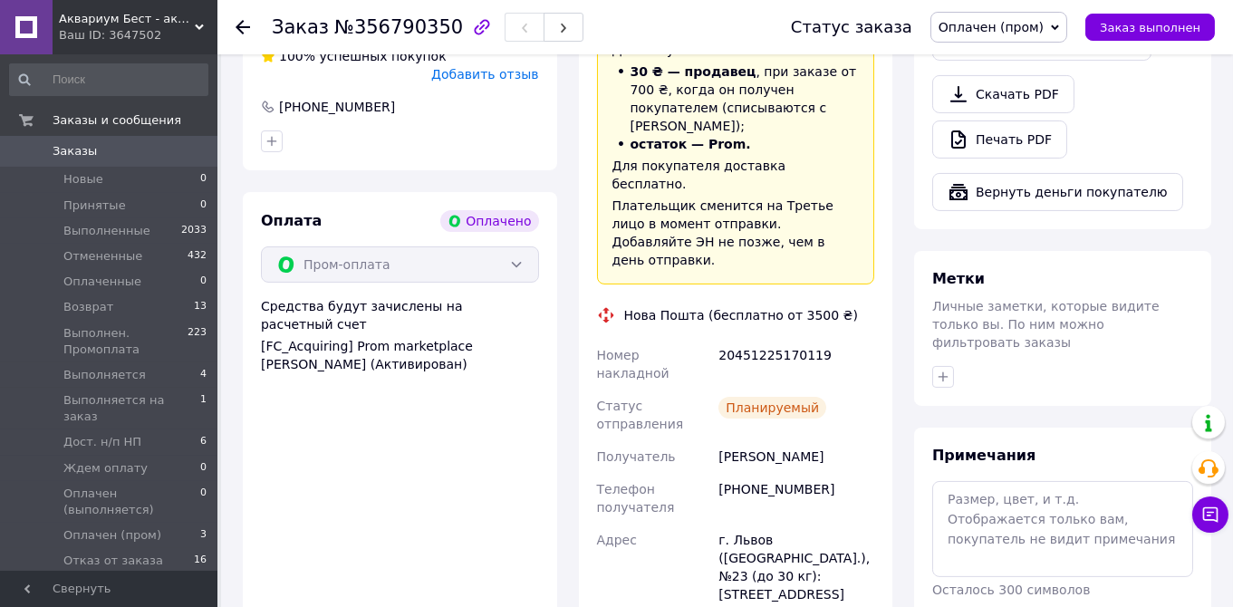
scroll to position [916, 0]
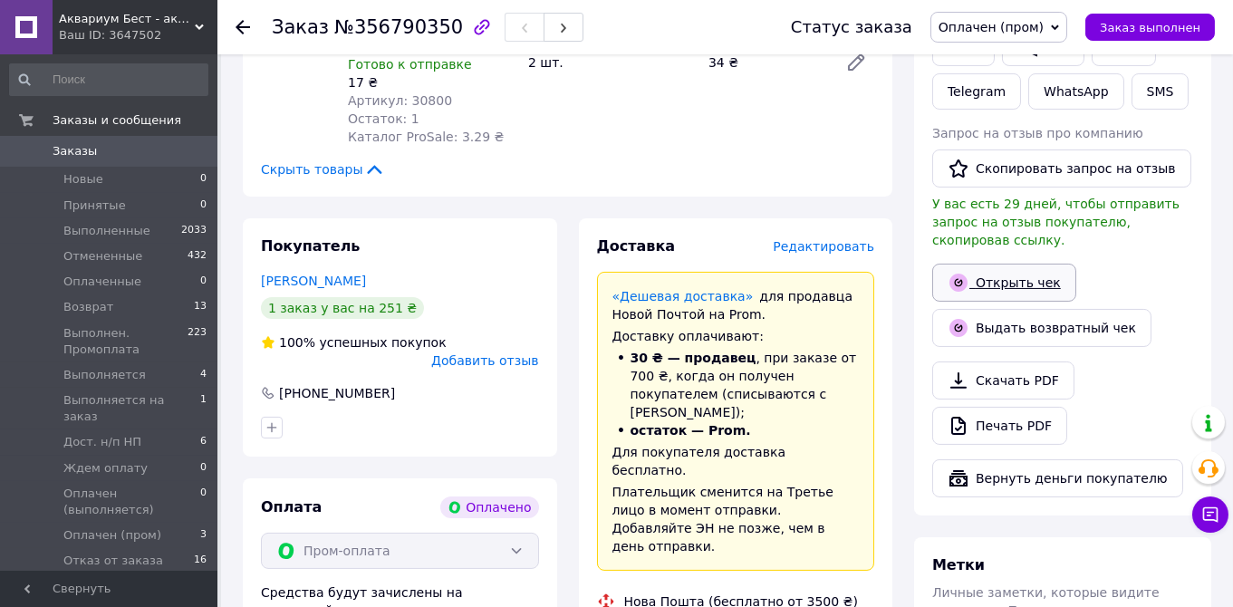
click at [1008, 264] on link "Открыть чек" at bounding box center [1004, 283] width 144 height 38
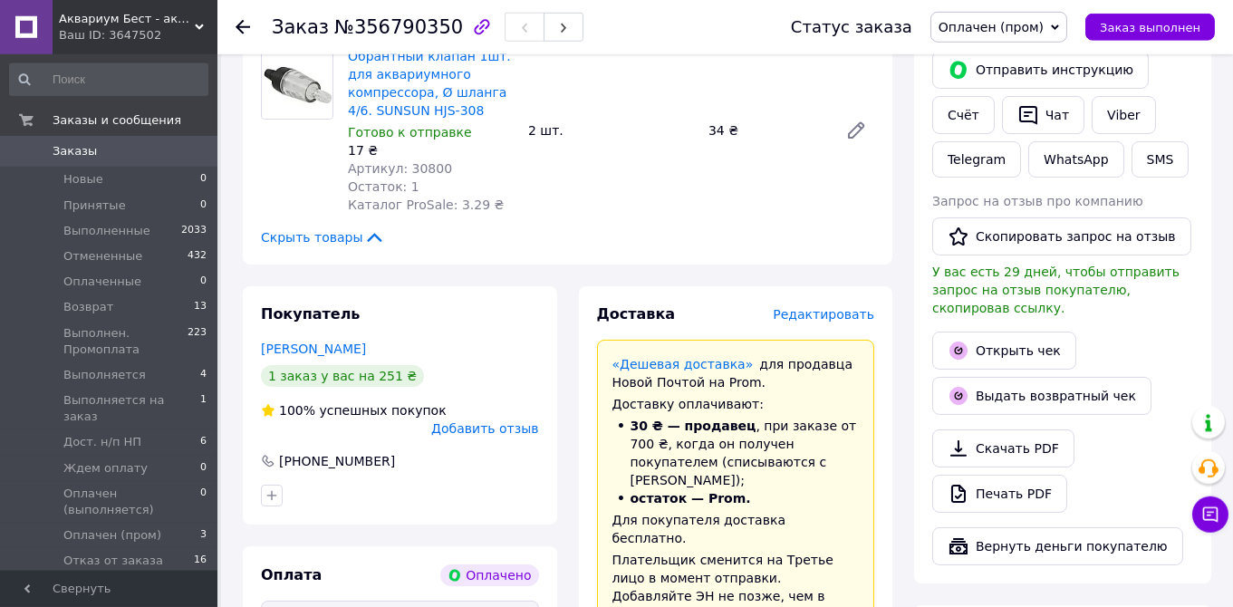
scroll to position [820, 0]
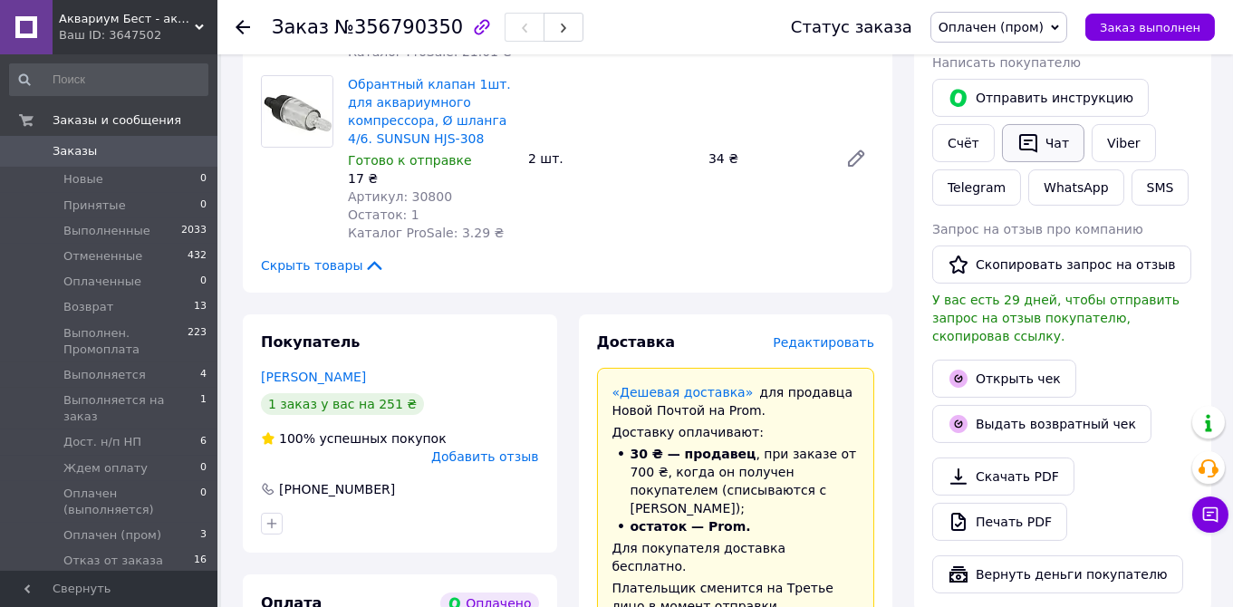
click at [1002, 126] on button "Чат" at bounding box center [1043, 143] width 82 height 38
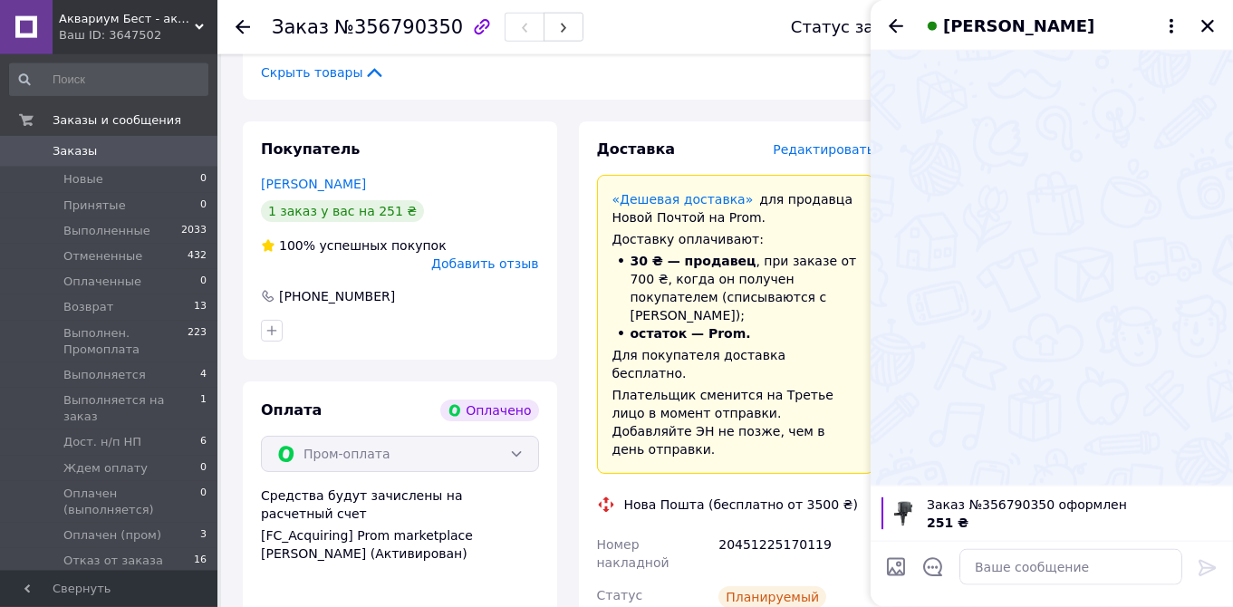
scroll to position [1011, 0]
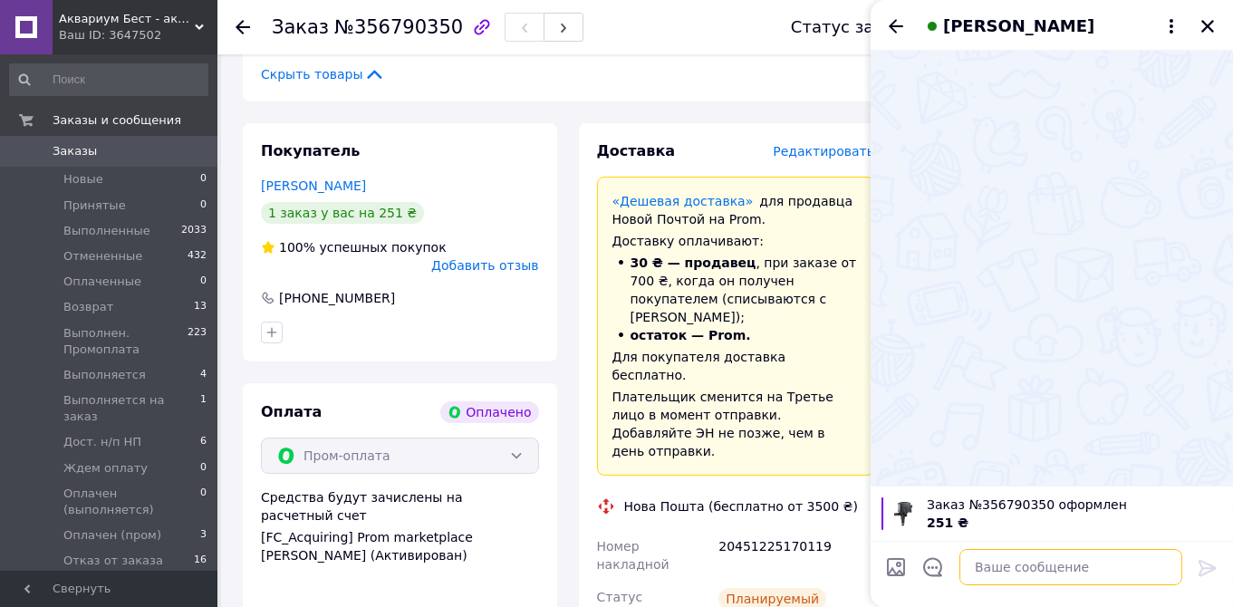
click at [994, 567] on textarea at bounding box center [1070, 567] width 223 height 36
paste textarea "https://kasa.vchasno.ua/check-viewer/RlxJto9aOo0"
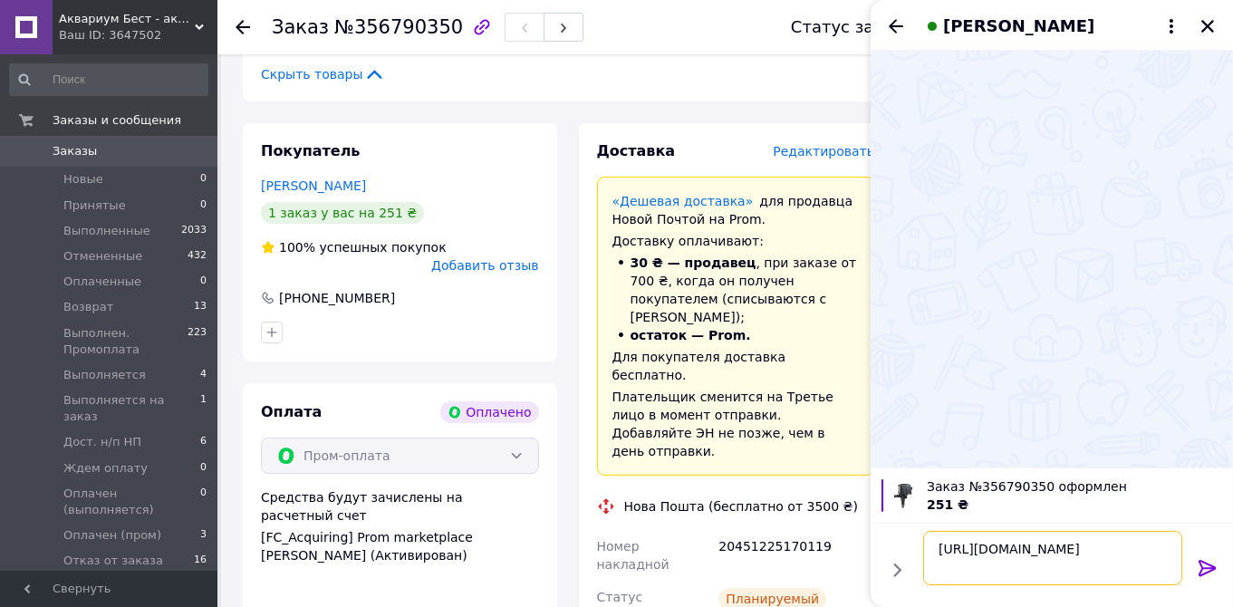
type textarea "https://kasa.vchasno.ua/check-viewer/RlxJto9aOo0"
click at [1200, 570] on icon at bounding box center [1207, 568] width 17 height 16
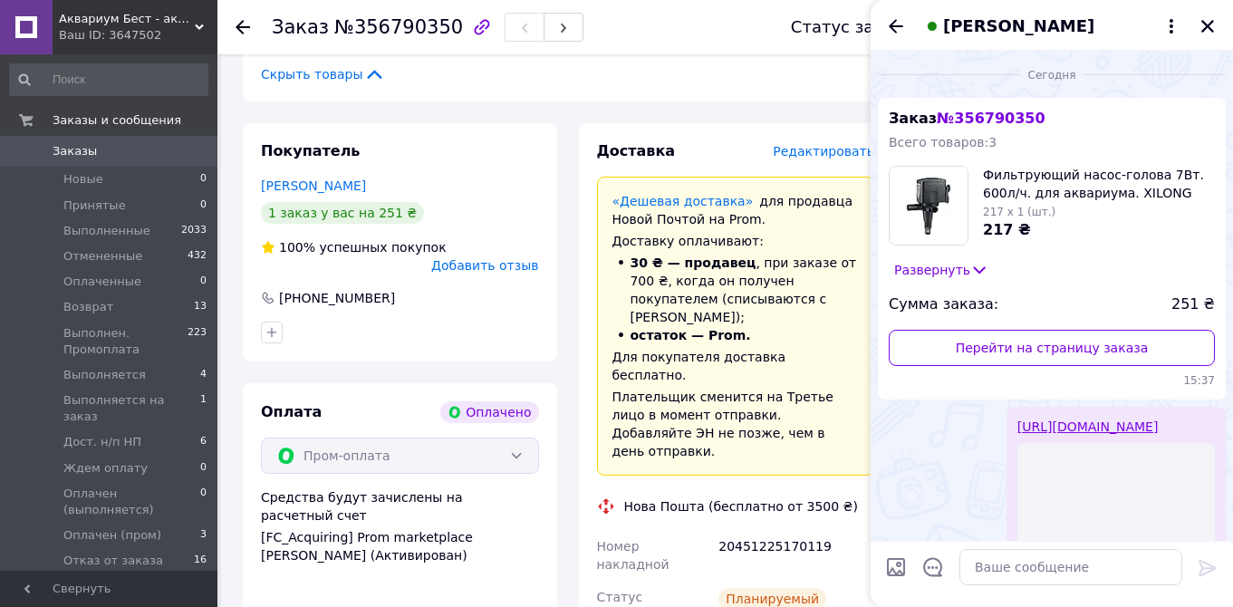
click at [772, 530] on div "20451225170119" at bounding box center [796, 555] width 163 height 51
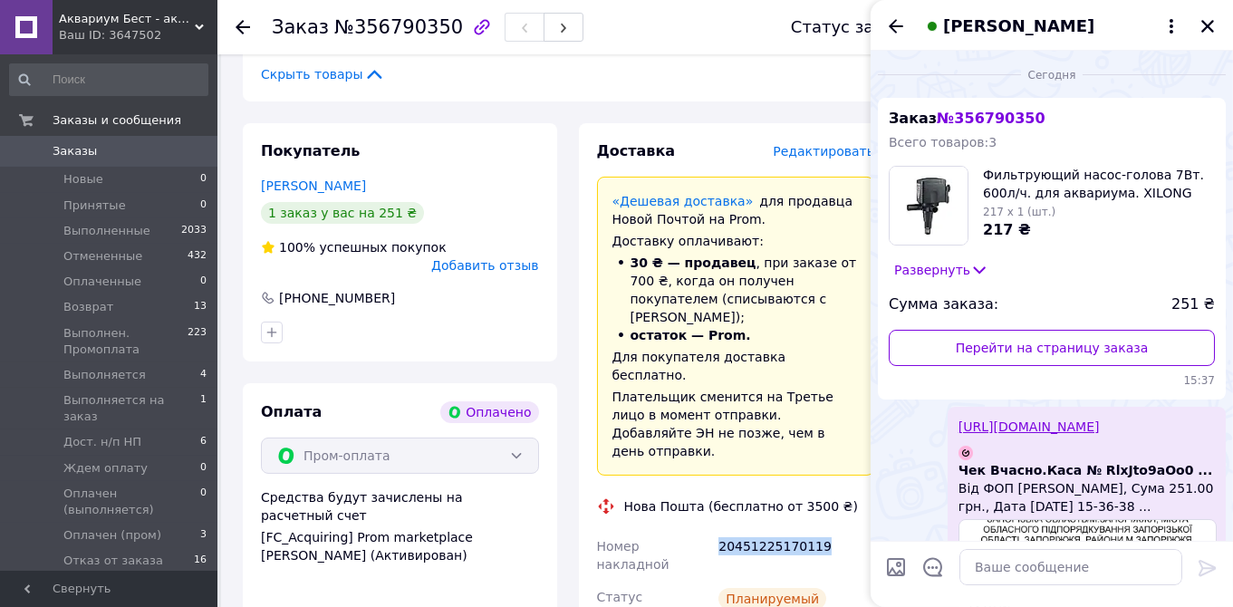
copy div "20451225170119"
click at [1209, 21] on icon "Закрыть" at bounding box center [1208, 26] width 16 height 16
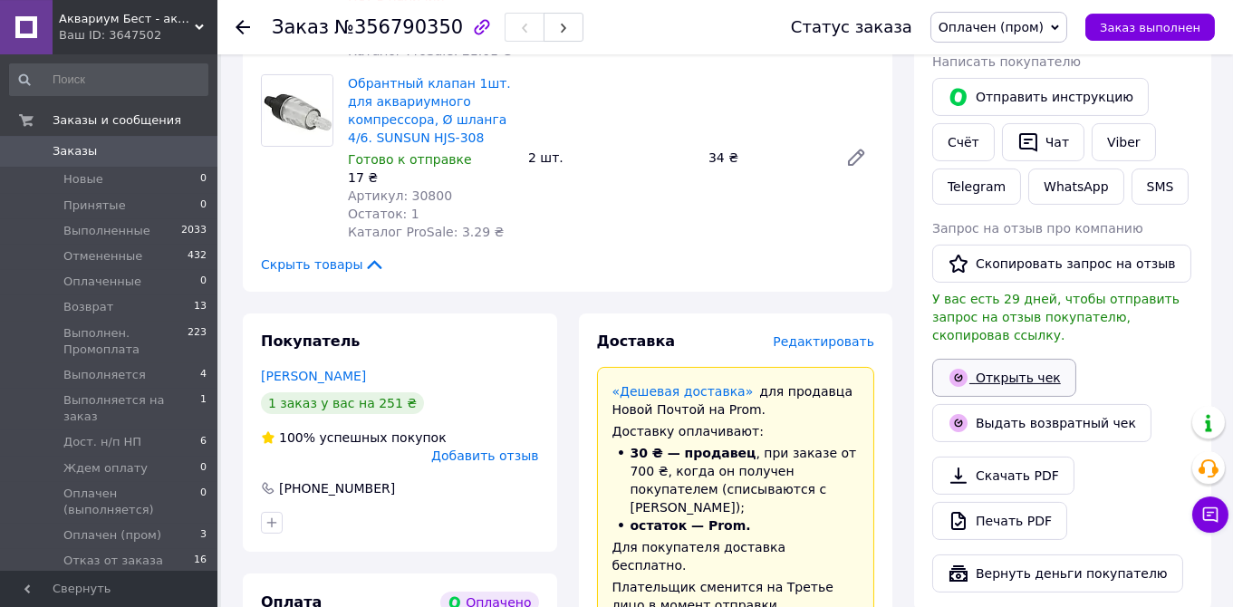
scroll to position [820, 0]
click at [1132, 169] on button "SMS" at bounding box center [1161, 187] width 58 height 36
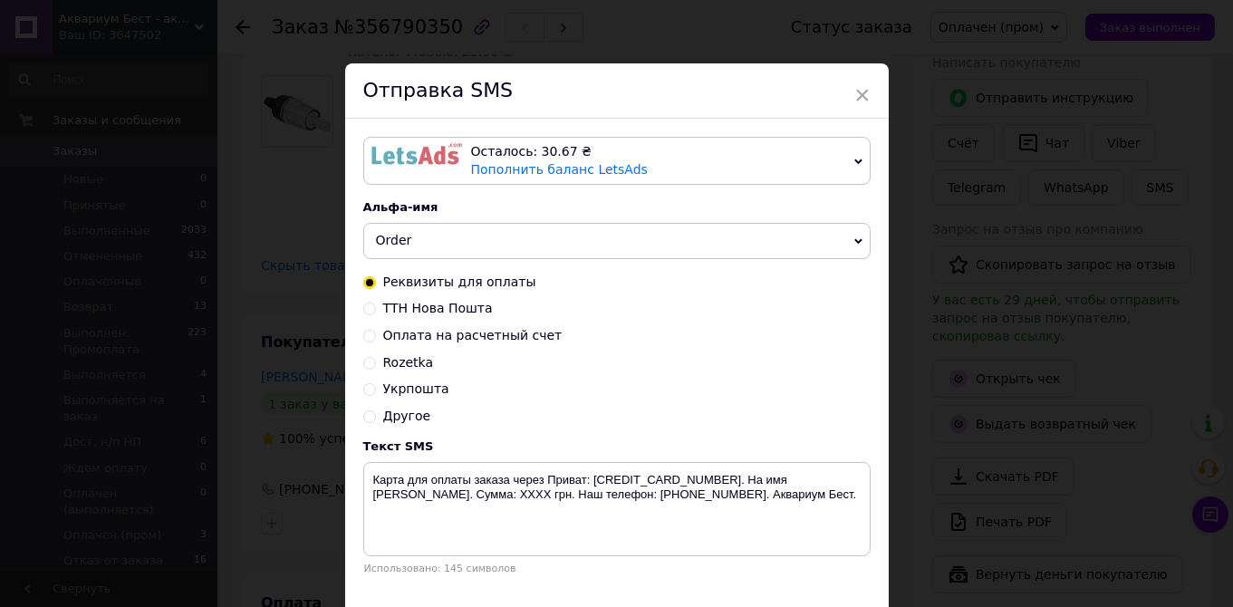
click at [445, 313] on span "ТТН Нова Пошта" at bounding box center [438, 308] width 110 height 14
click at [376, 313] on input "ТТН Нова Пошта" at bounding box center [369, 307] width 13 height 13
radio input "true"
radio input "false"
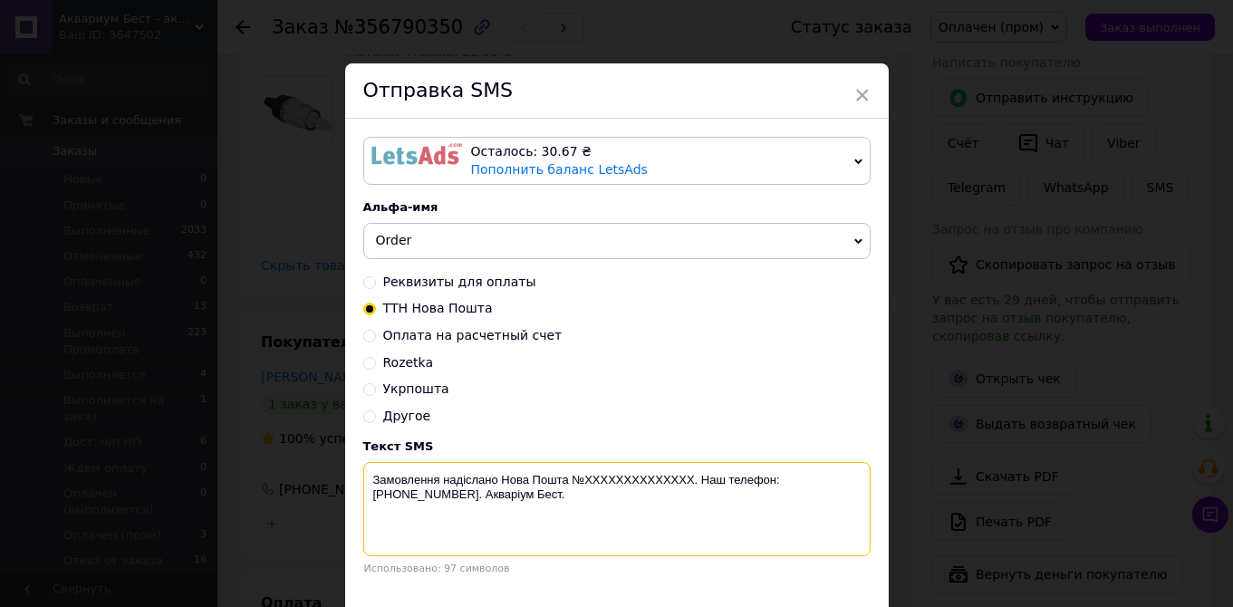
click at [609, 482] on textarea "Замовлення надіслано Нова Пошта №XXXXXXXXXXXXXX. Наш телефон: +380 (95) 081-80-…" at bounding box center [616, 509] width 507 height 94
paste textarea "20451225170119"
drag, startPoint x: 522, startPoint y: 503, endPoint x: 362, endPoint y: 482, distance: 160.8
click at [363, 475] on textarea "Замовлення надіслано Нова Пошта №20451225170119. Наш телефон: +380 (95) 081-80-…" at bounding box center [616, 509] width 507 height 94
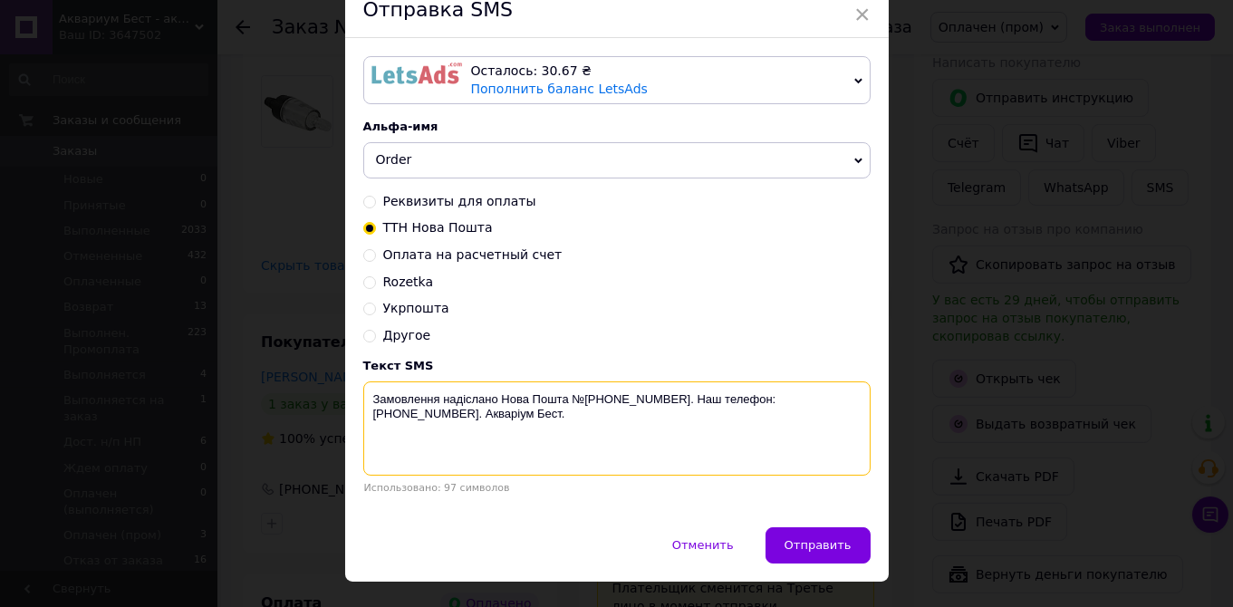
scroll to position [119, 0]
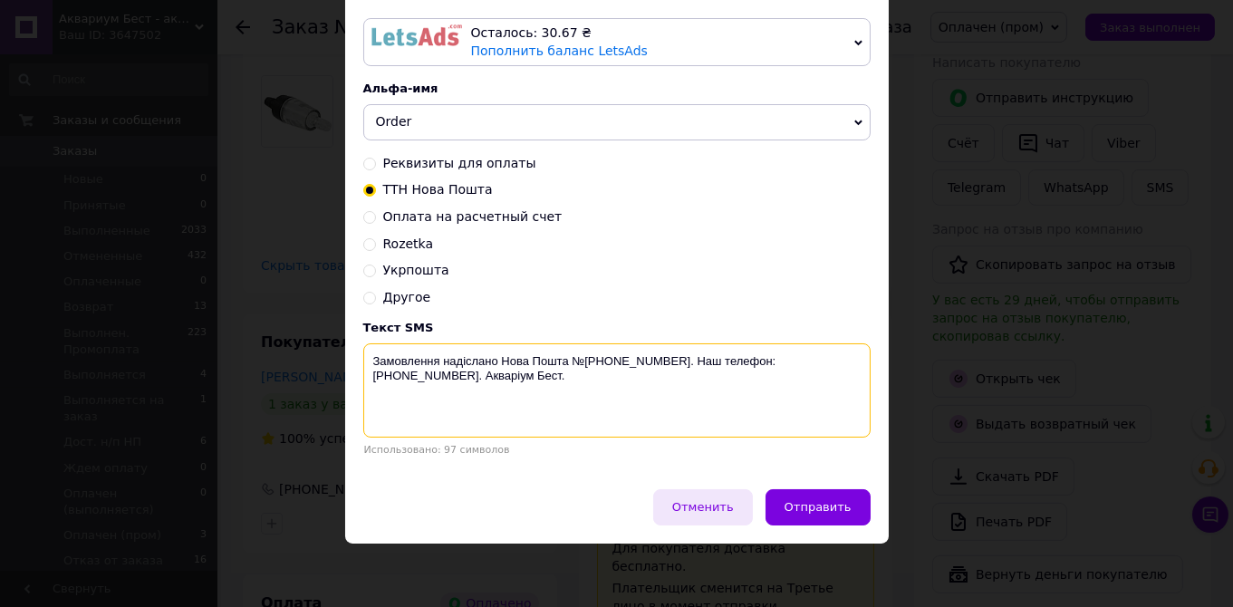
type textarea "Замовлення надіслано Нова Пошта №20451225170119. Наш телефон: +380 (95) 081-80-…"
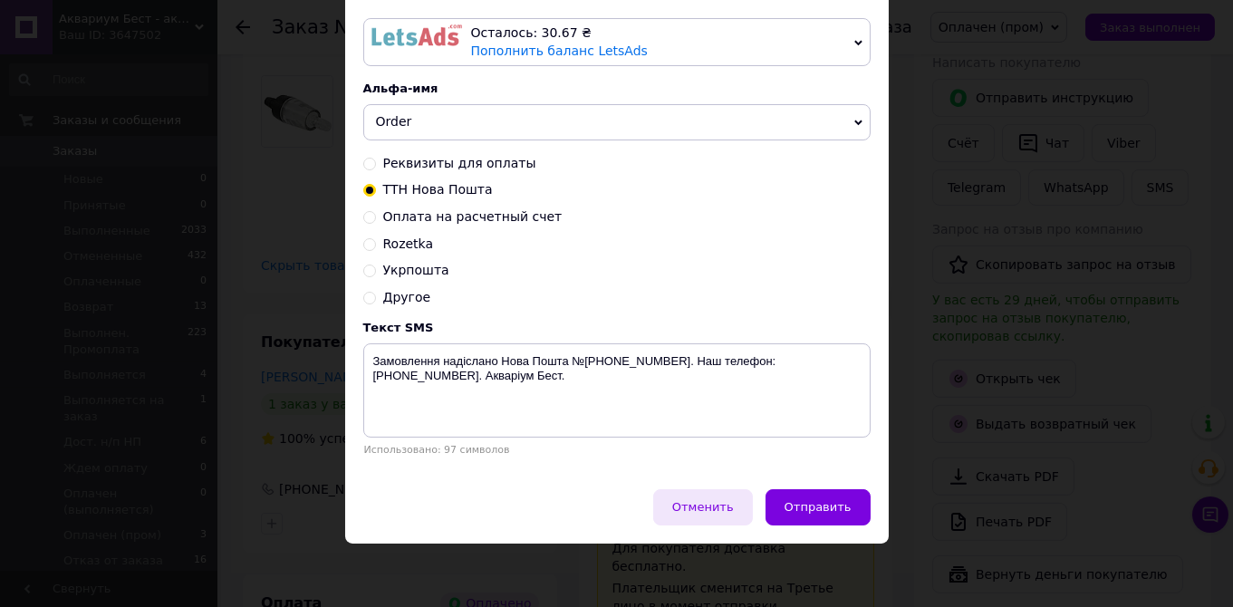
click at [712, 507] on span "Отменить" at bounding box center [703, 507] width 62 height 14
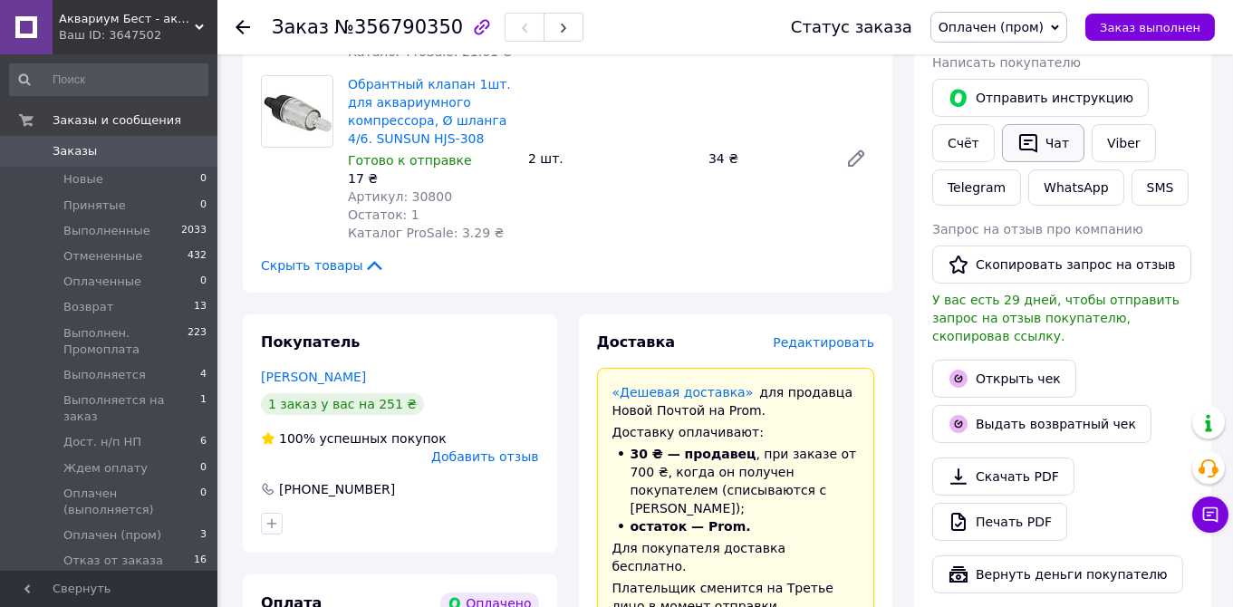
drag, startPoint x: 1001, startPoint y: 120, endPoint x: 992, endPoint y: 117, distance: 9.5
click at [1002, 124] on button "Чат" at bounding box center [1043, 143] width 82 height 38
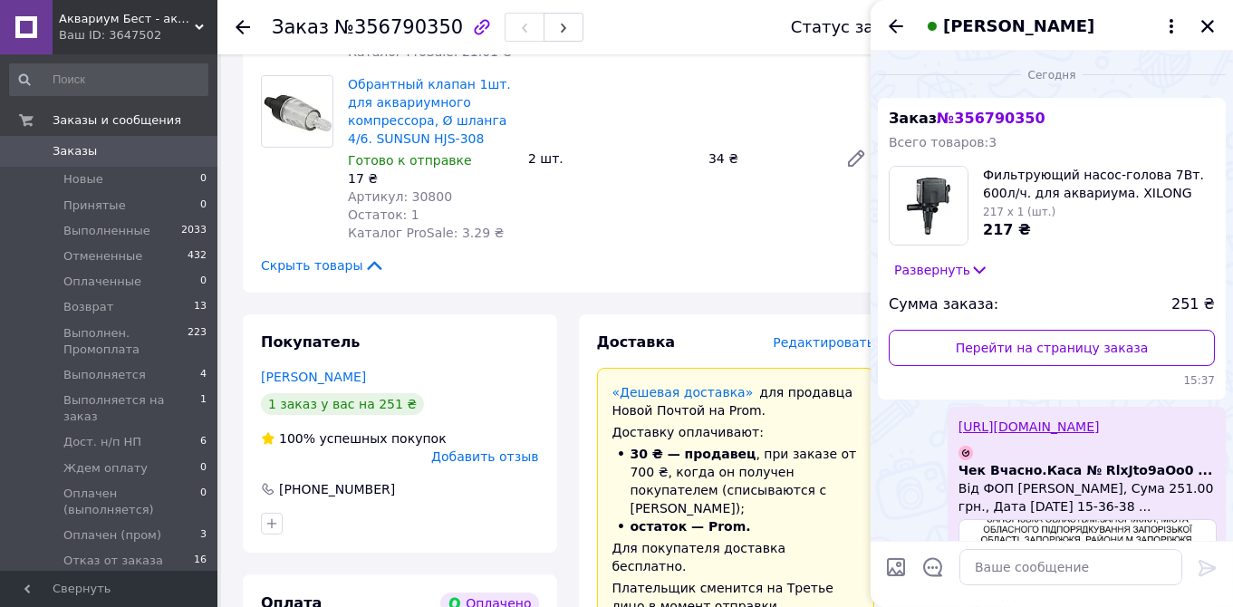
scroll to position [169, 0]
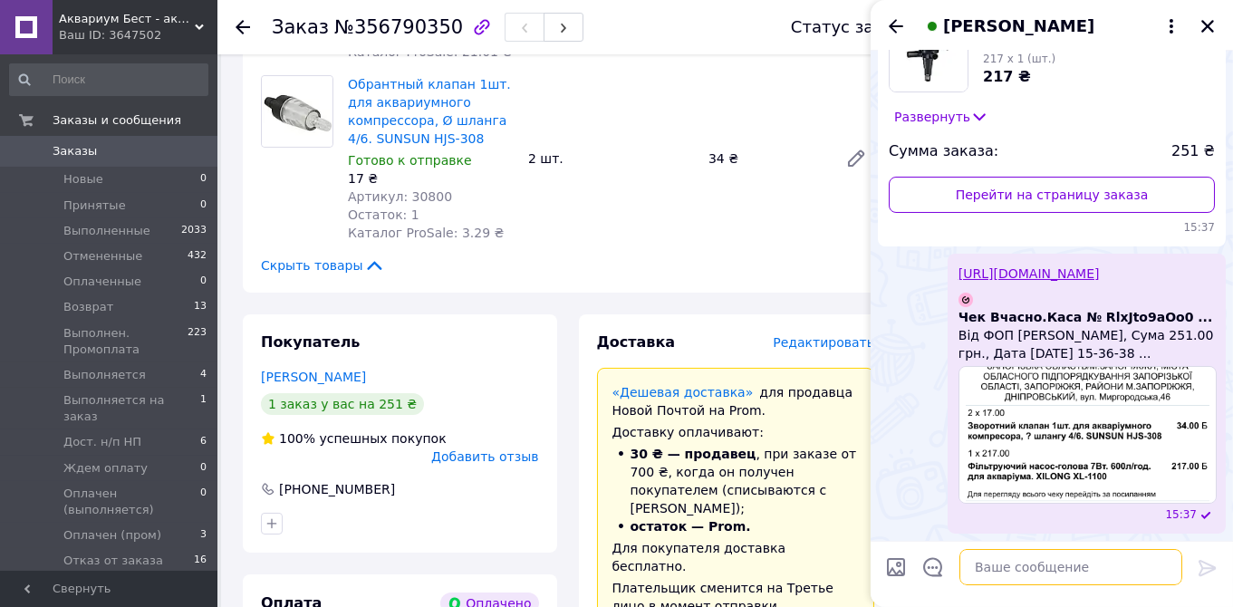
click at [997, 566] on textarea at bounding box center [1070, 567] width 223 height 36
paste textarea "Замовлення надіслано Нова Пошта №20451225170119. Наш телефон: +380 (95) 081-80-…"
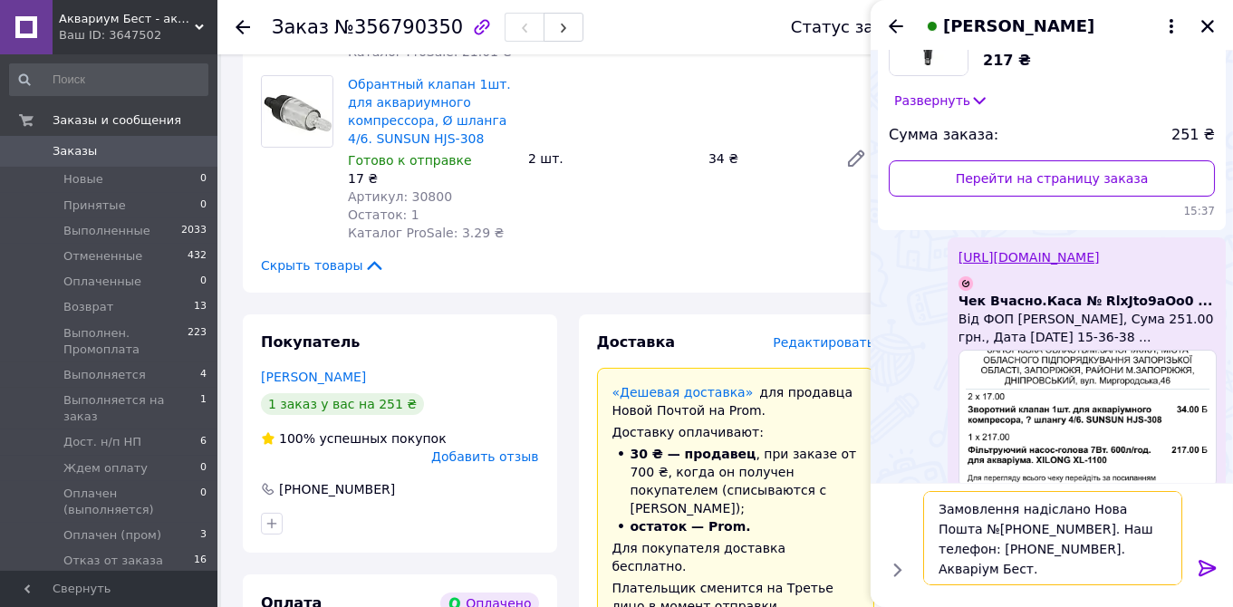
type textarea "Замовлення надіслано Нова Пошта №20451225170119. Наш телефон: +380 (95) 081-80-…"
click at [1206, 564] on icon at bounding box center [1207, 568] width 17 height 16
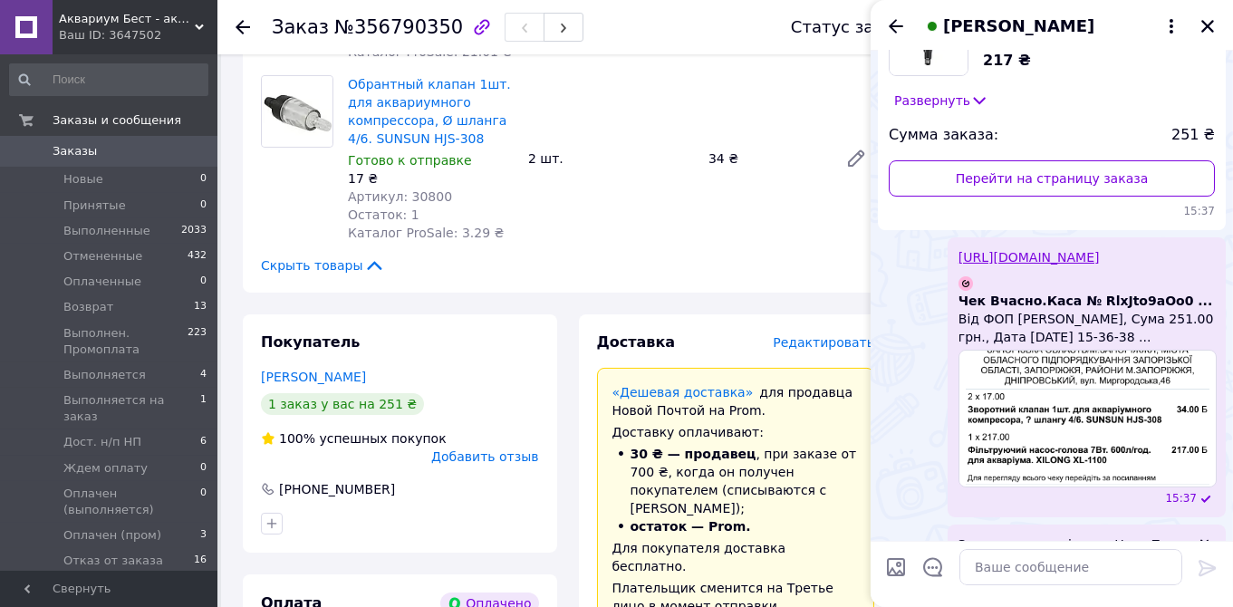
scroll to position [272, 0]
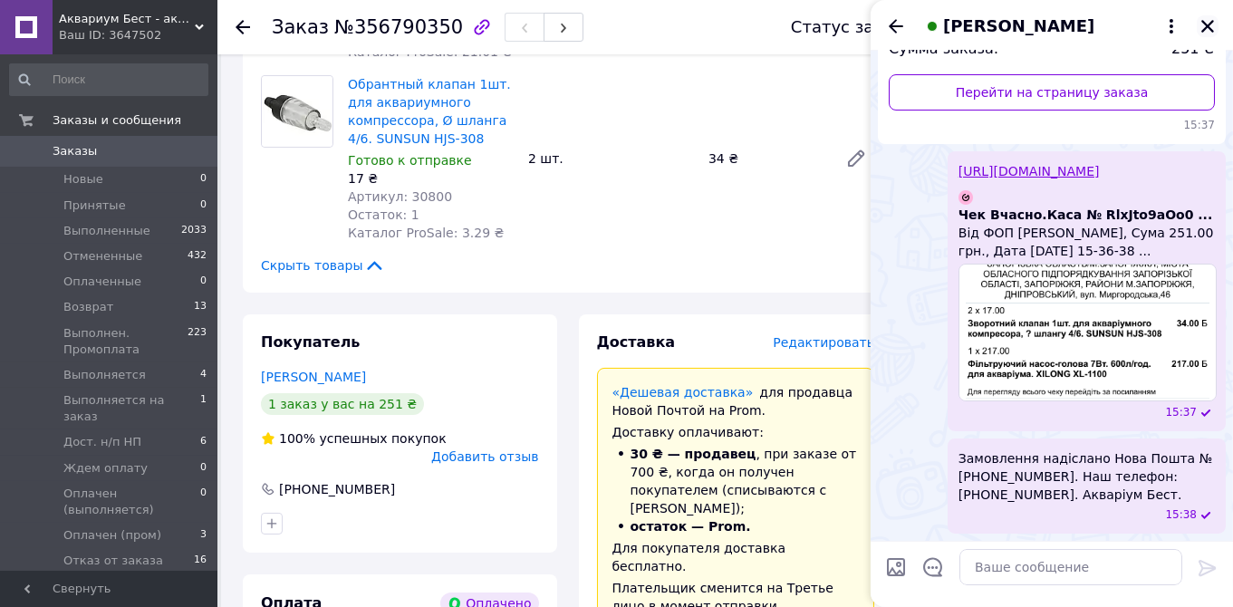
click at [1207, 28] on icon "Закрыть" at bounding box center [1207, 26] width 13 height 13
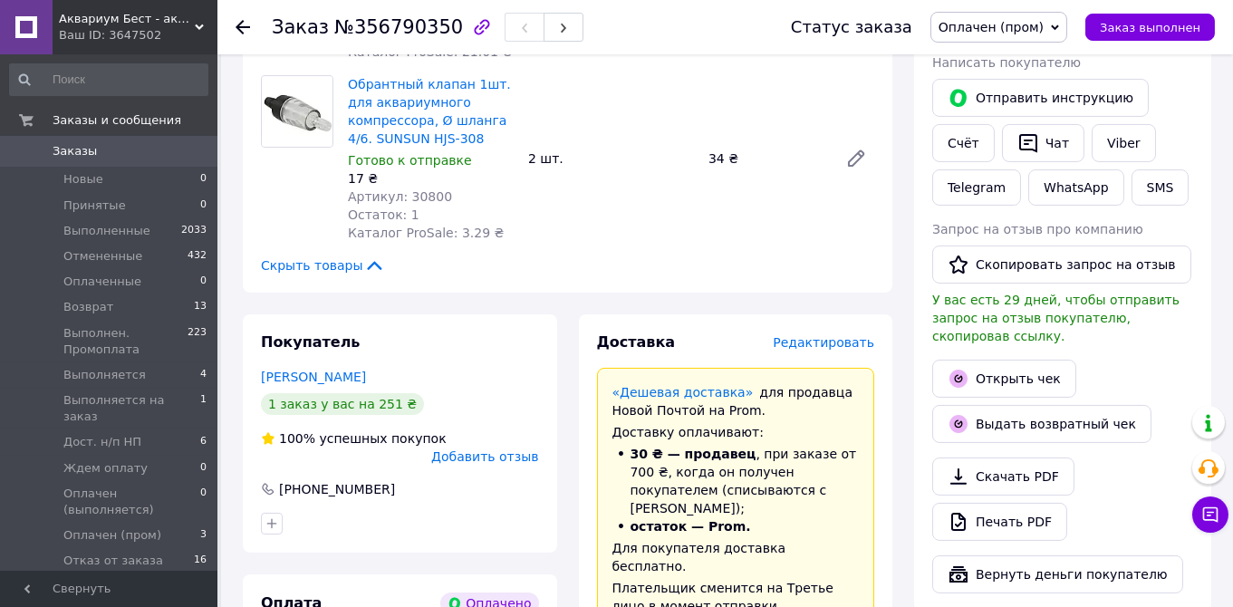
click at [71, 155] on span "Заказы" at bounding box center [75, 151] width 44 height 16
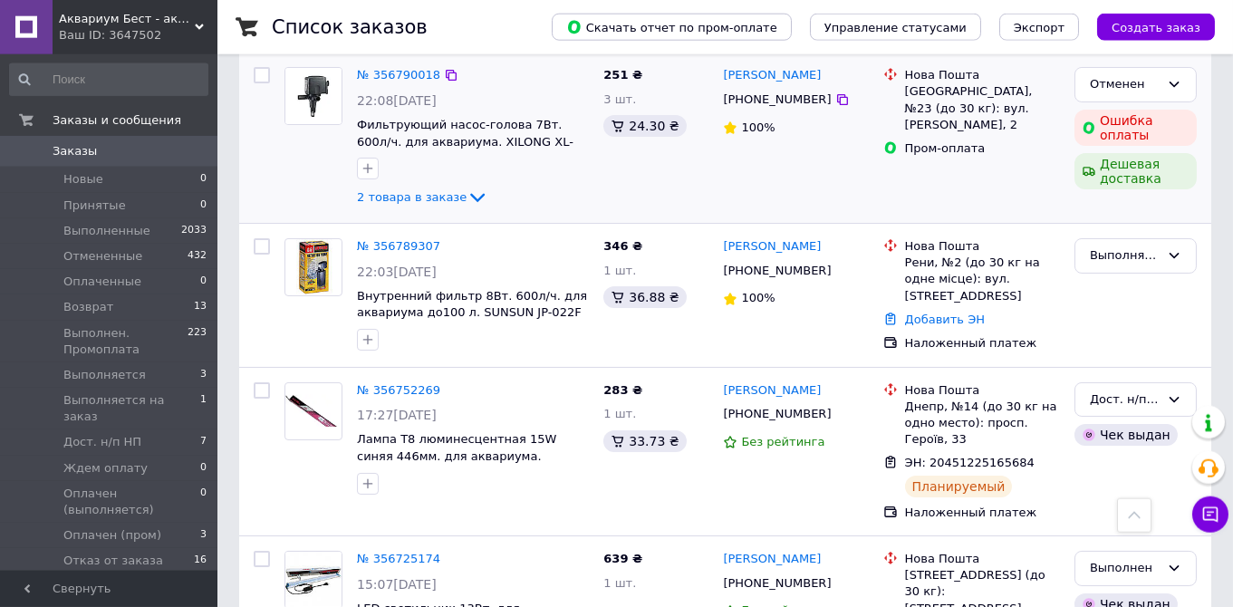
scroll to position [670, 0]
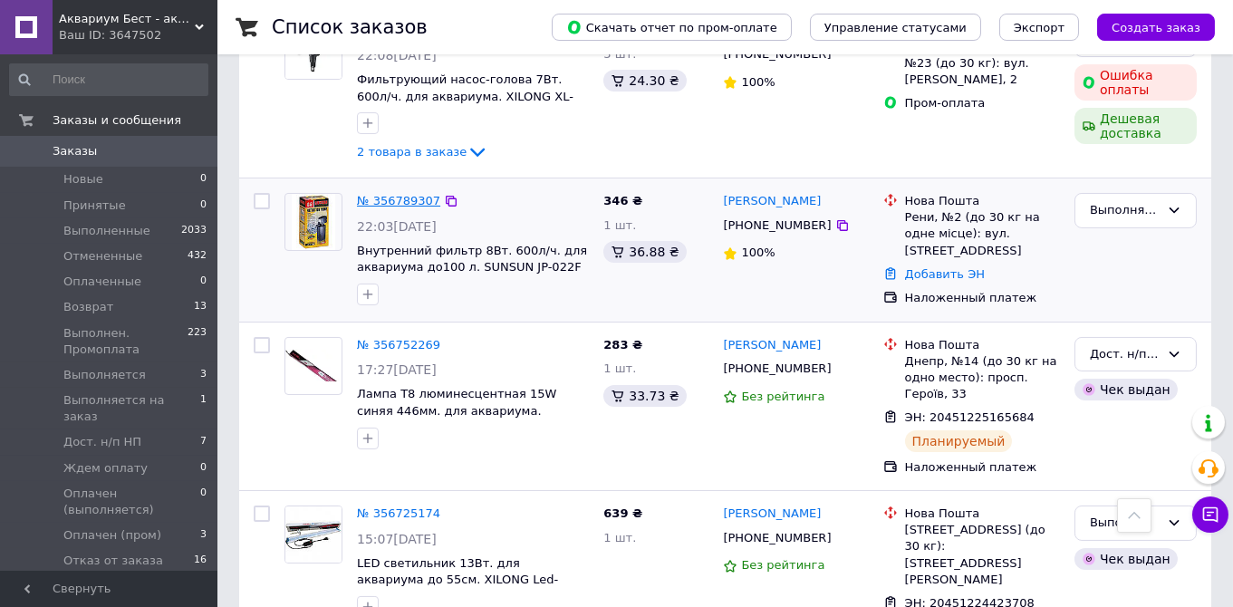
click at [380, 194] on link "№ 356789307" at bounding box center [398, 201] width 83 height 14
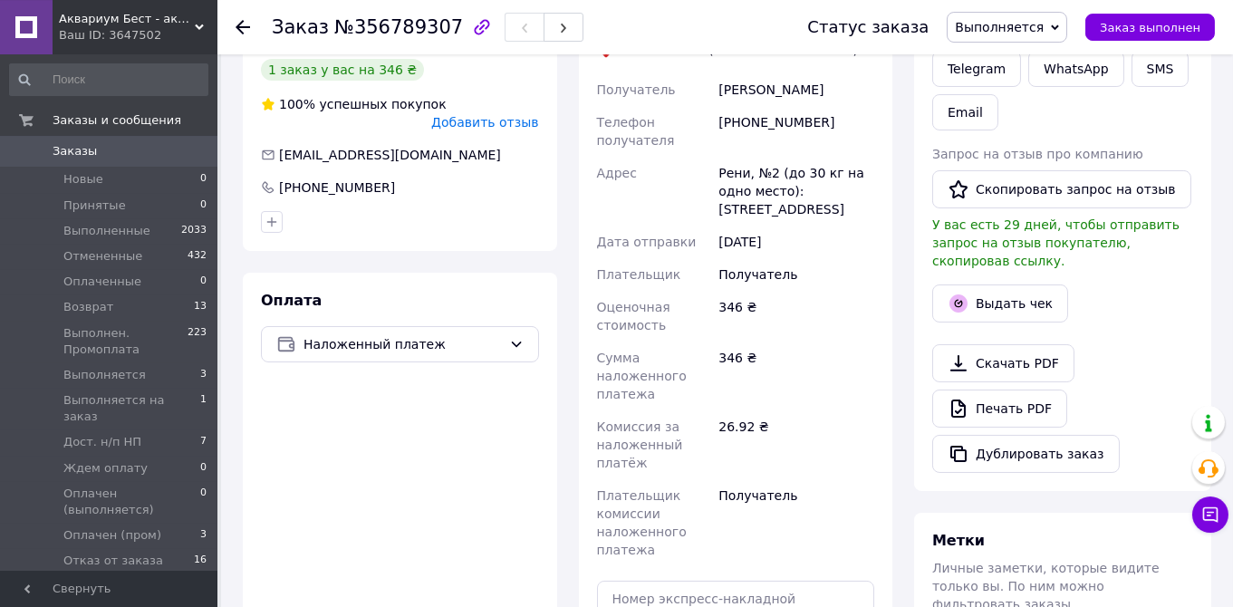
scroll to position [410, 0]
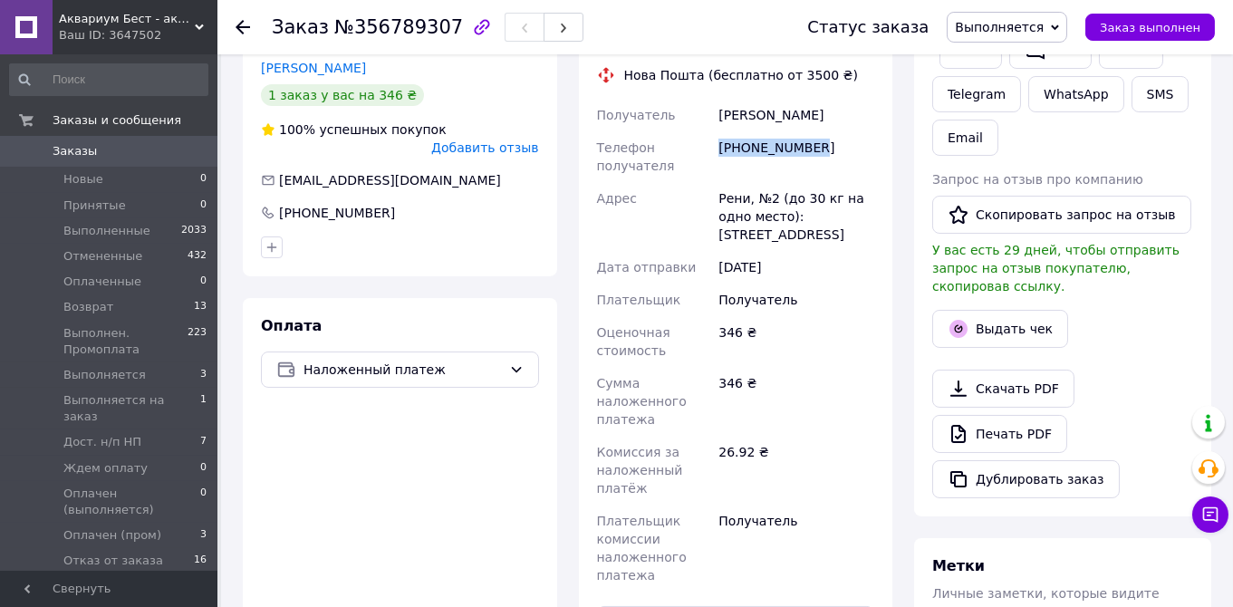
drag, startPoint x: 812, startPoint y: 124, endPoint x: 716, endPoint y: 121, distance: 96.1
click at [716, 131] on div "[PHONE_NUMBER]" at bounding box center [796, 156] width 163 height 51
copy div "[PHONE_NUMBER]"
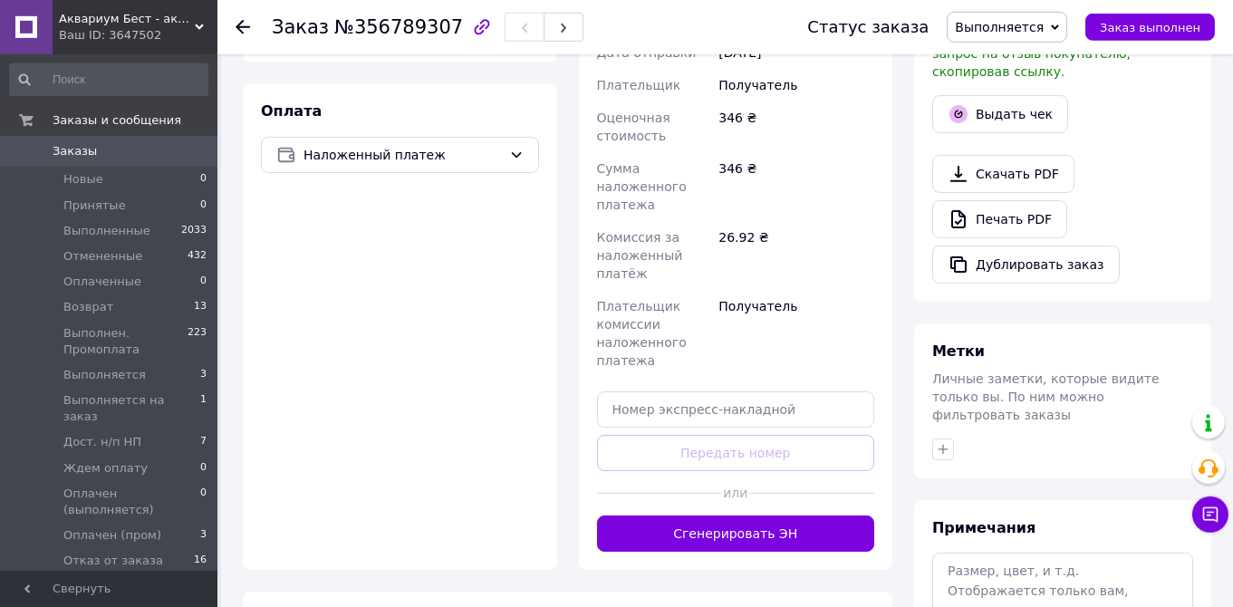
scroll to position [698, 0]
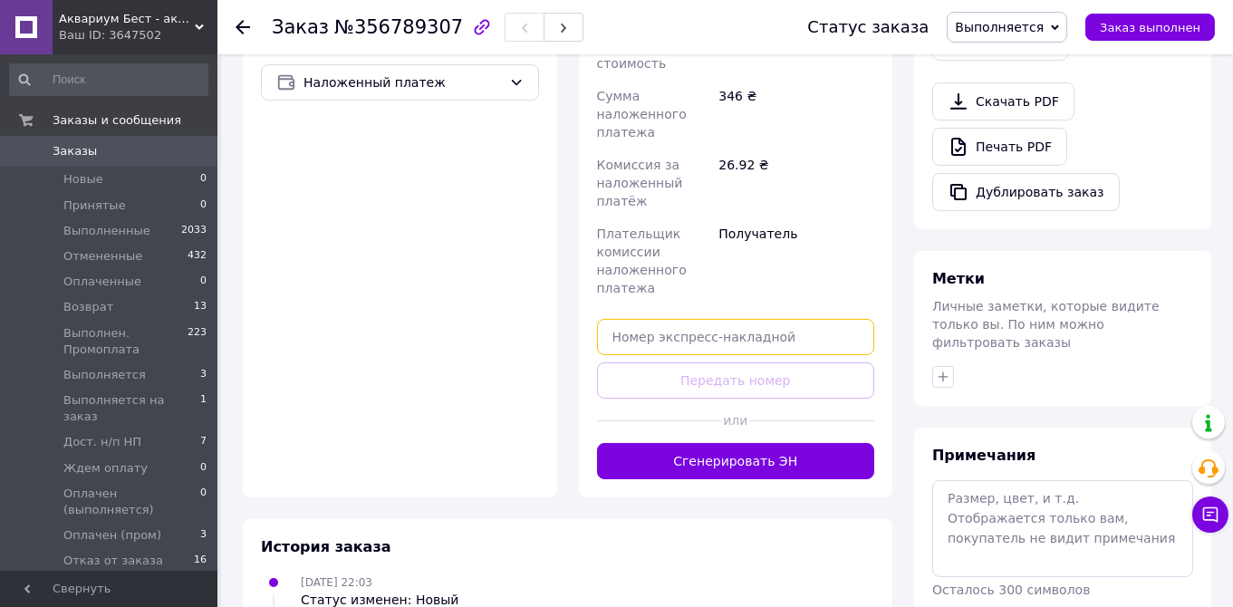
click at [635, 319] on input "text" at bounding box center [736, 337] width 278 height 36
paste input "20451225179915"
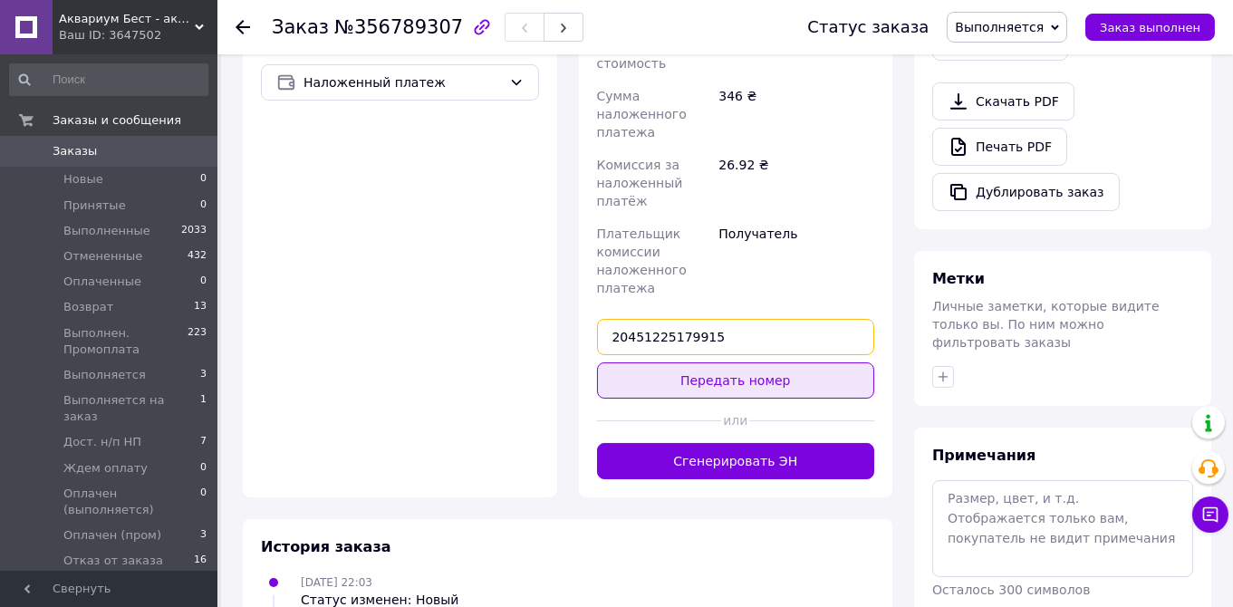
type input "20451225179915"
click at [727, 362] on button "Передать номер" at bounding box center [736, 380] width 278 height 36
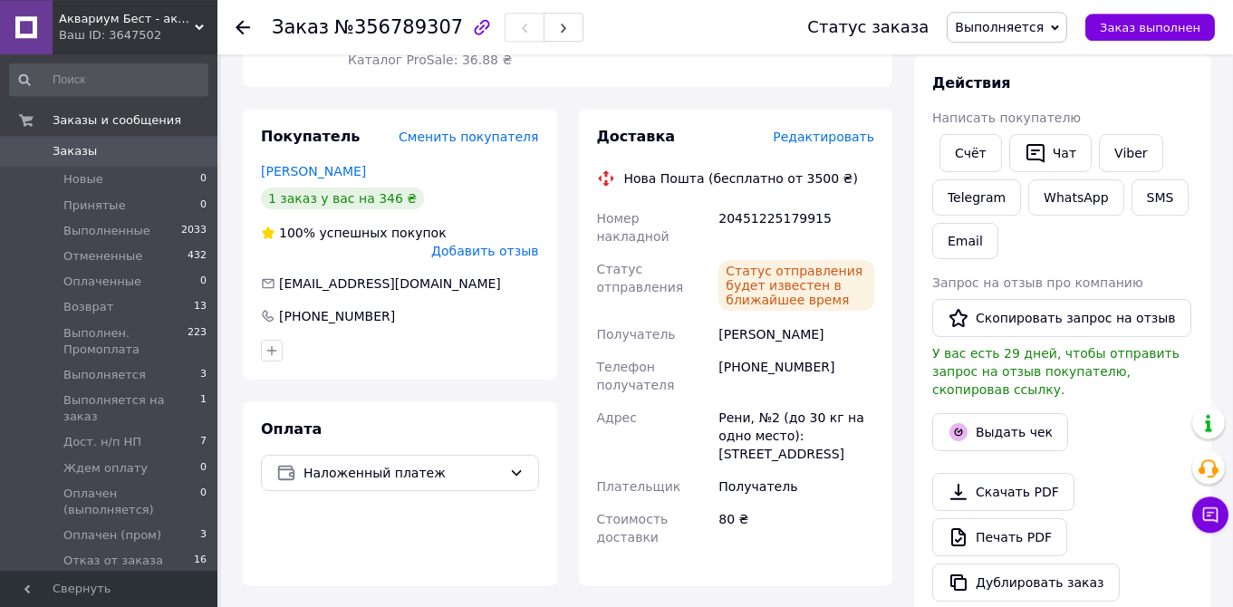
scroll to position [219, 0]
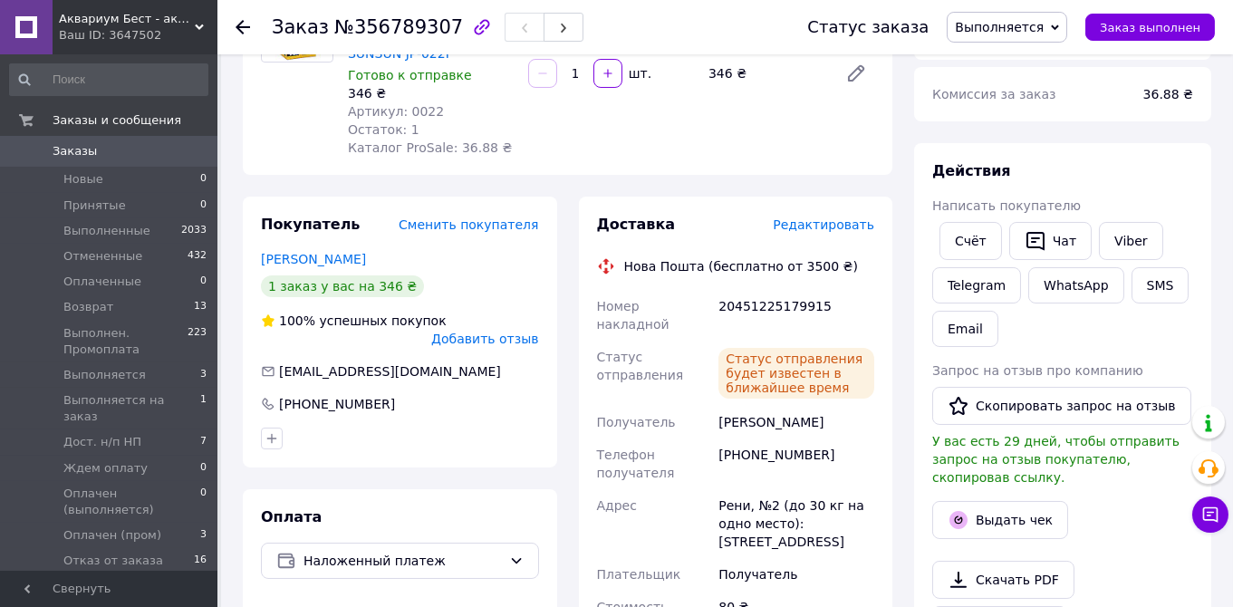
click at [745, 290] on div "20451225179915" at bounding box center [796, 315] width 163 height 51
copy div "20451225179915"
click at [1144, 286] on button "SMS" at bounding box center [1161, 285] width 58 height 36
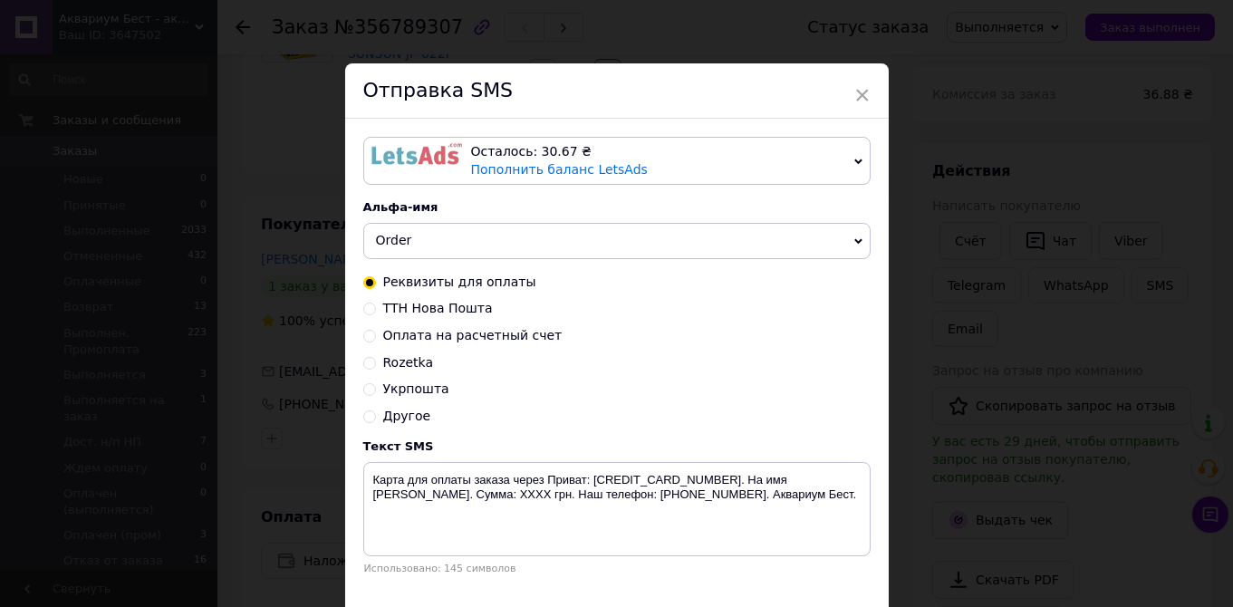
click at [436, 313] on span "ТТН Нова Пошта" at bounding box center [438, 308] width 110 height 14
click at [376, 313] on input "ТТН Нова Пошта" at bounding box center [369, 307] width 13 height 13
radio input "true"
radio input "false"
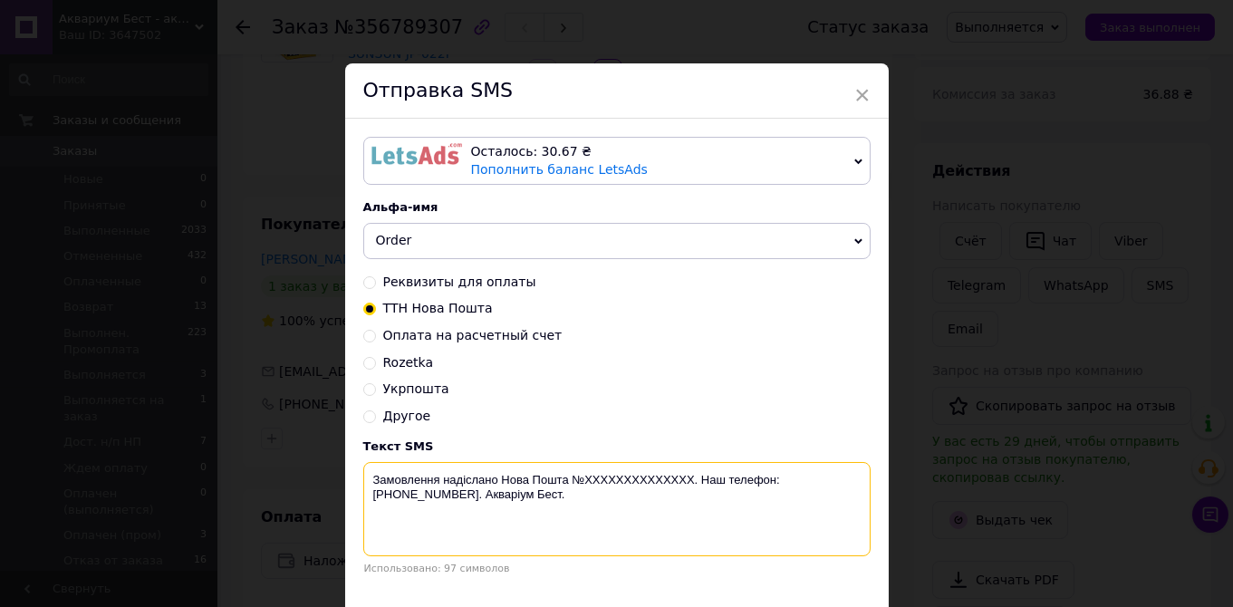
click at [631, 477] on textarea "Замовлення надіслано Нова Пошта №XXXXXXXXXXXXXX. Наш телефон: +380 (95) 081-80-…" at bounding box center [616, 509] width 507 height 94
paste textarea "20451225179915"
drag, startPoint x: 676, startPoint y: 480, endPoint x: 584, endPoint y: 478, distance: 91.5
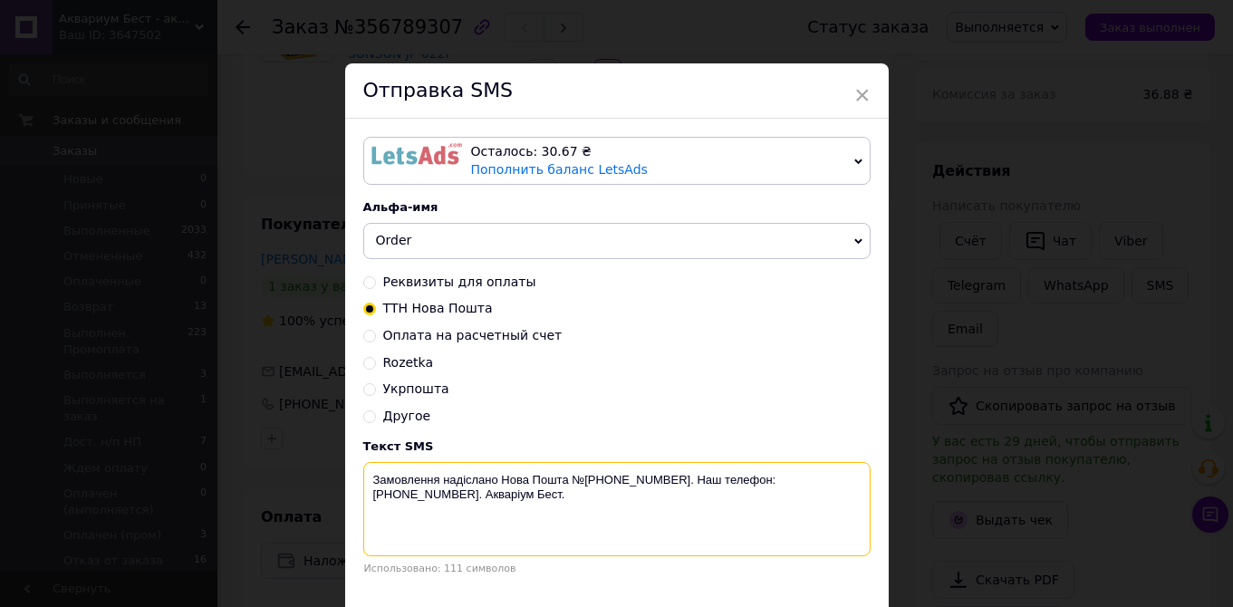
click at [584, 478] on textarea "Замовлення надіслано Нова Пошта №2045122517991520451225179915. Наш телефон: +38…" at bounding box center [616, 509] width 507 height 94
drag, startPoint x: 528, startPoint y: 495, endPoint x: 362, endPoint y: 476, distance: 166.9
click at [363, 476] on textarea "Замовлення надіслано Нова Пошта №20451225179915. Наш телефон: +380 (95) 081-80-…" at bounding box center [616, 509] width 507 height 94
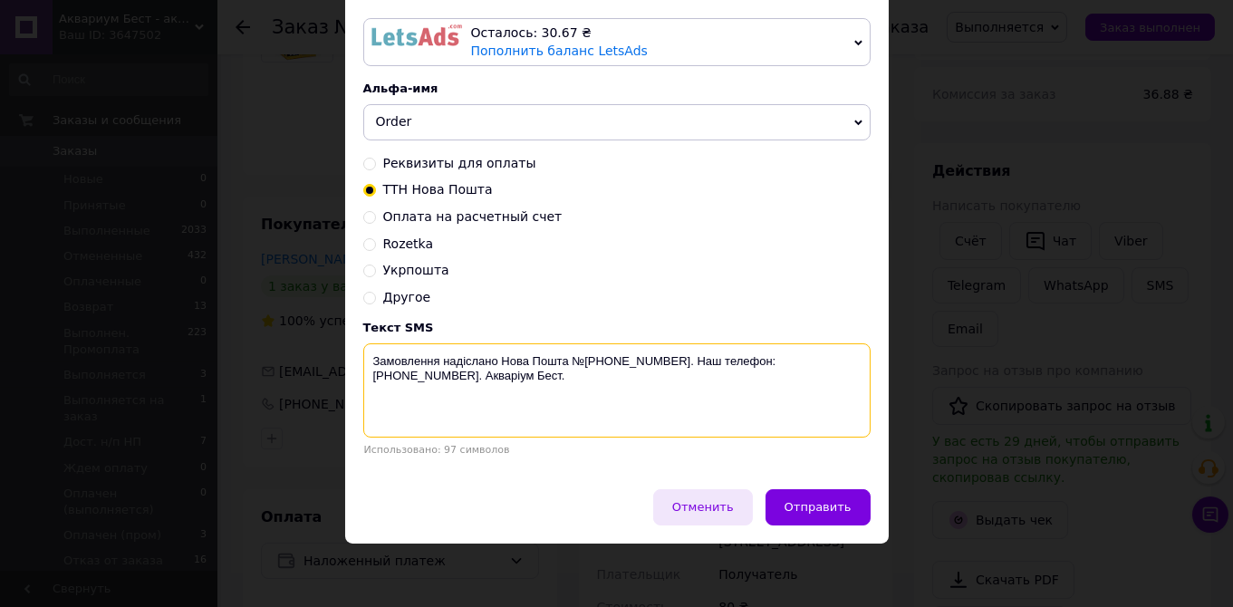
type textarea "Замовлення надіслано Нова Пошта №20451225179915. Наш телефон: +380 (95) 081-80-…"
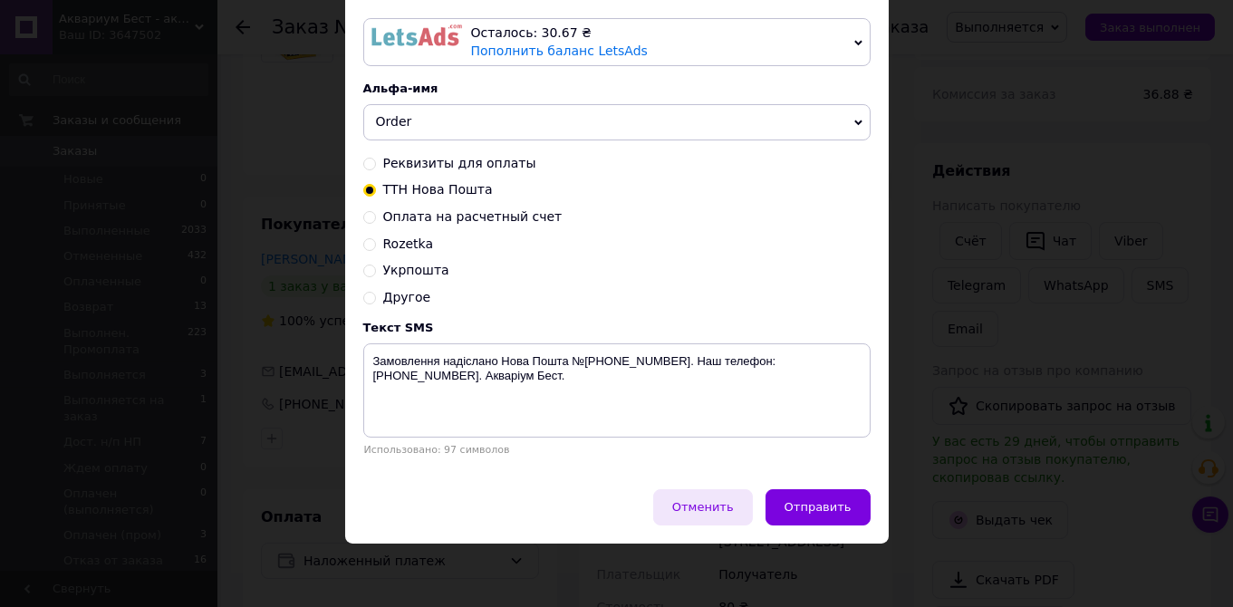
click at [708, 511] on span "Отменить" at bounding box center [703, 507] width 62 height 14
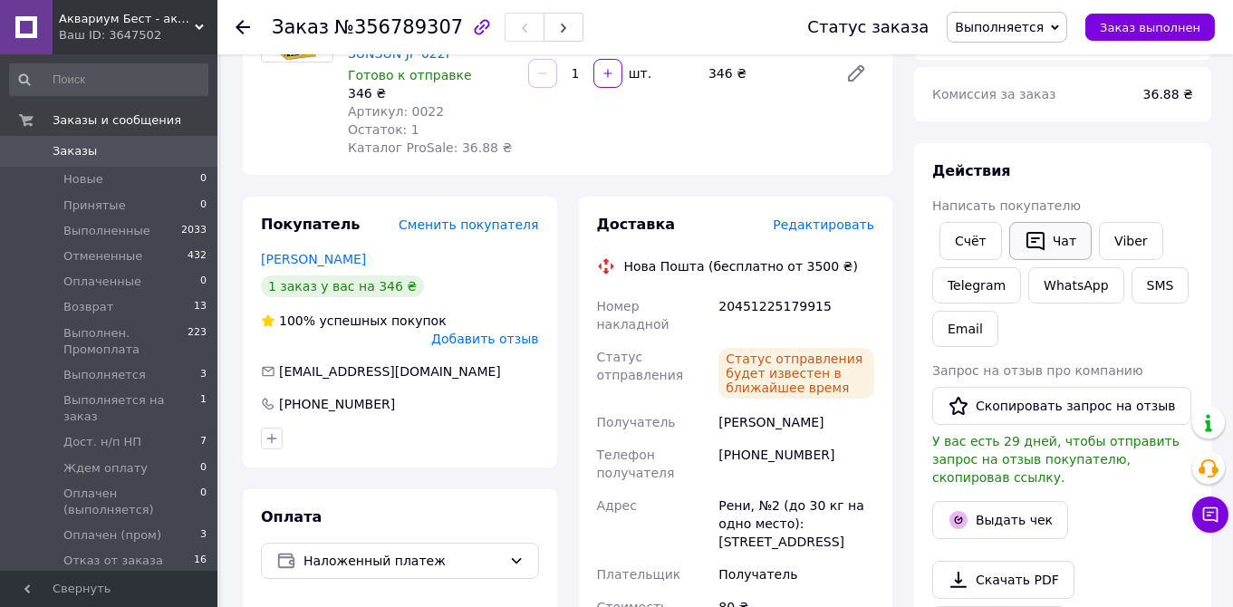
click at [1053, 237] on button "Чат" at bounding box center [1050, 241] width 82 height 38
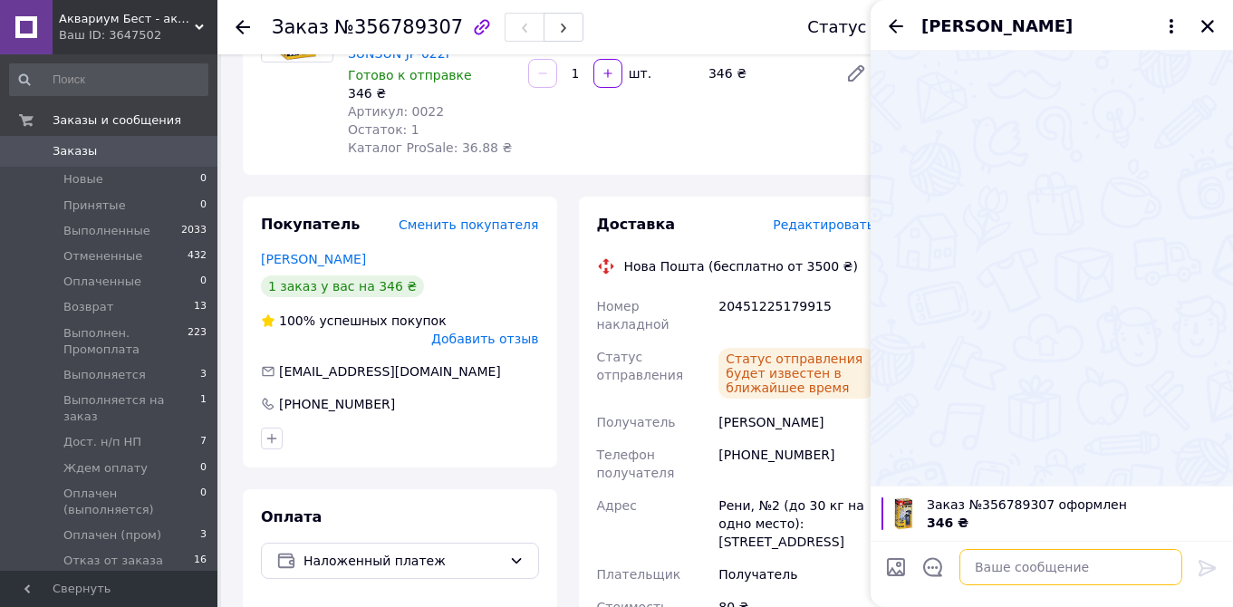
click at [997, 569] on textarea at bounding box center [1070, 567] width 223 height 36
paste textarea "Замовлення надіслано Нова Пошта №20451225179915. Наш телефон: +380 (95) 081-80-…"
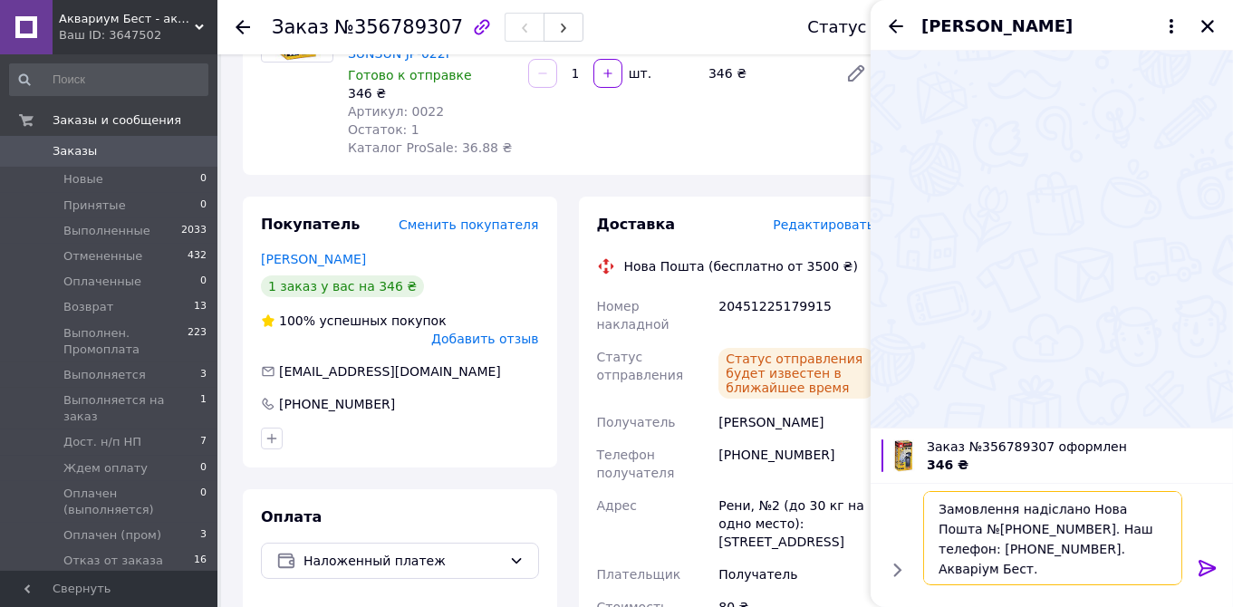
type textarea "Замовлення надіслано Нова Пошта №20451225179915. Наш телефон: +380 (95) 081-80-…"
click at [1200, 565] on icon at bounding box center [1207, 568] width 17 height 16
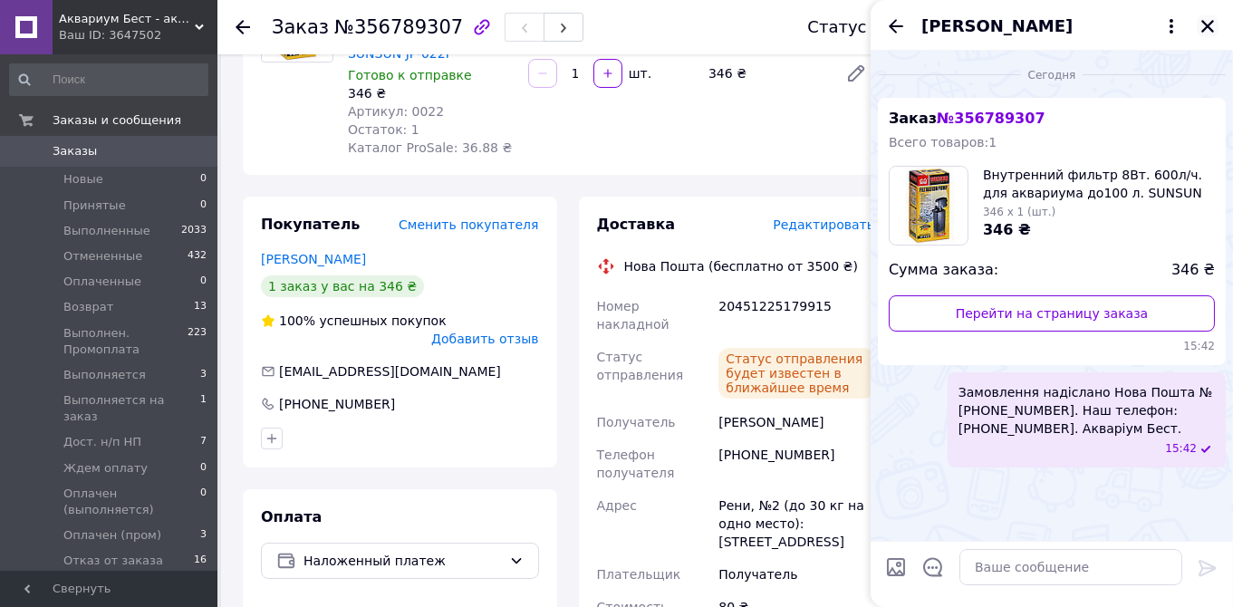
click at [1207, 24] on icon "Закрыть" at bounding box center [1207, 26] width 13 height 13
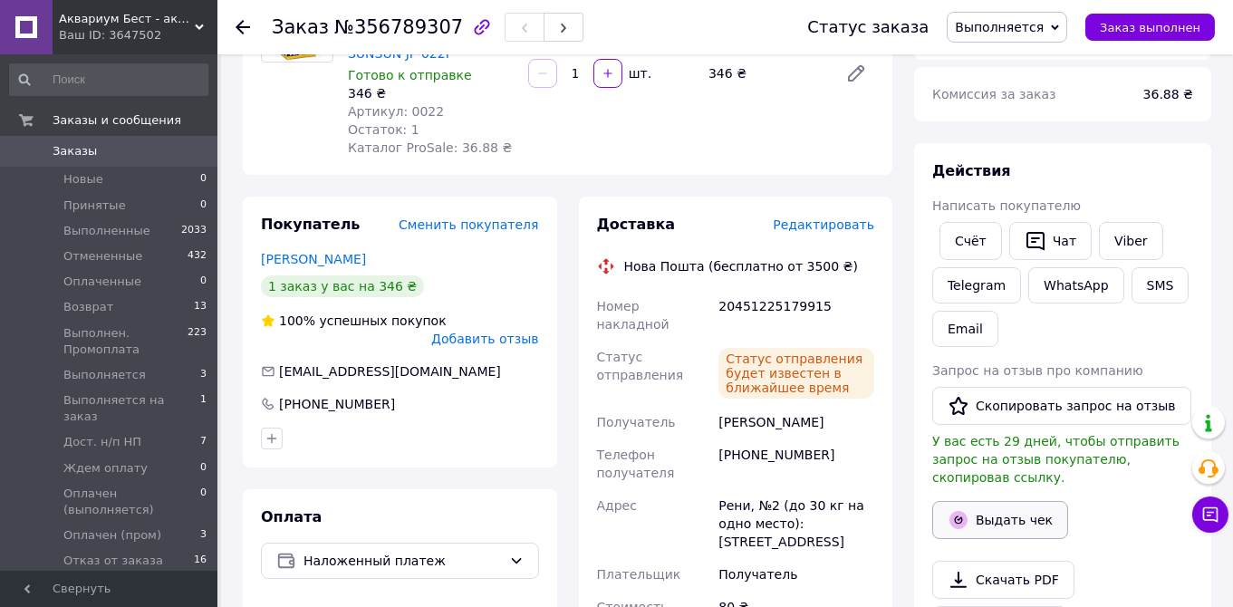
click at [1001, 501] on button "Выдать чек" at bounding box center [1000, 520] width 136 height 38
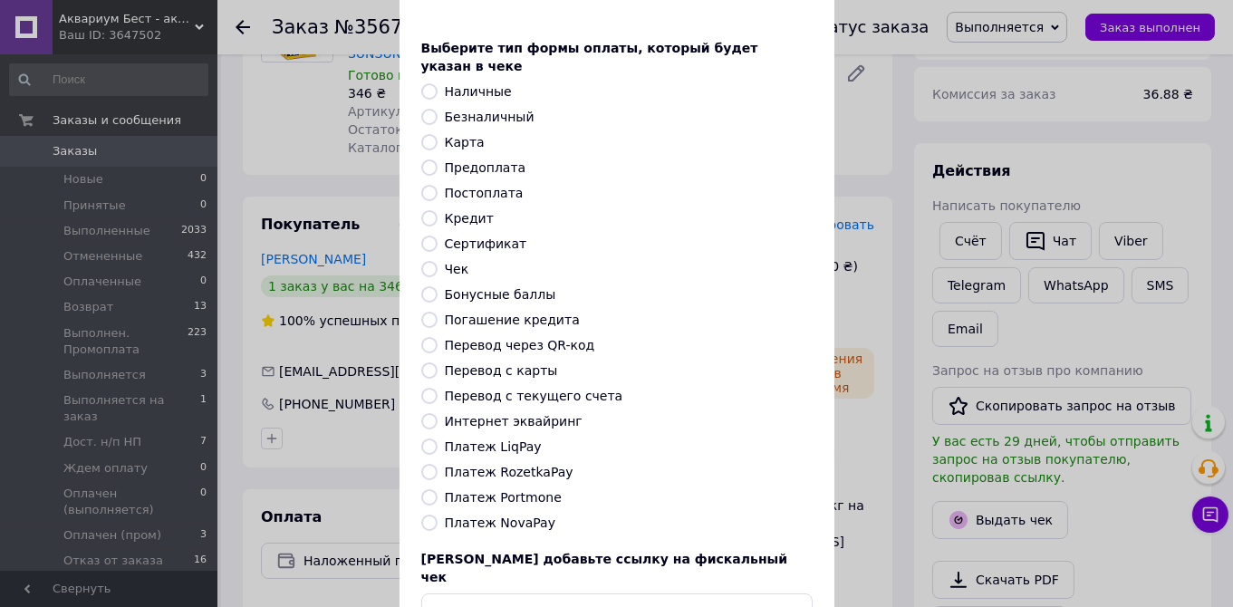
scroll to position [103, 0]
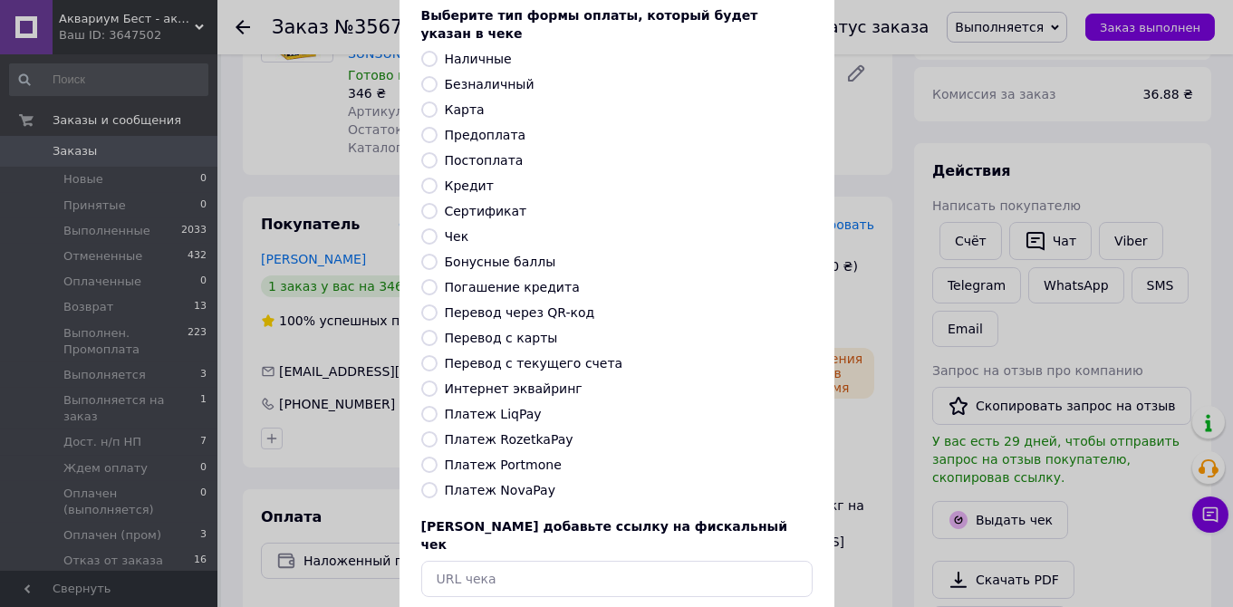
click at [488, 483] on label "Платеж NovaPay" at bounding box center [500, 490] width 111 height 14
click at [438, 482] on input "Платеж NovaPay" at bounding box center [429, 490] width 16 height 16
radio input "true"
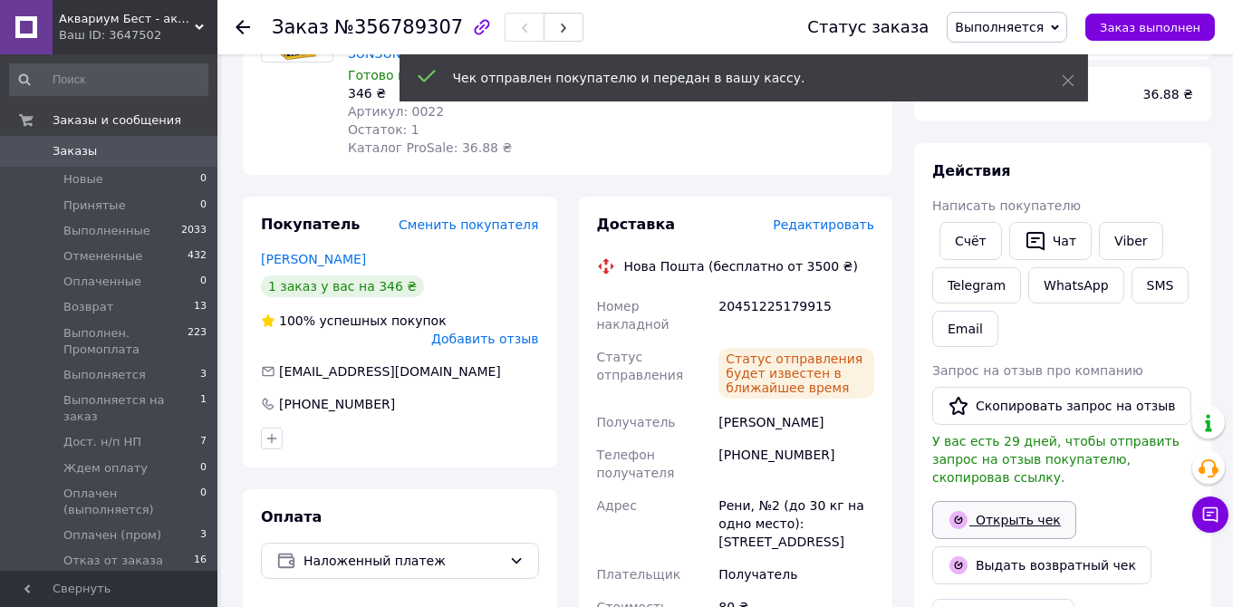
click at [1005, 506] on link "Открыть чек" at bounding box center [1004, 520] width 144 height 38
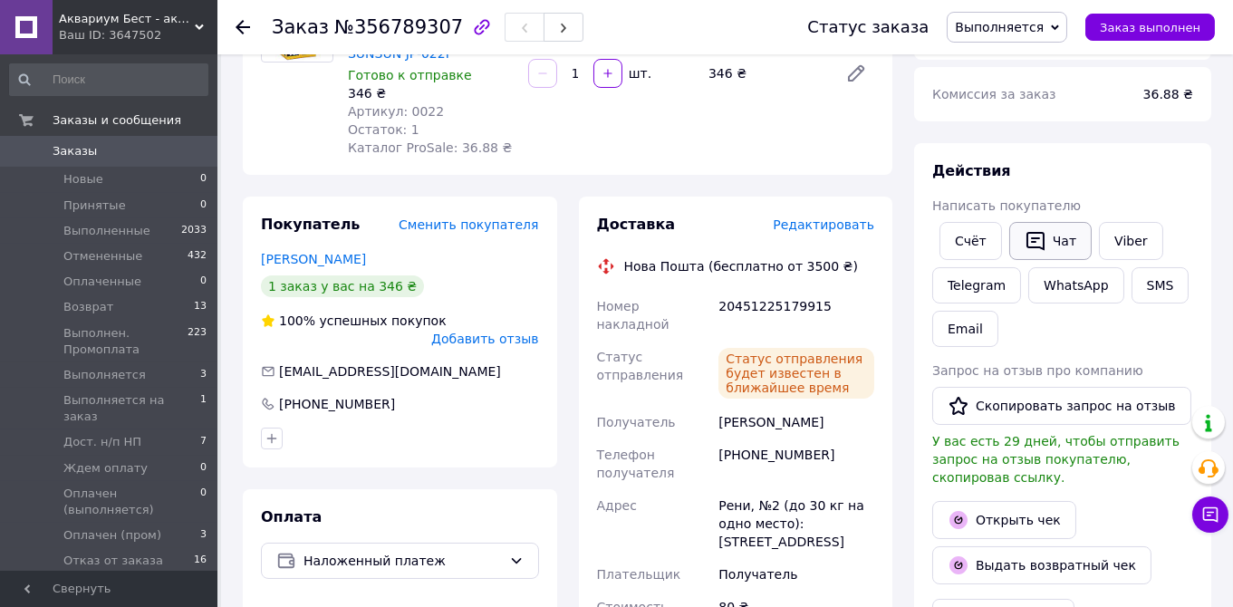
click at [1042, 242] on button "Чат" at bounding box center [1050, 241] width 82 height 38
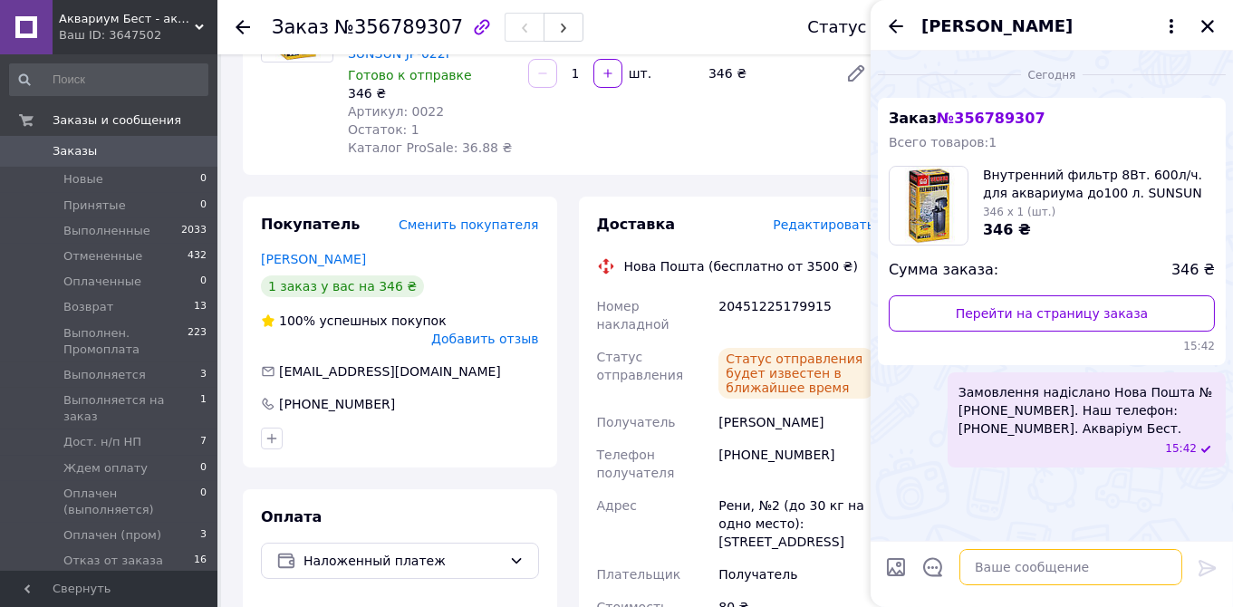
click at [997, 564] on textarea at bounding box center [1070, 567] width 223 height 36
paste textarea "https://kasa.vchasno.ua/check-viewer/A8zUnq9BnxQ"
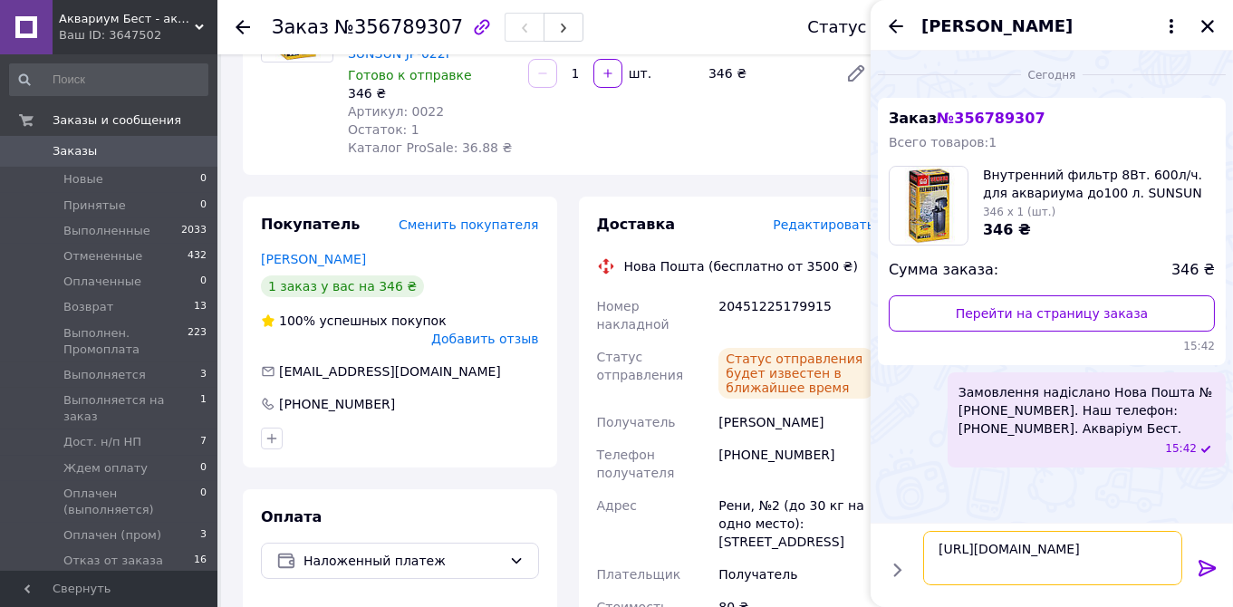
type textarea "https://kasa.vchasno.ua/check-viewer/A8zUnq9BnxQ"
click at [1202, 563] on icon at bounding box center [1208, 568] width 22 height 22
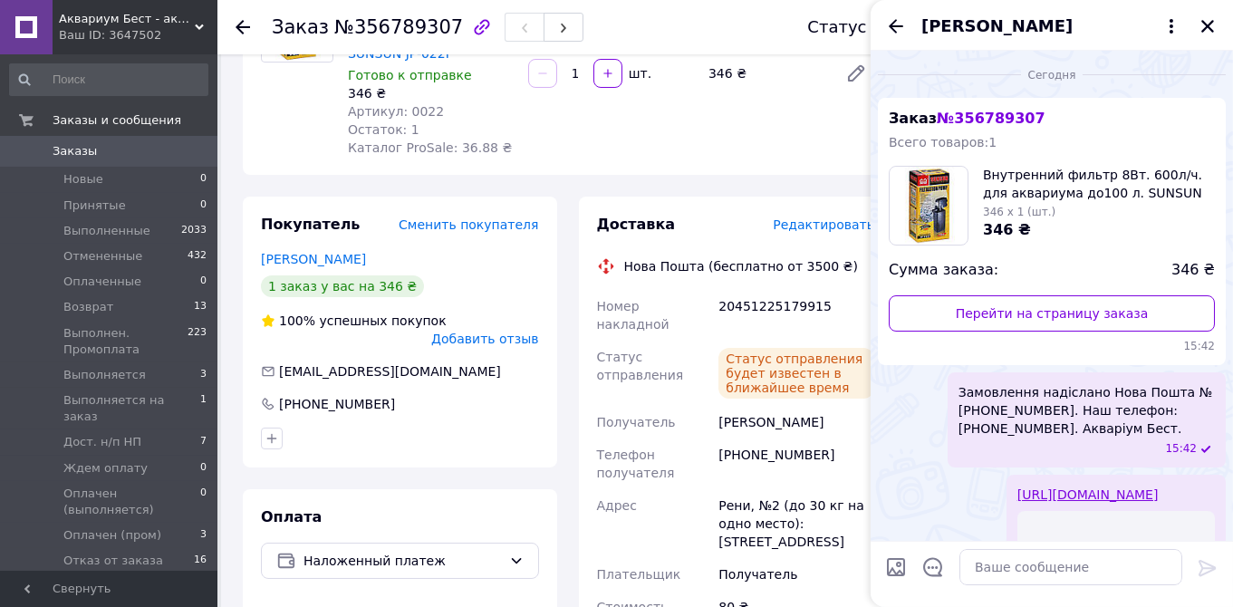
scroll to position [241, 0]
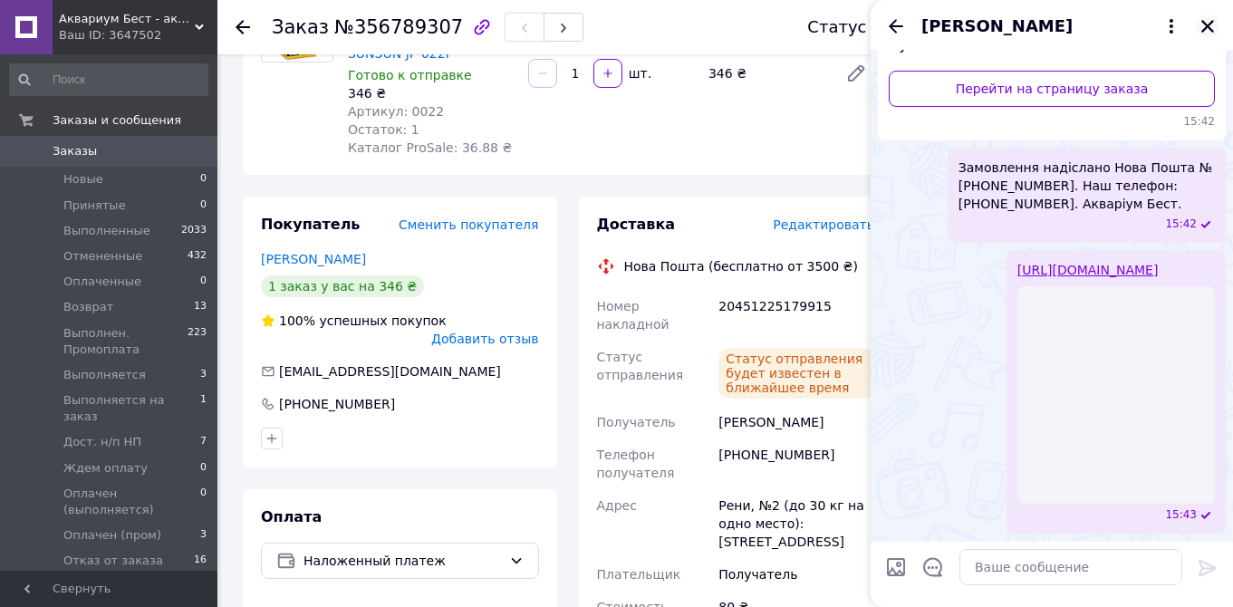
click at [1202, 29] on icon "Закрыть" at bounding box center [1208, 26] width 16 height 16
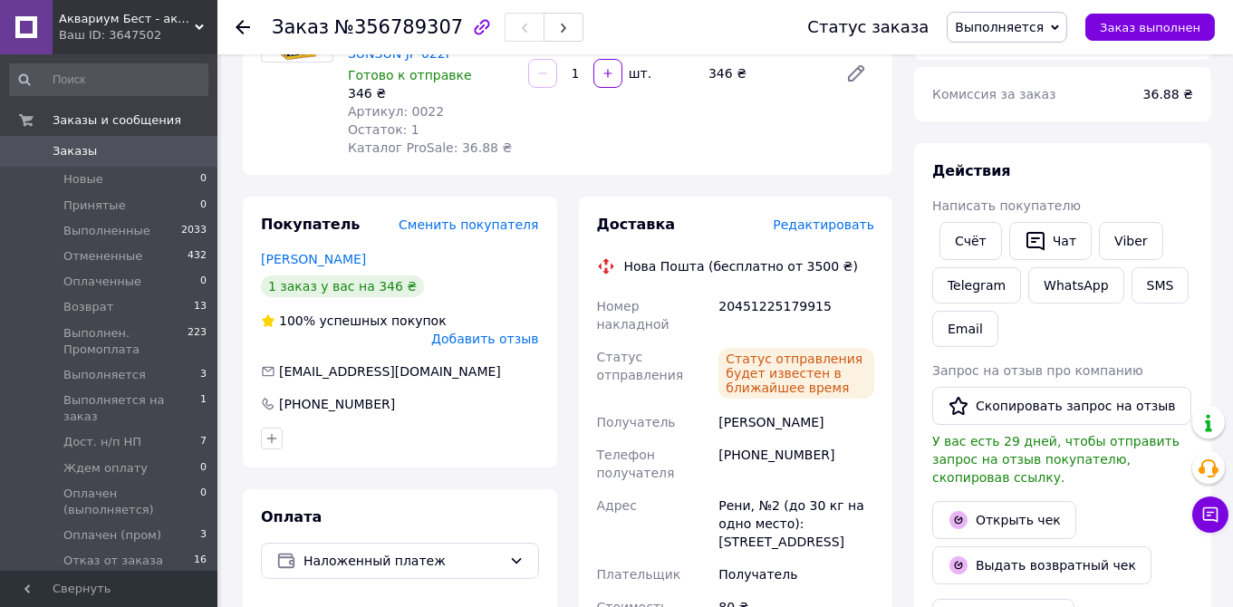
click at [1000, 31] on span "Выполняется" at bounding box center [999, 27] width 89 height 14
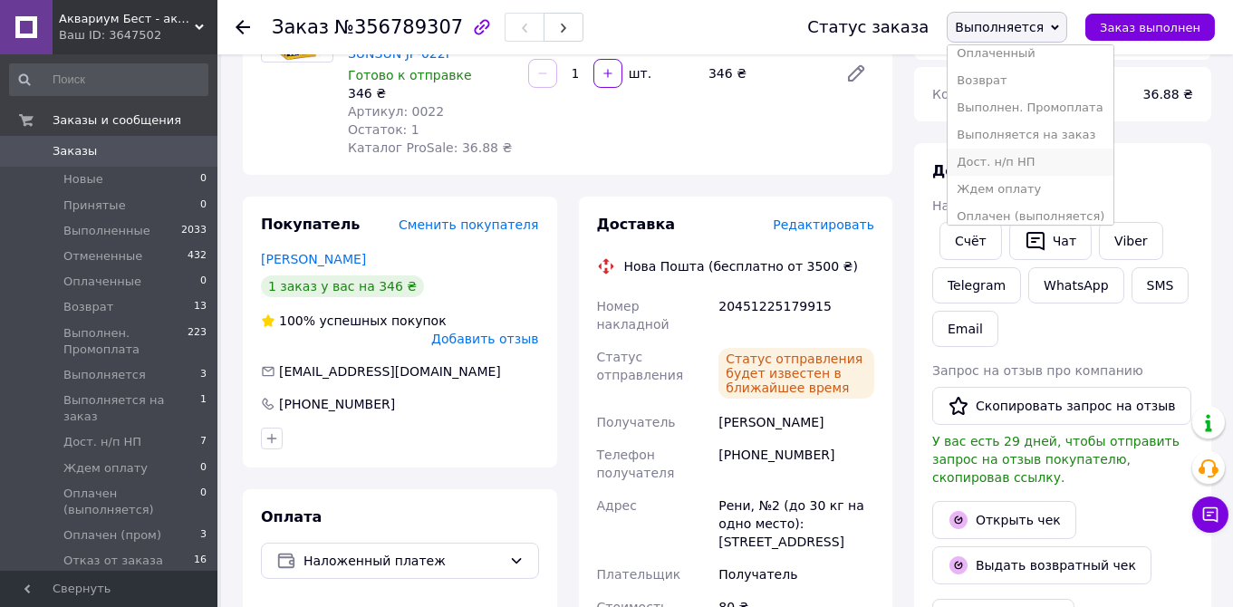
click at [1033, 168] on li "Дост. н/п НП" at bounding box center [1031, 162] width 166 height 27
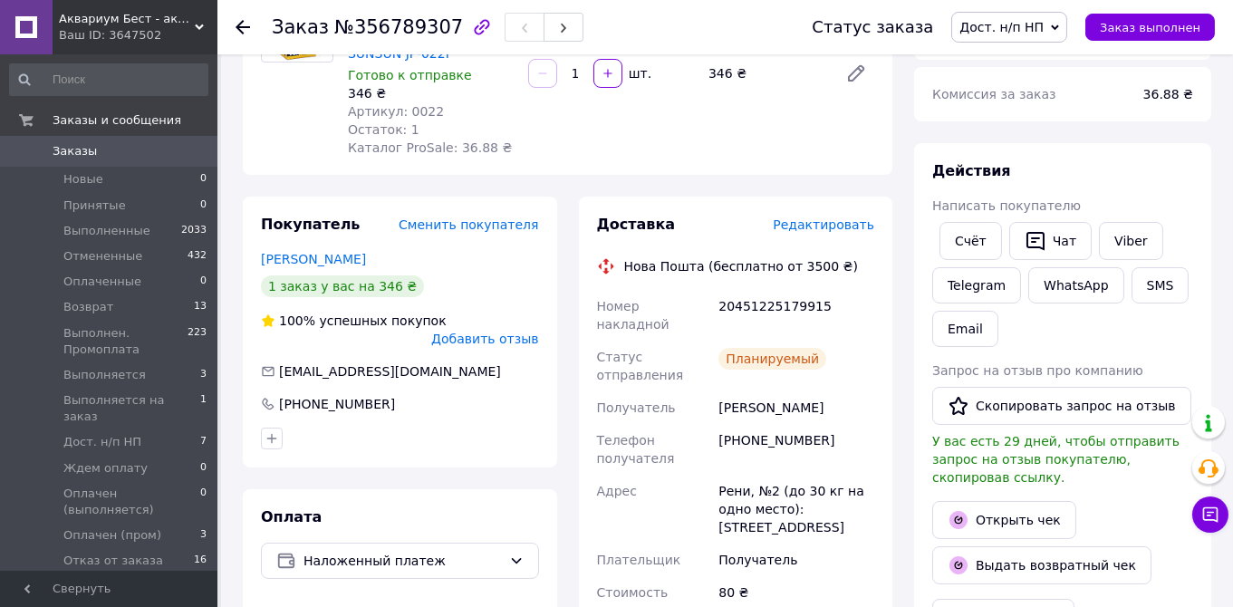
click at [73, 154] on span "Заказы" at bounding box center [75, 151] width 44 height 16
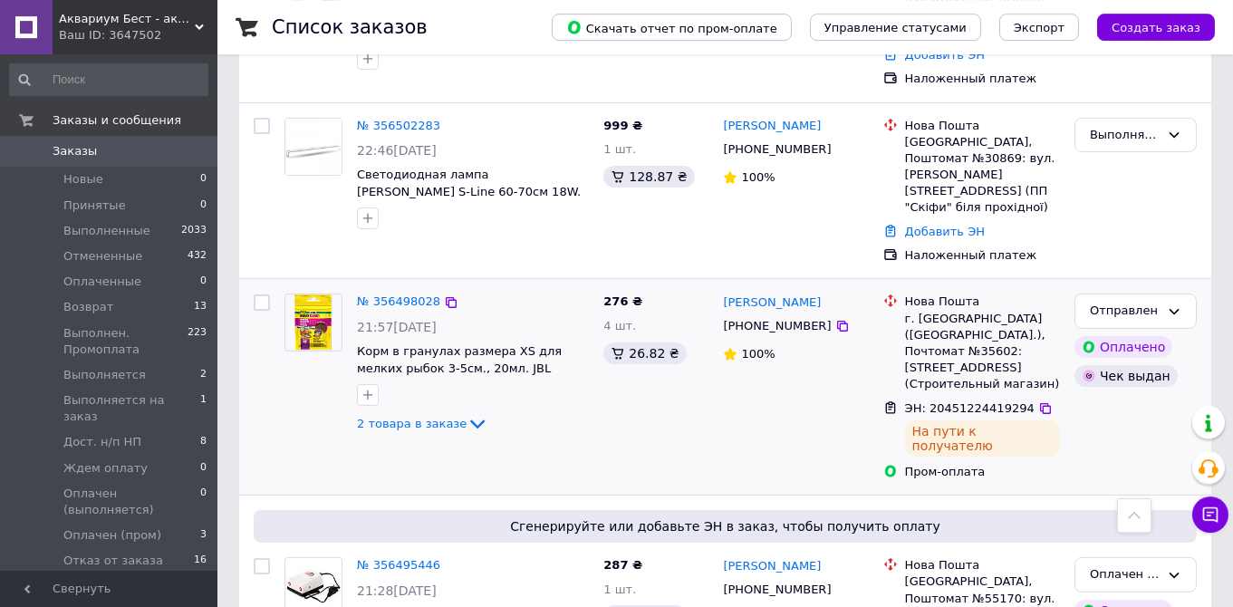
scroll to position [1530, 0]
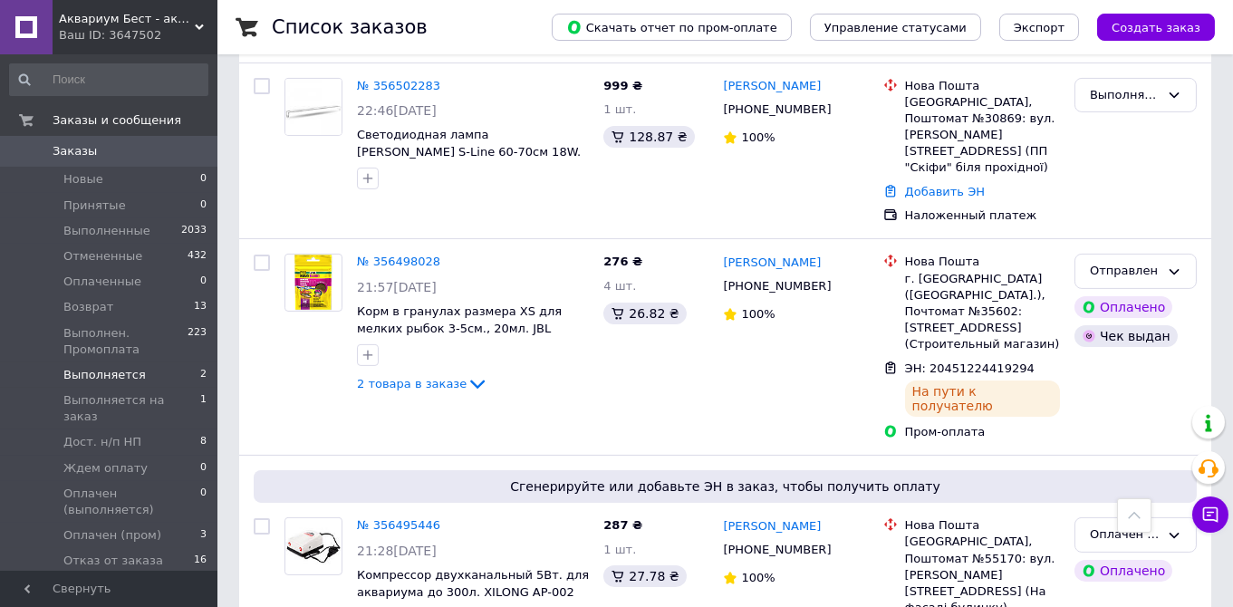
click at [90, 378] on span "Выполняется" at bounding box center [104, 375] width 82 height 16
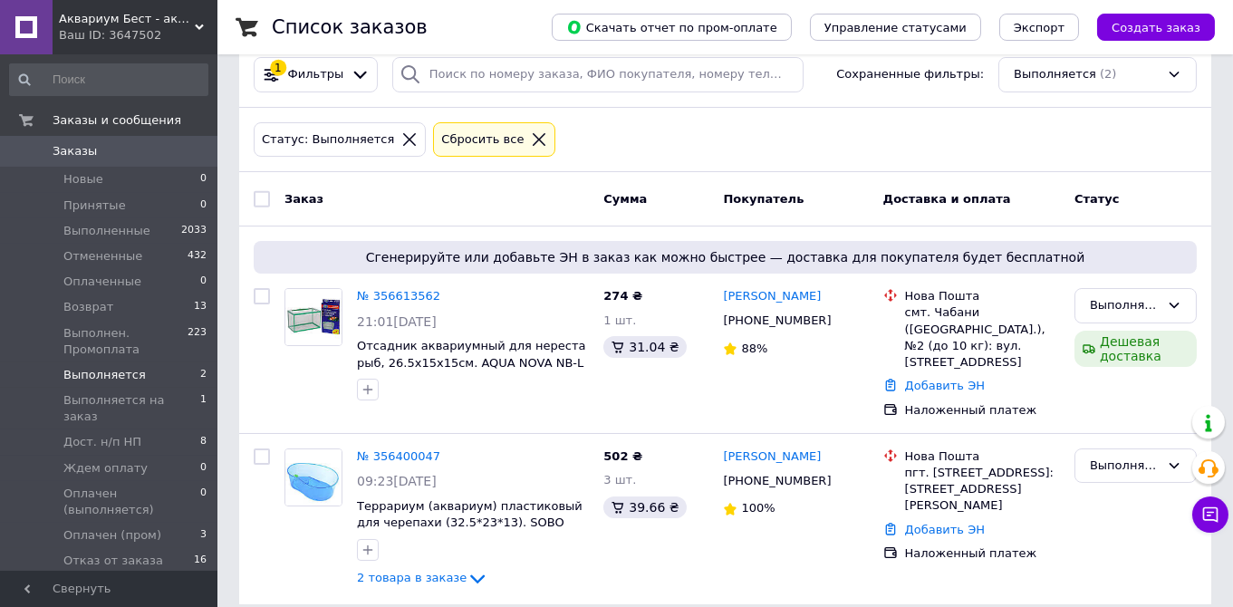
click at [68, 149] on span "Заказы" at bounding box center [75, 151] width 44 height 16
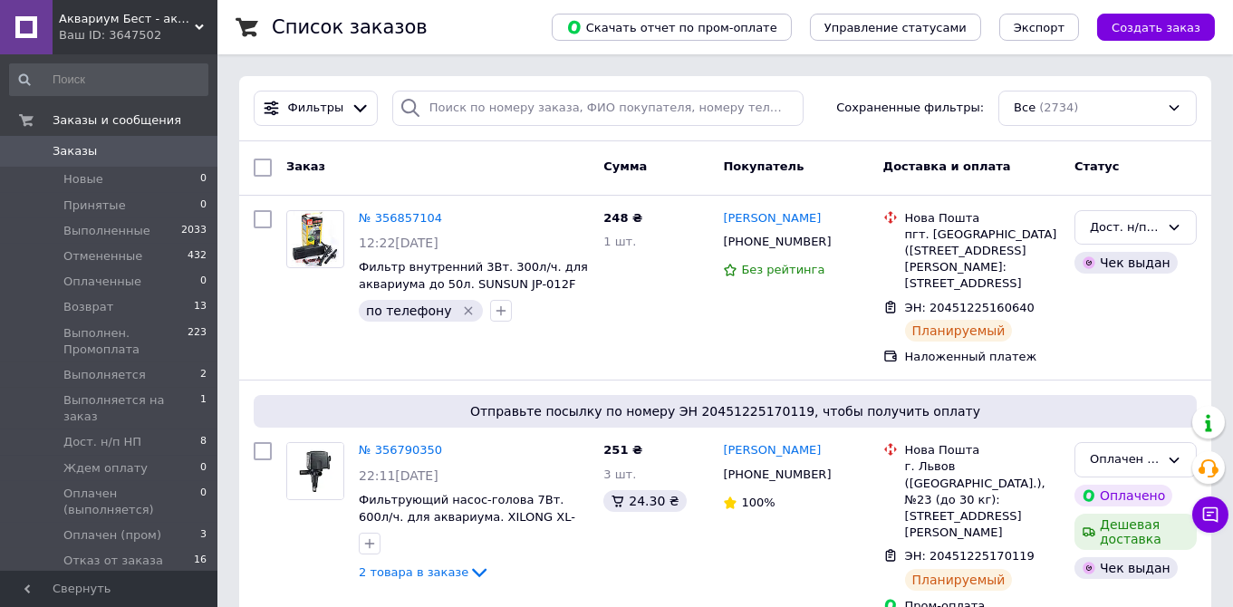
click at [76, 150] on span "Заказы" at bounding box center [75, 151] width 44 height 16
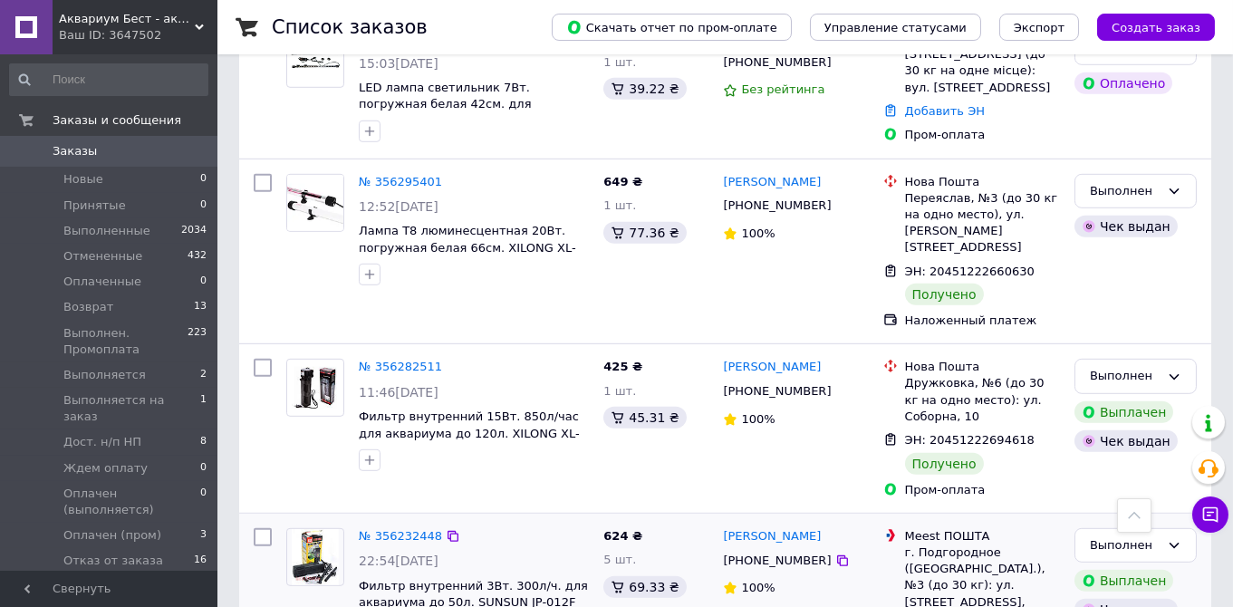
scroll to position [3228, 0]
